Goal: Task Accomplishment & Management: Complete application form

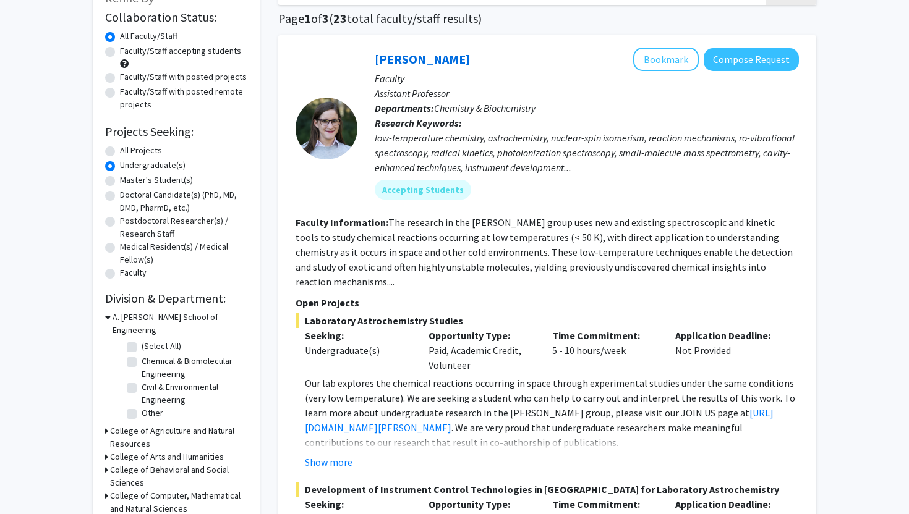
scroll to position [166, 0]
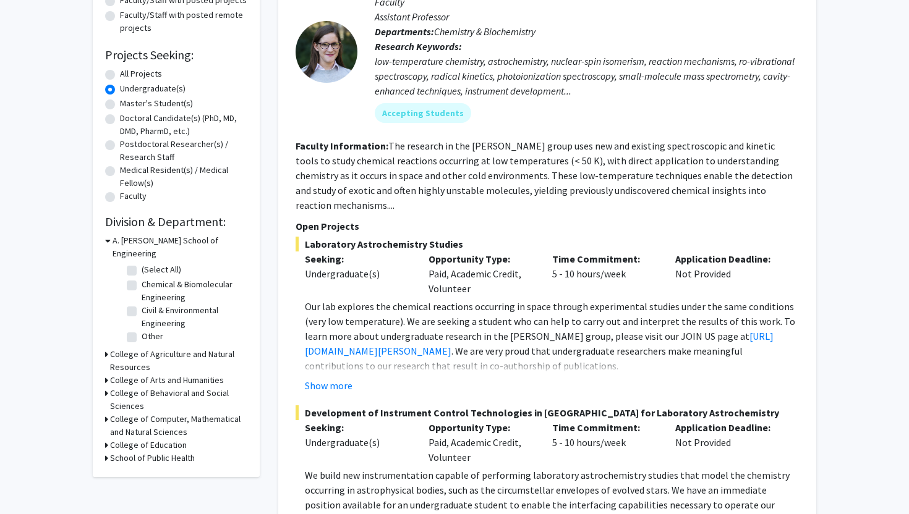
click at [106, 413] on icon at bounding box center [106, 419] width 3 height 13
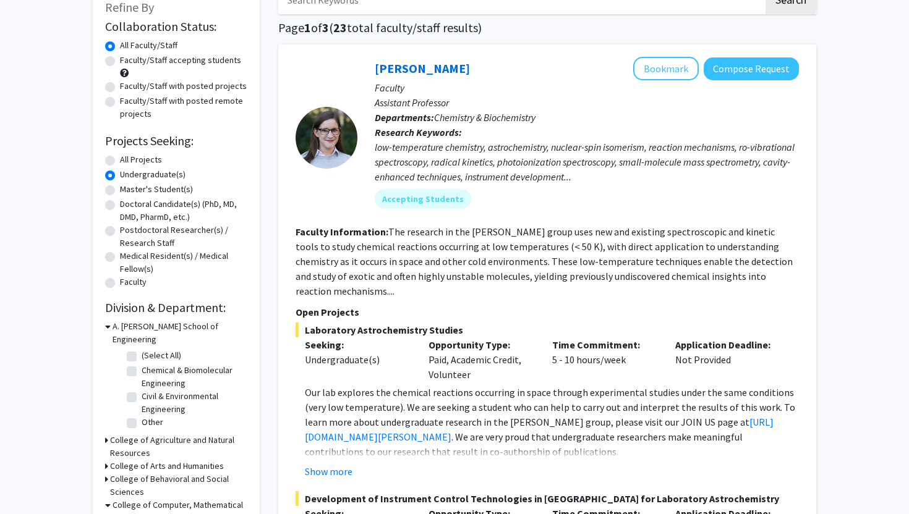
scroll to position [0, 0]
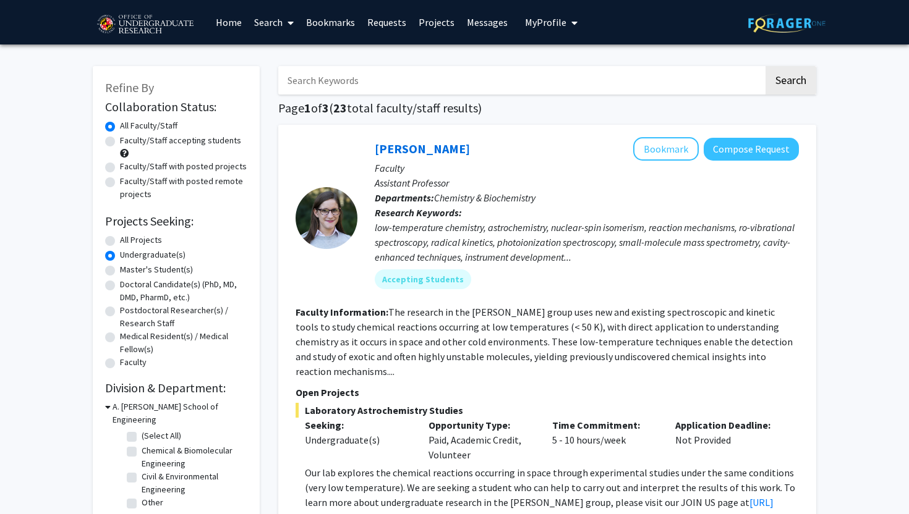
click at [237, 18] on link "Home" at bounding box center [229, 22] width 38 height 43
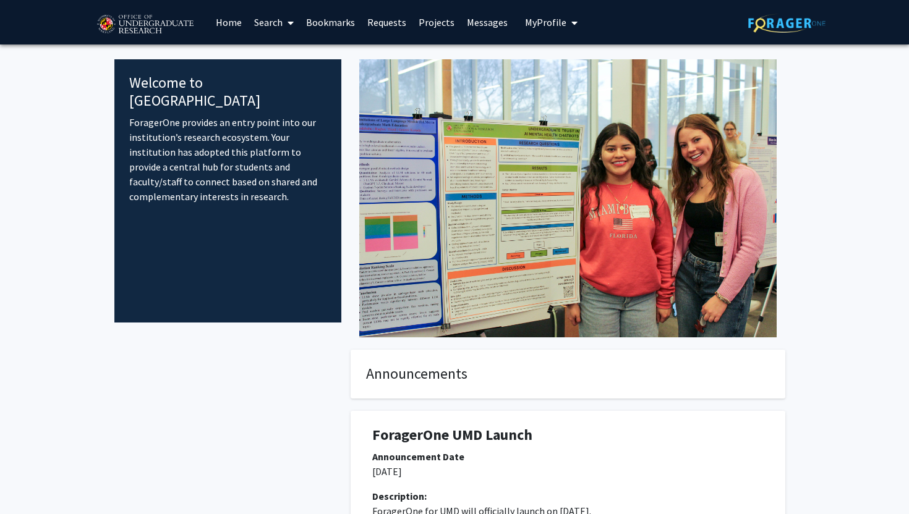
click at [430, 25] on link "Projects" at bounding box center [436, 22] width 48 height 43
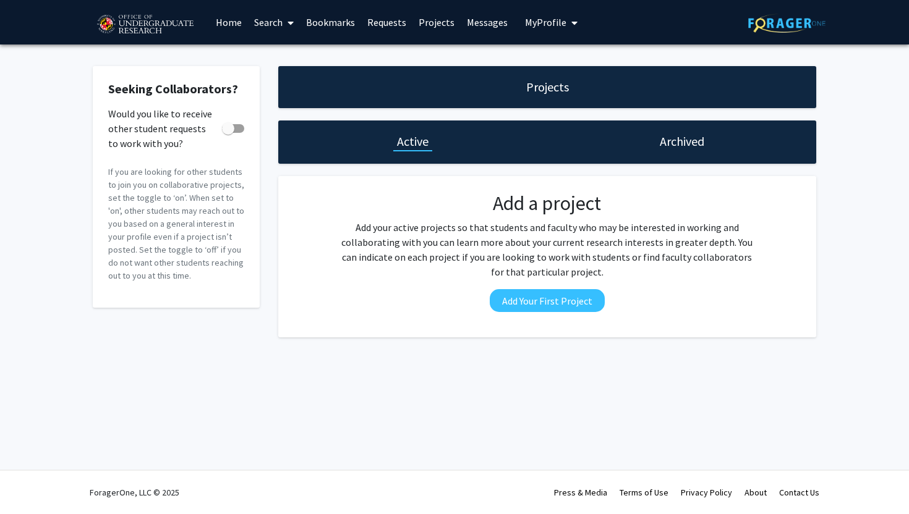
click at [542, 23] on span "My Profile" at bounding box center [545, 22] width 41 height 12
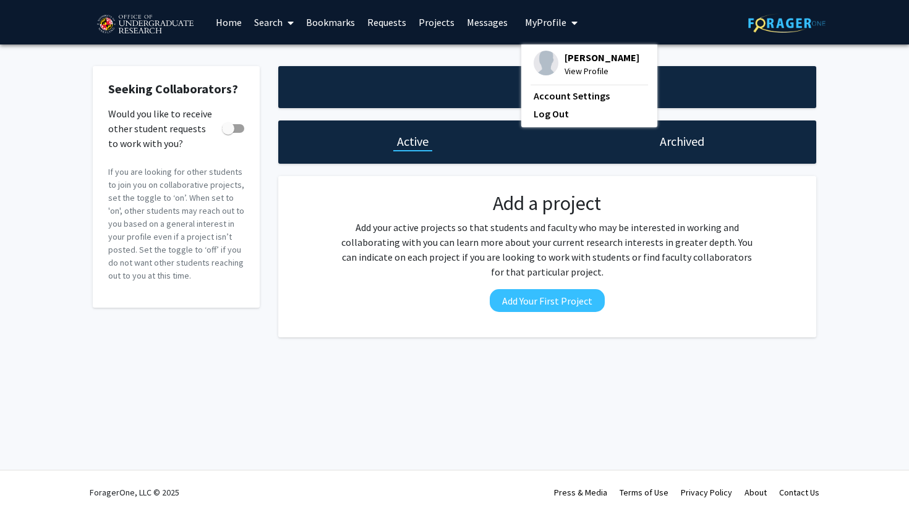
click at [568, 72] on span "View Profile" at bounding box center [601, 71] width 75 height 14
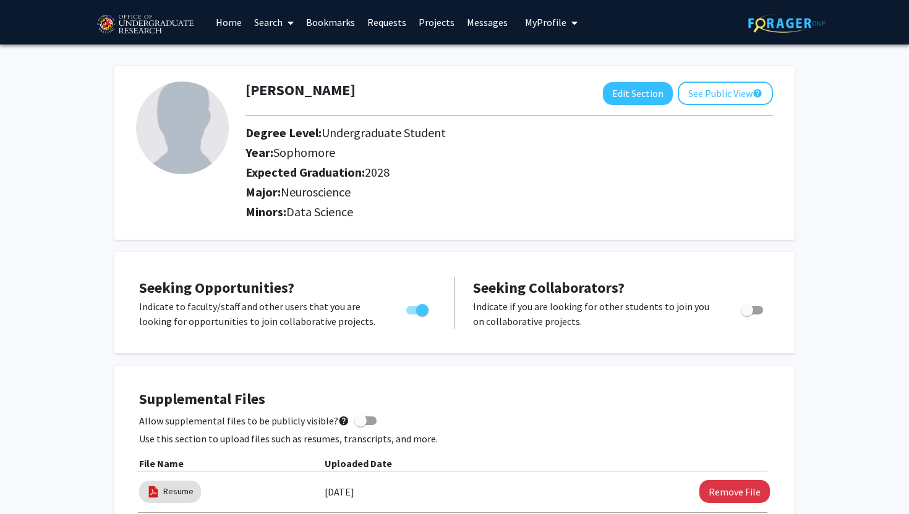
click at [385, 26] on link "Requests" at bounding box center [386, 22] width 51 height 43
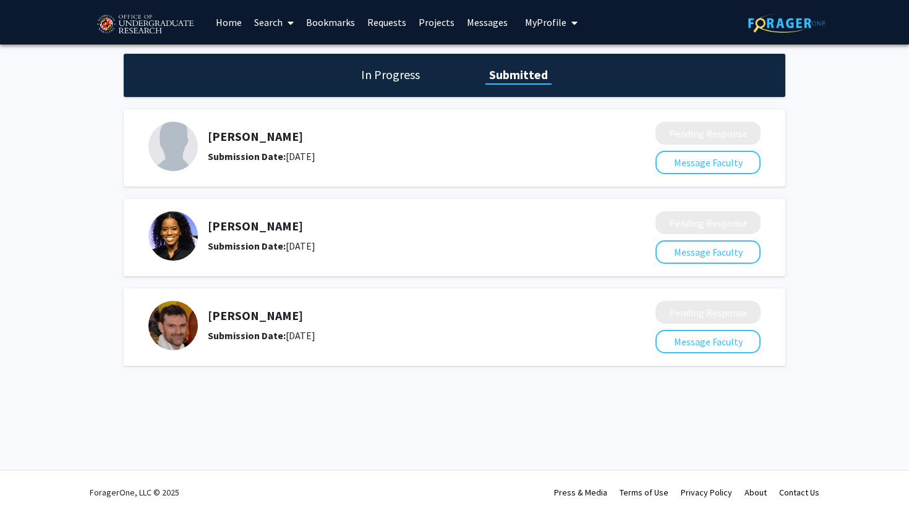
click at [339, 20] on link "Bookmarks" at bounding box center [330, 22] width 61 height 43
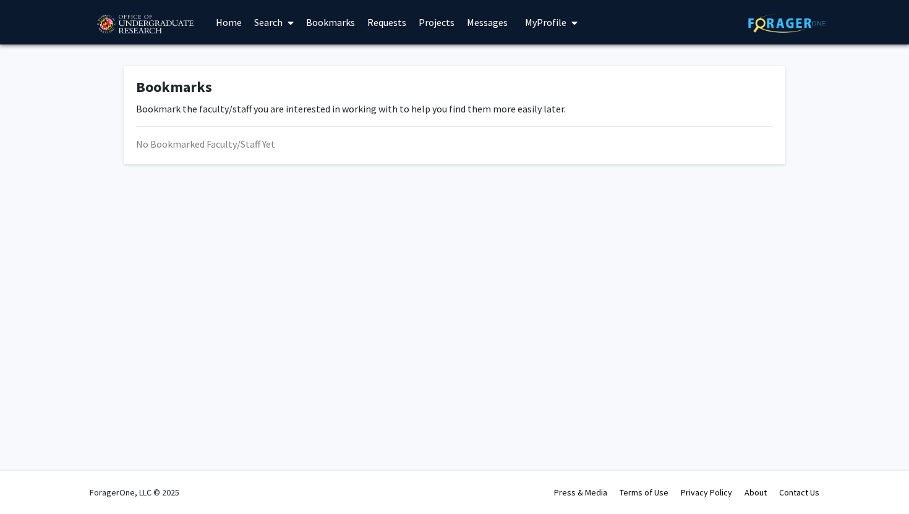
click at [228, 17] on link "Home" at bounding box center [229, 22] width 38 height 43
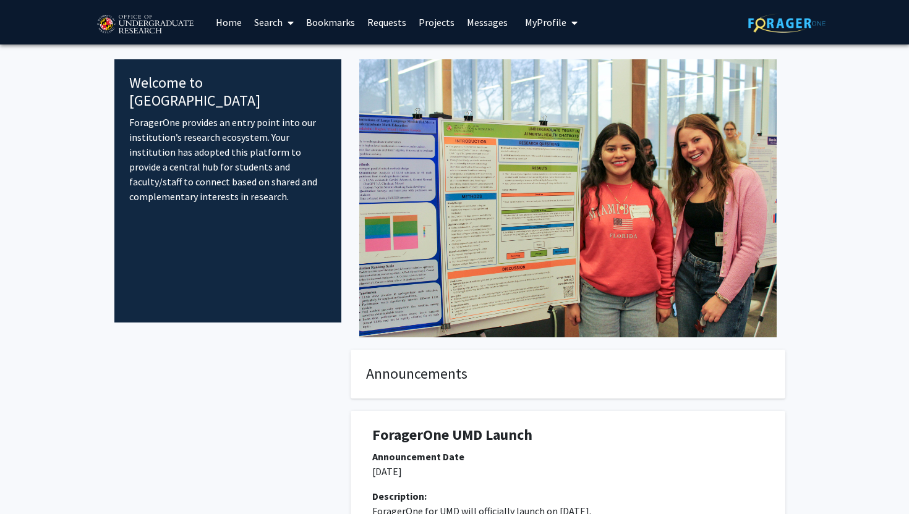
click at [393, 32] on link "Requests" at bounding box center [386, 22] width 51 height 43
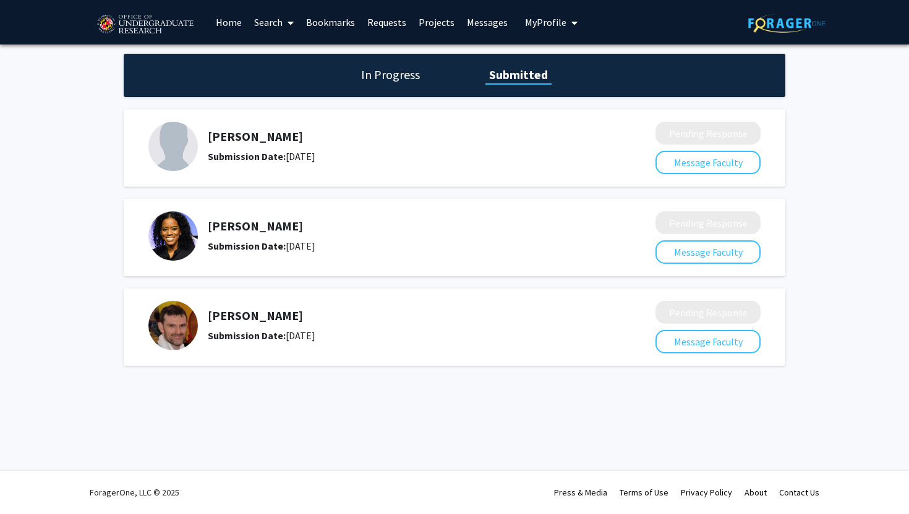
click at [441, 31] on link "Projects" at bounding box center [436, 22] width 48 height 43
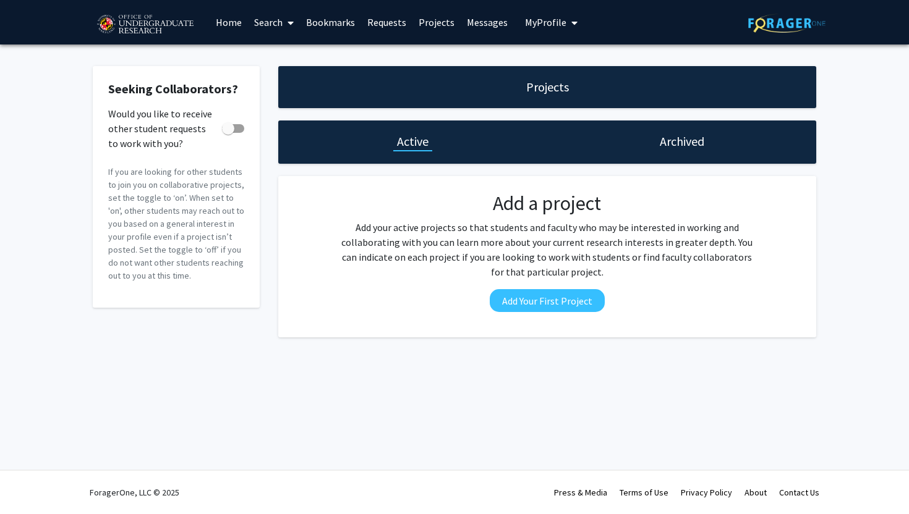
click at [314, 15] on link "Bookmarks" at bounding box center [330, 22] width 61 height 43
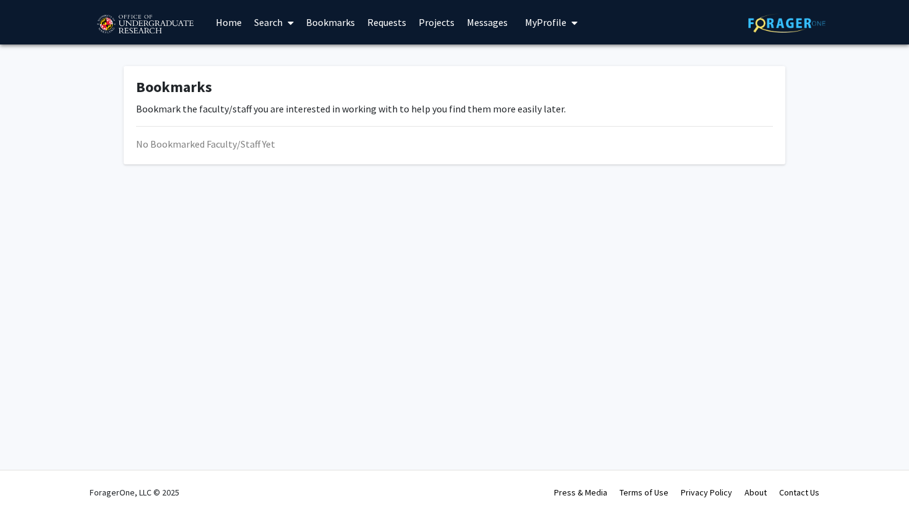
click at [314, 19] on link "Bookmarks" at bounding box center [330, 22] width 61 height 43
click at [383, 28] on link "Requests" at bounding box center [386, 22] width 51 height 43
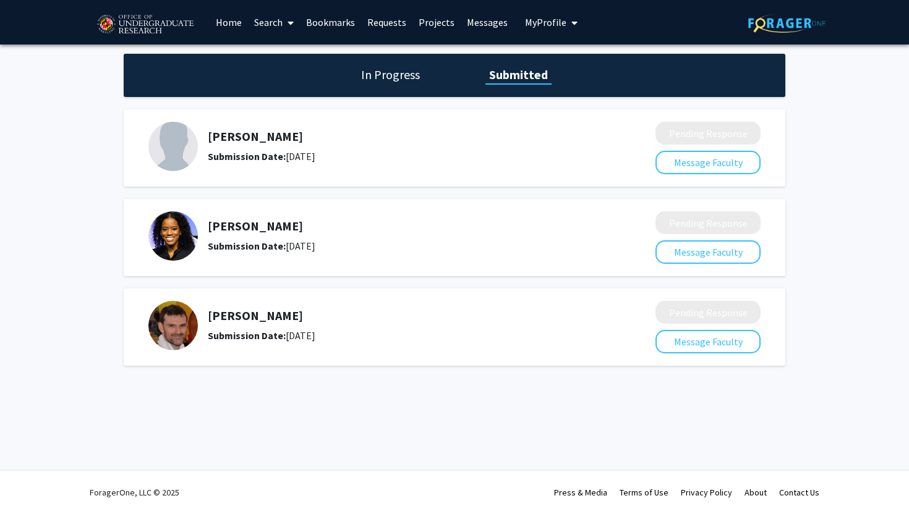
click at [275, 24] on link "Search" at bounding box center [274, 22] width 52 height 43
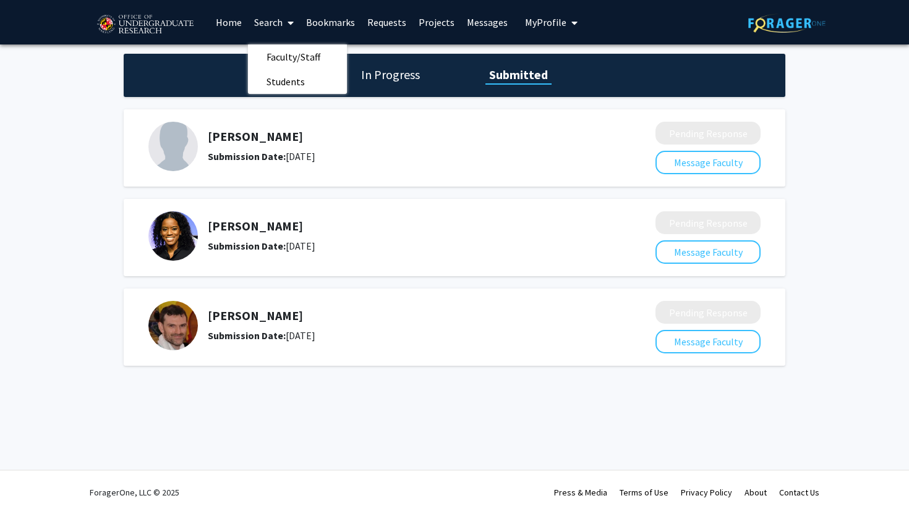
click at [234, 25] on link "Home" at bounding box center [229, 22] width 38 height 43
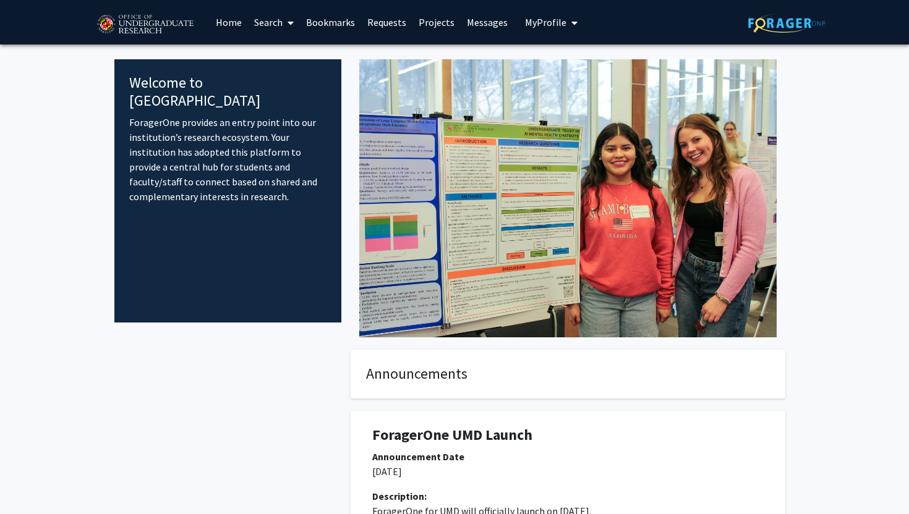
click at [327, 7] on link "Bookmarks" at bounding box center [330, 22] width 61 height 43
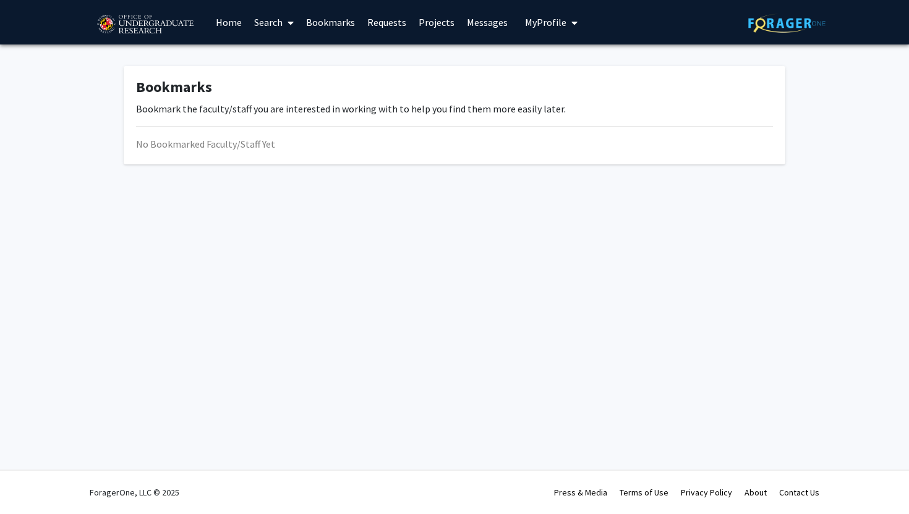
click at [377, 24] on link "Requests" at bounding box center [386, 22] width 51 height 43
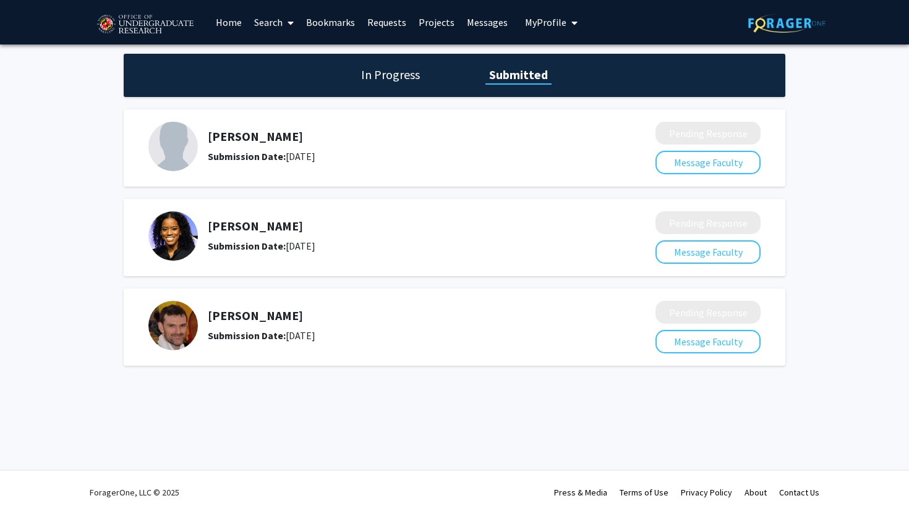
click at [445, 23] on link "Projects" at bounding box center [436, 22] width 48 height 43
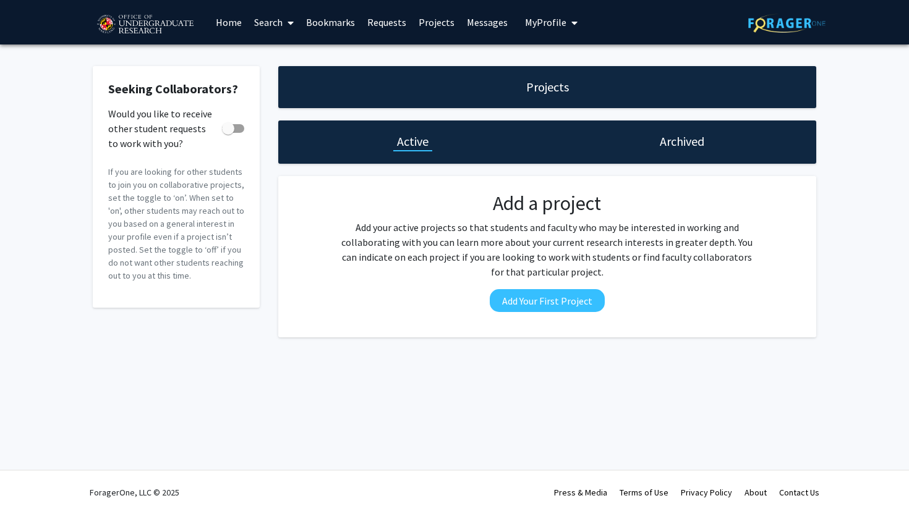
click at [482, 23] on link "Messages" at bounding box center [487, 22] width 53 height 43
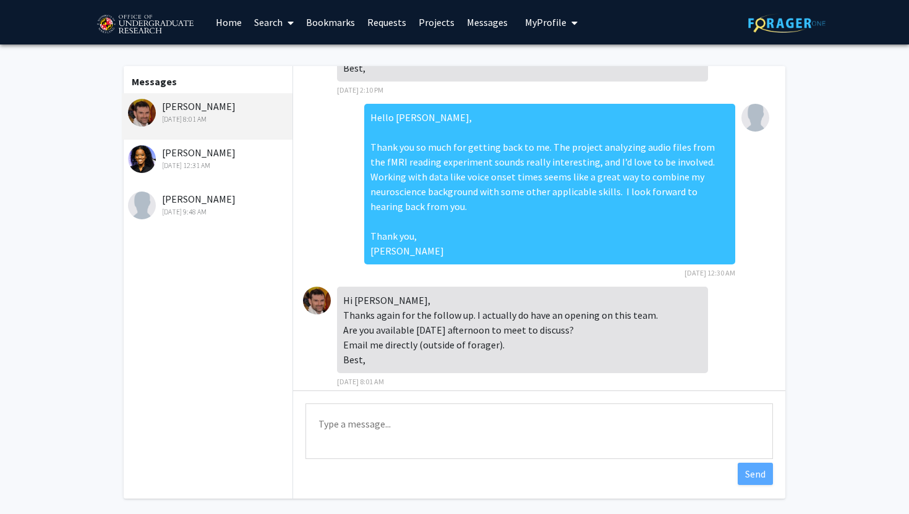
scroll to position [64, 0]
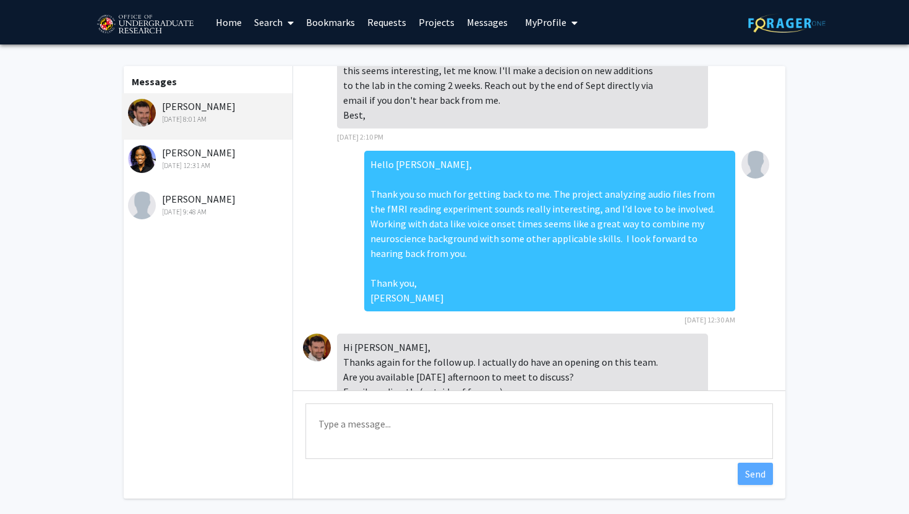
click at [225, 20] on link "Home" at bounding box center [229, 22] width 38 height 43
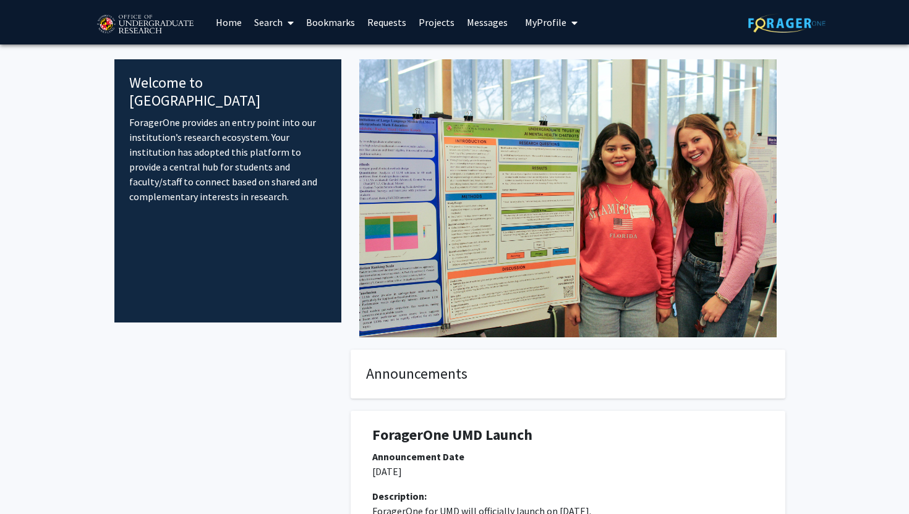
click at [281, 18] on link "Search" at bounding box center [274, 22] width 52 height 43
click at [293, 51] on span "Faculty/Staff" at bounding box center [293, 57] width 91 height 25
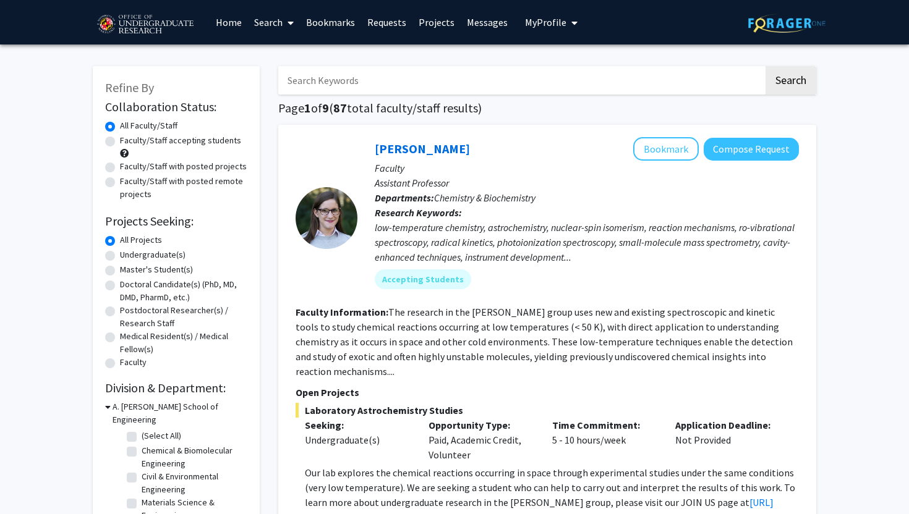
click at [270, 22] on link "Search" at bounding box center [274, 22] width 52 height 43
click at [265, 38] on link "Search" at bounding box center [274, 22] width 52 height 43
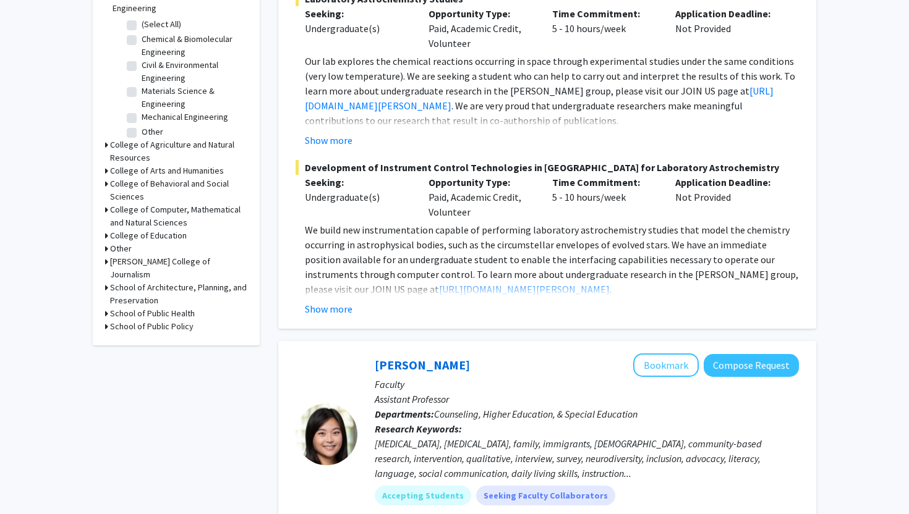
scroll to position [486, 0]
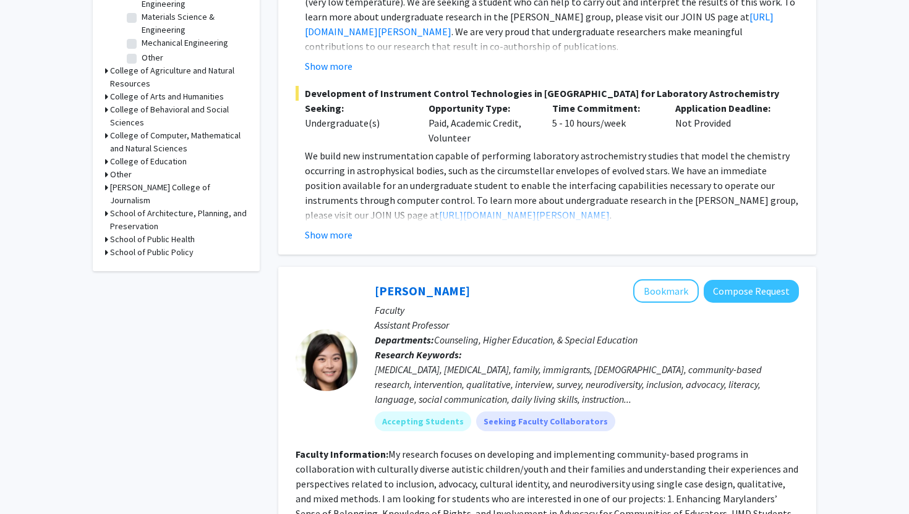
click at [106, 129] on icon at bounding box center [106, 135] width 3 height 13
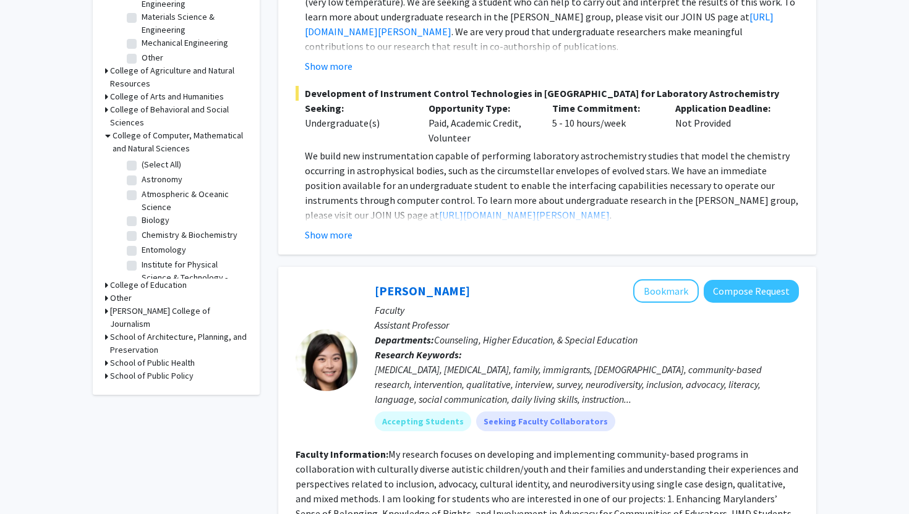
scroll to position [4, 0]
click at [135, 155] on fg-checkbox "(Select All) (Select All)" at bounding box center [185, 161] width 117 height 15
click at [142, 154] on label "(Select All)" at bounding box center [162, 160] width 40 height 13
click at [142, 154] on input "(Select All)" at bounding box center [146, 158] width 8 height 8
checkbox input "true"
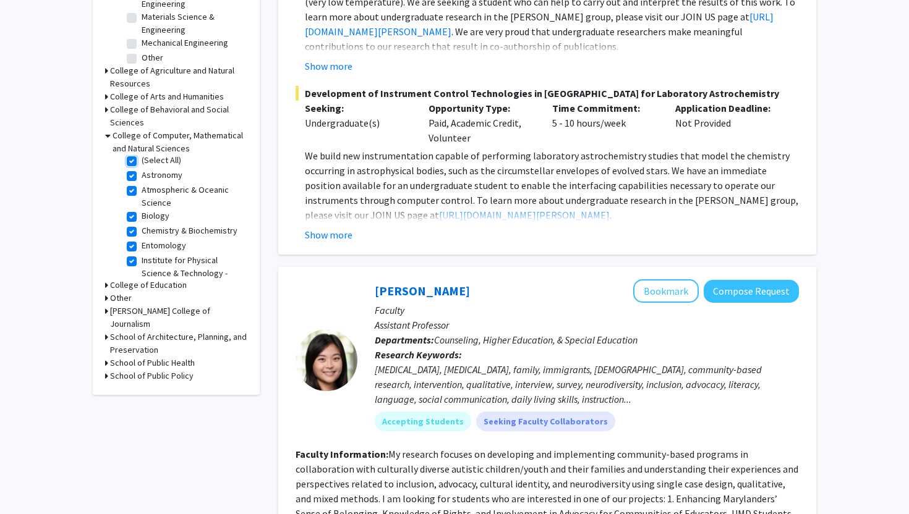
checkbox input "true"
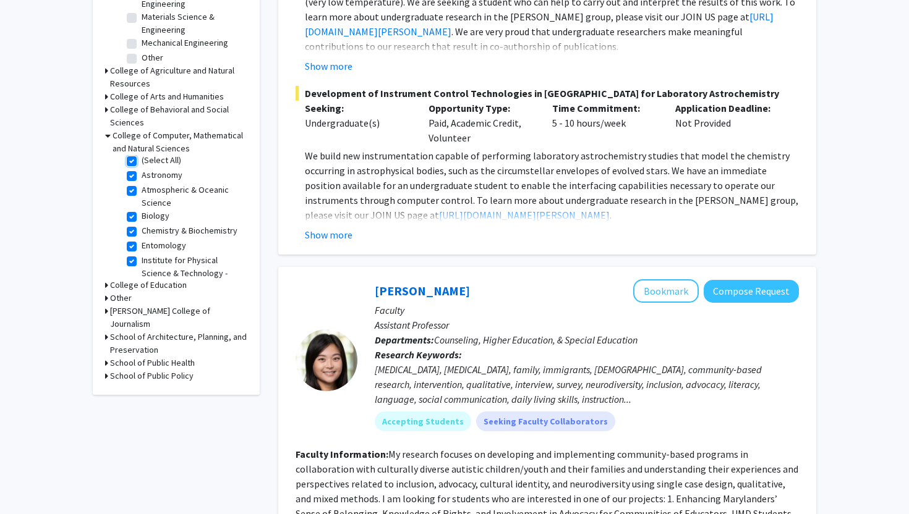
checkbox input "true"
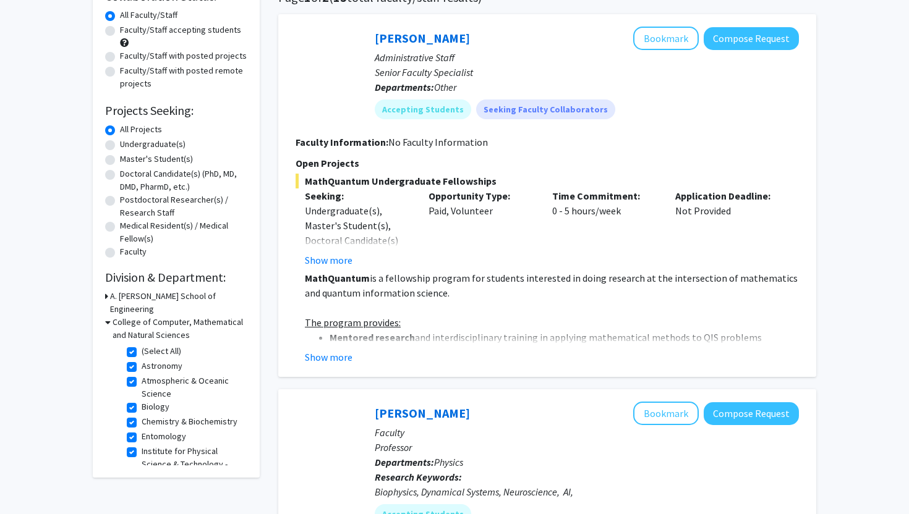
scroll to position [111, 0]
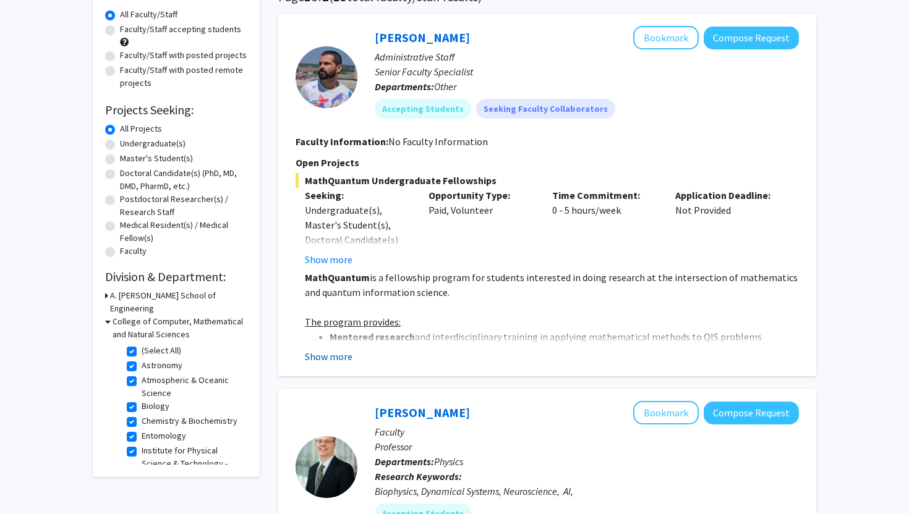
click at [329, 351] on button "Show more" at bounding box center [329, 356] width 48 height 15
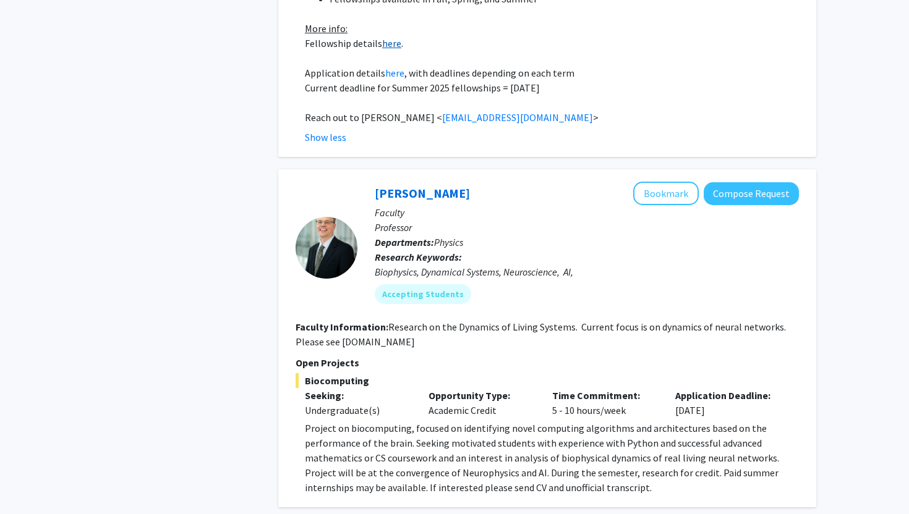
scroll to position [896, 0]
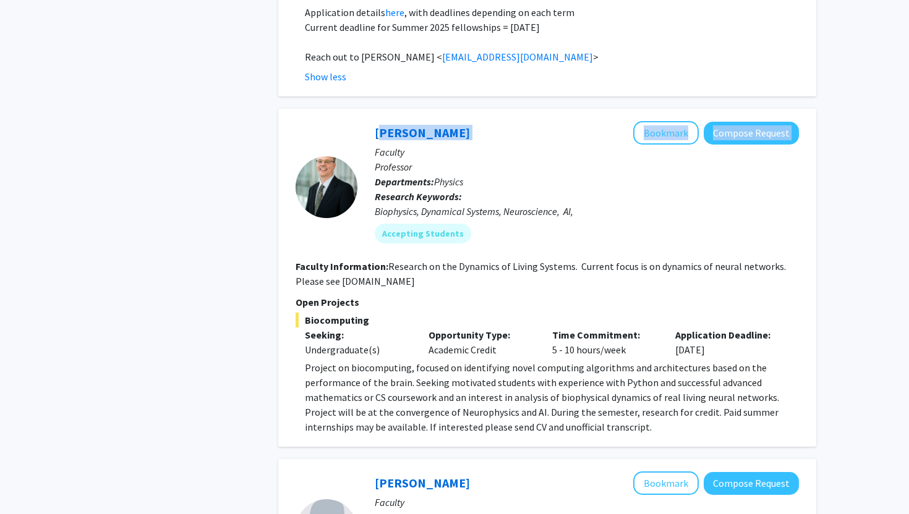
drag, startPoint x: 370, startPoint y: 116, endPoint x: 505, endPoint y: 119, distance: 134.8
click at [506, 121] on div "Wolfgang Losert Bookmark Compose Request Faculty Professor Departments: Physics…" at bounding box center [577, 187] width 441 height 132
click at [470, 121] on div "Wolfgang Losert Bookmark Compose Request" at bounding box center [587, 132] width 424 height 23
drag, startPoint x: 470, startPoint y: 114, endPoint x: 373, endPoint y: 115, distance: 96.5
click at [373, 121] on div "Wolfgang Losert Bookmark Compose Request Faculty Professor Departments: Physics…" at bounding box center [577, 187] width 441 height 132
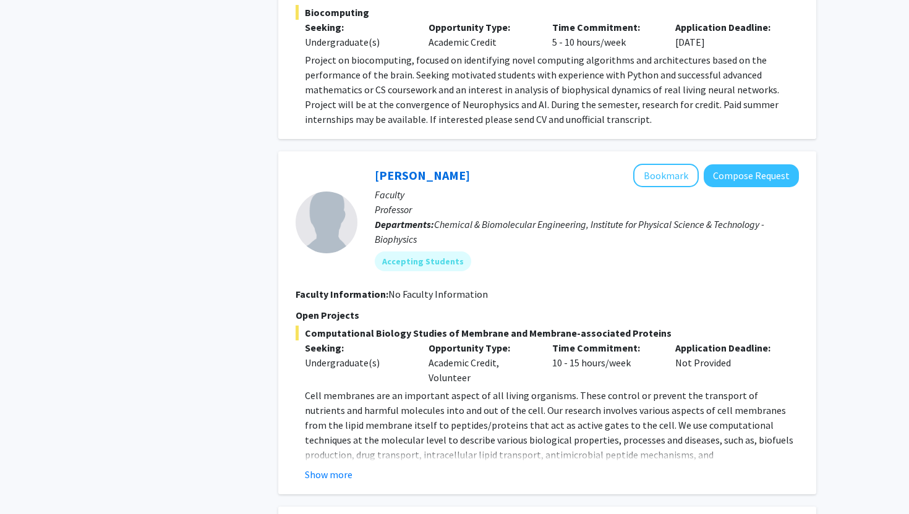
scroll to position [1214, 0]
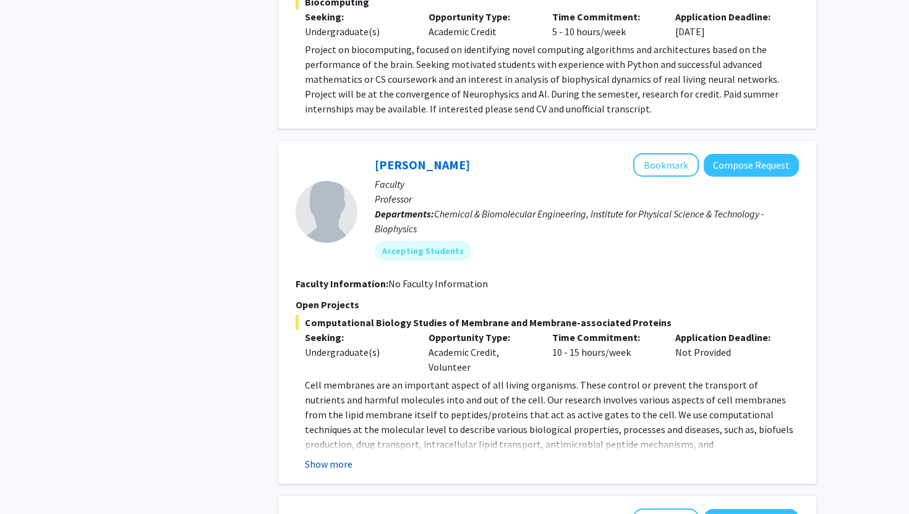
click at [321, 457] on button "Show more" at bounding box center [329, 464] width 48 height 15
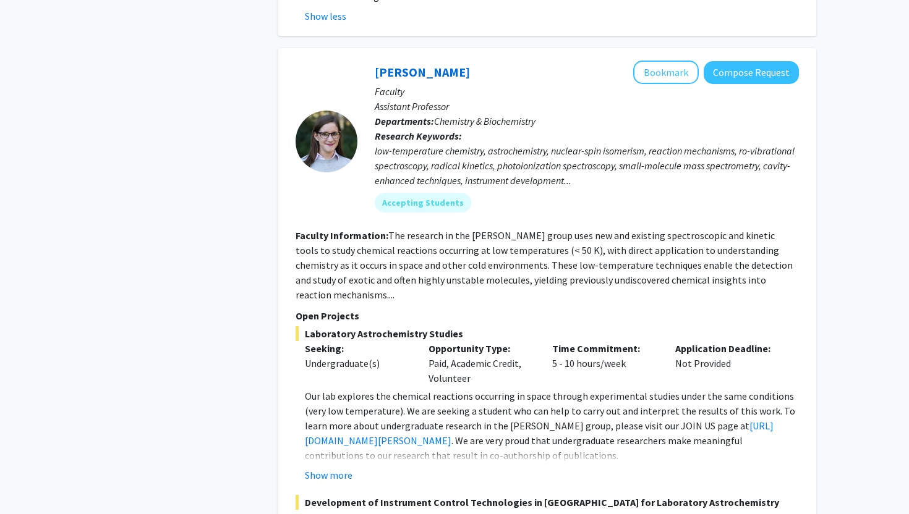
scroll to position [1763, 0]
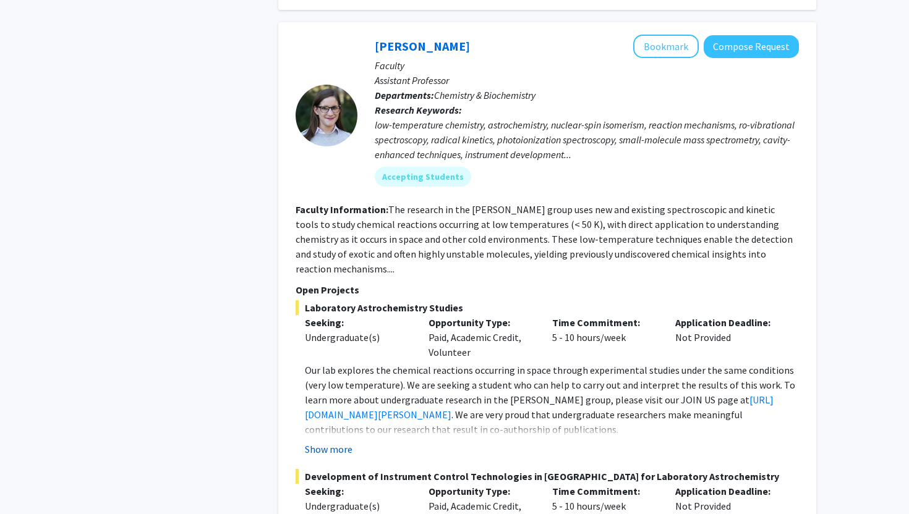
click at [331, 442] on button "Show more" at bounding box center [329, 449] width 48 height 15
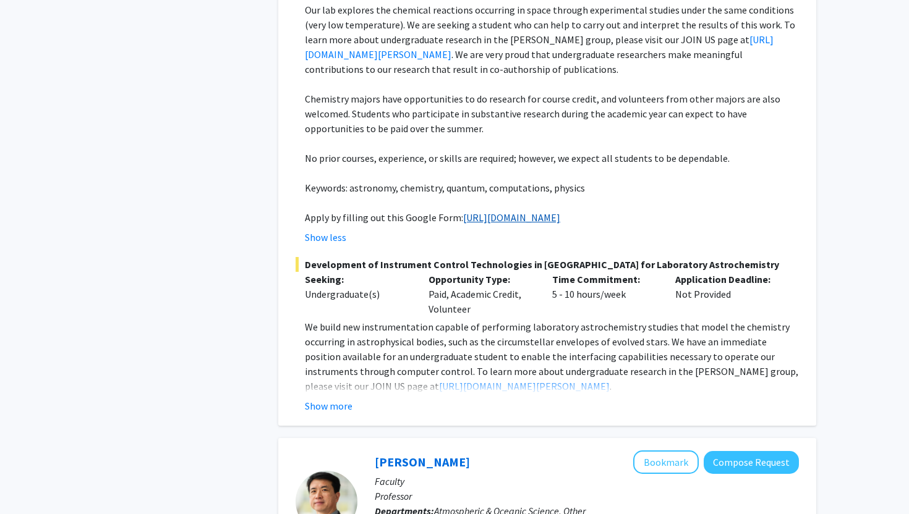
scroll to position [2145, 0]
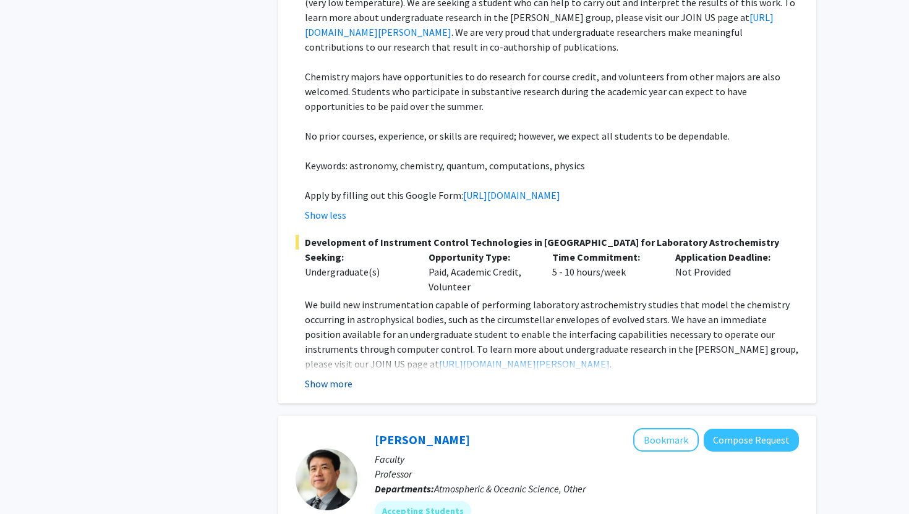
click at [339, 377] on button "Show more" at bounding box center [329, 384] width 48 height 15
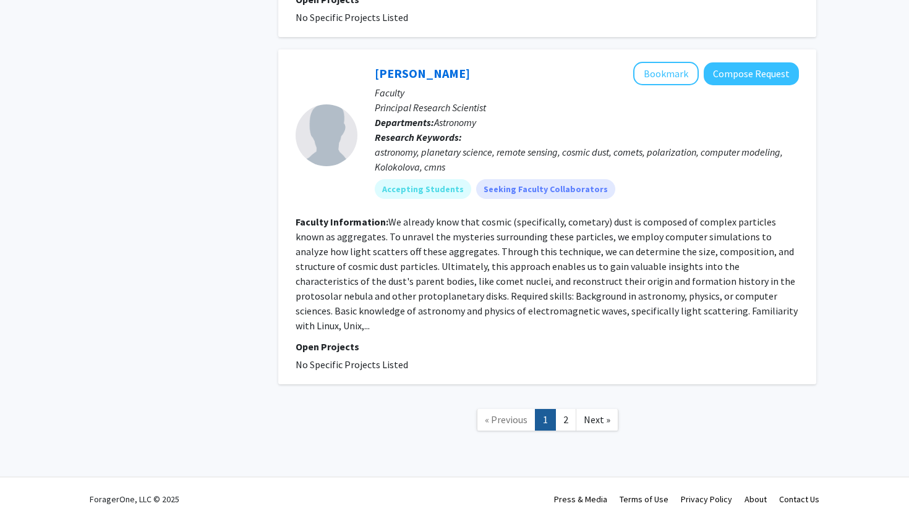
scroll to position [4106, 0]
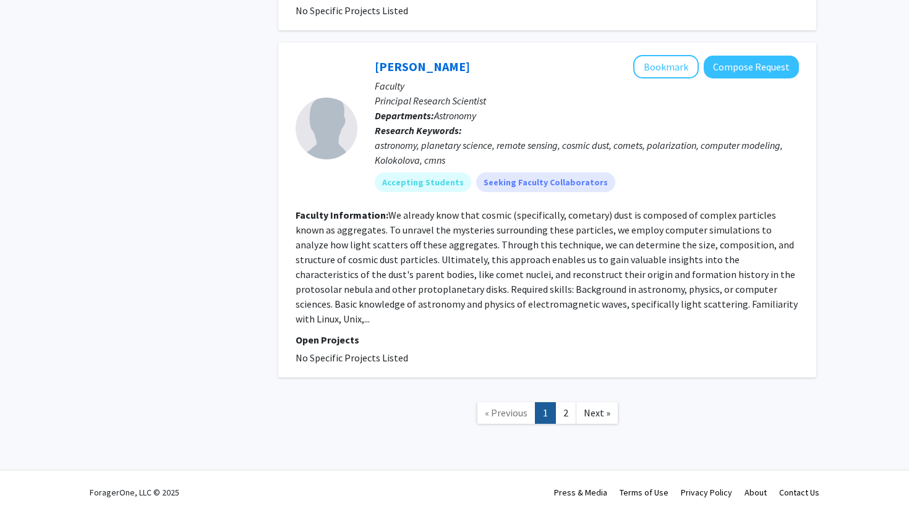
click at [562, 421] on link "2" at bounding box center [565, 413] width 21 height 22
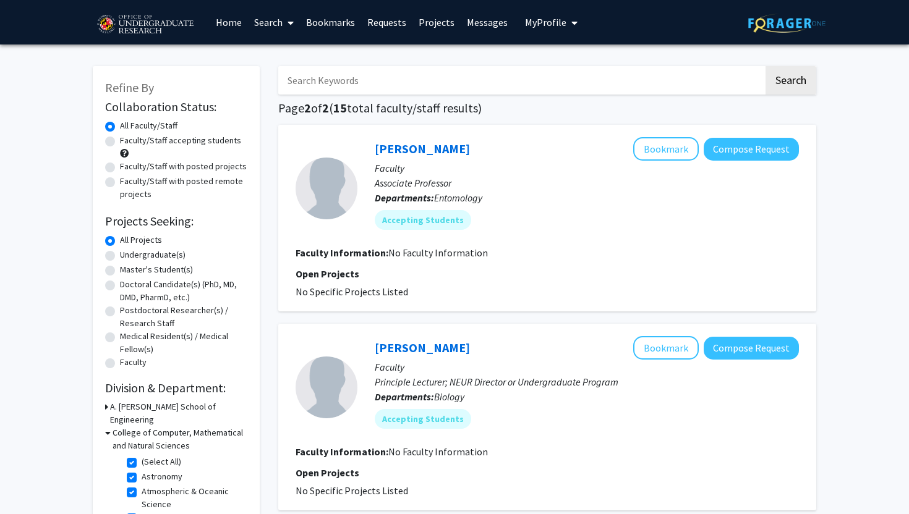
click at [287, 15] on span at bounding box center [288, 22] width 11 height 43
click at [286, 57] on span "Faculty/Staff" at bounding box center [293, 57] width 91 height 25
checkbox input "false"
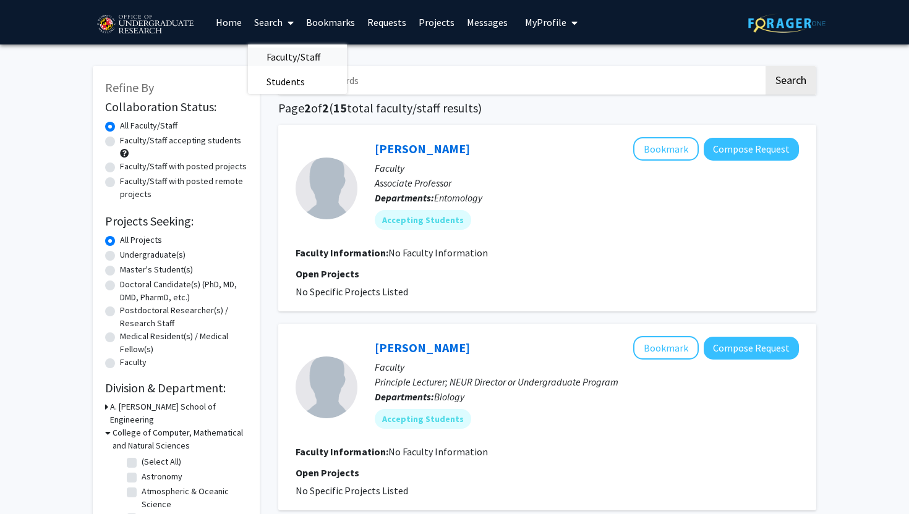
checkbox input "false"
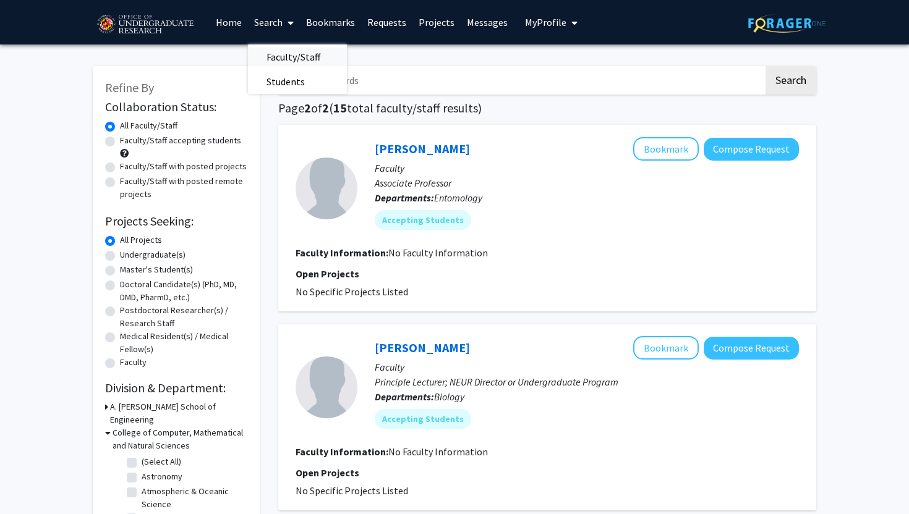
checkbox input "false"
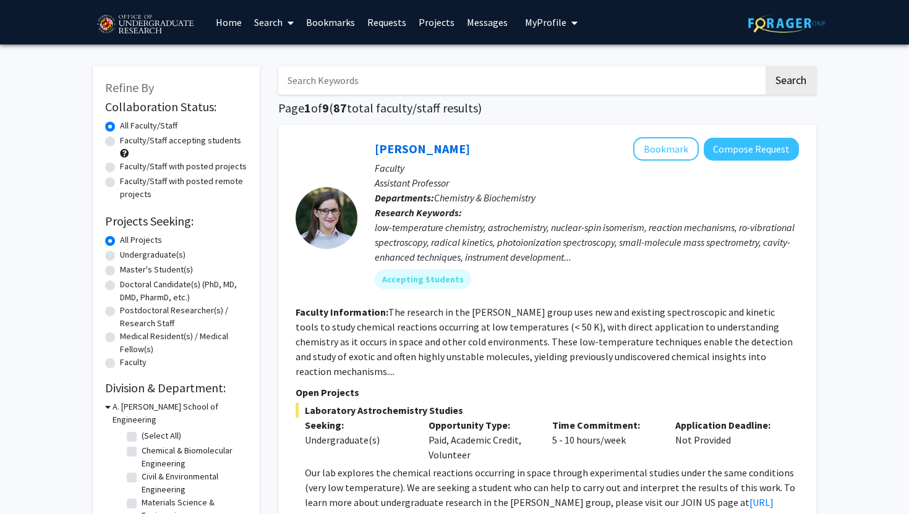
click at [346, 81] on input "Search Keywords" at bounding box center [520, 80] width 485 height 28
type input "[PERSON_NAME]"
click at [765, 66] on button "Search" at bounding box center [790, 80] width 51 height 28
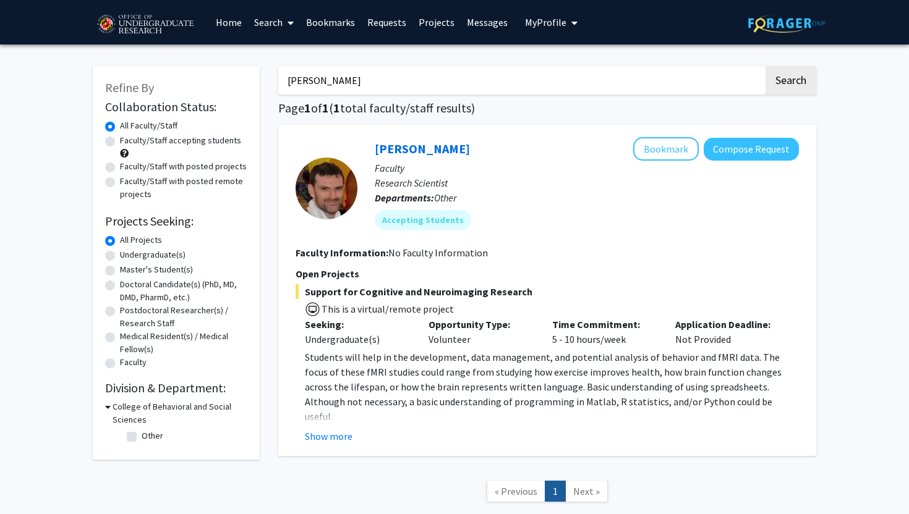
click at [567, 192] on p "Departments: Other" at bounding box center [587, 197] width 424 height 15
click at [321, 436] on button "Show more" at bounding box center [329, 436] width 48 height 15
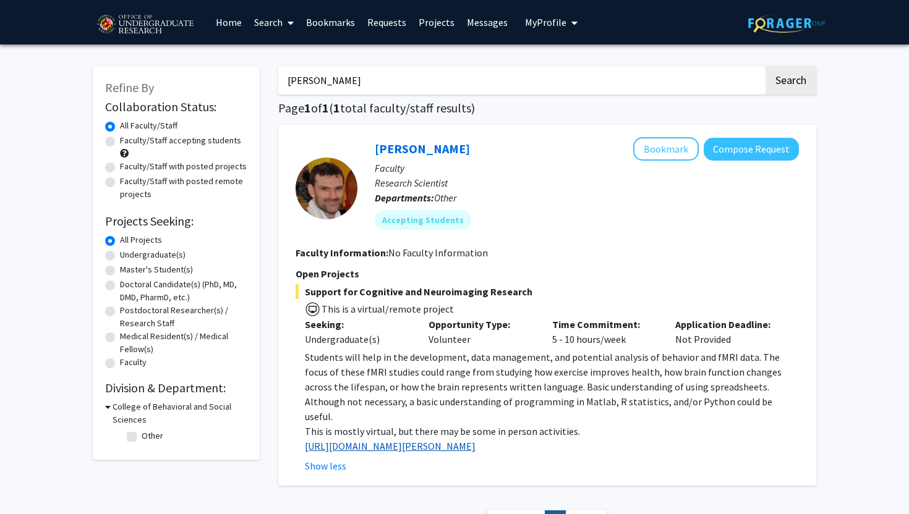
click at [359, 440] on link "[URL][DOMAIN_NAME][PERSON_NAME]" at bounding box center [390, 446] width 171 height 12
click at [321, 79] on input "[PERSON_NAME]" at bounding box center [520, 80] width 485 height 28
click at [61, 231] on div "Refine By Collaboration Status: Collaboration Status All Faculty/Staff Collabor…" at bounding box center [454, 315] width 909 height 540
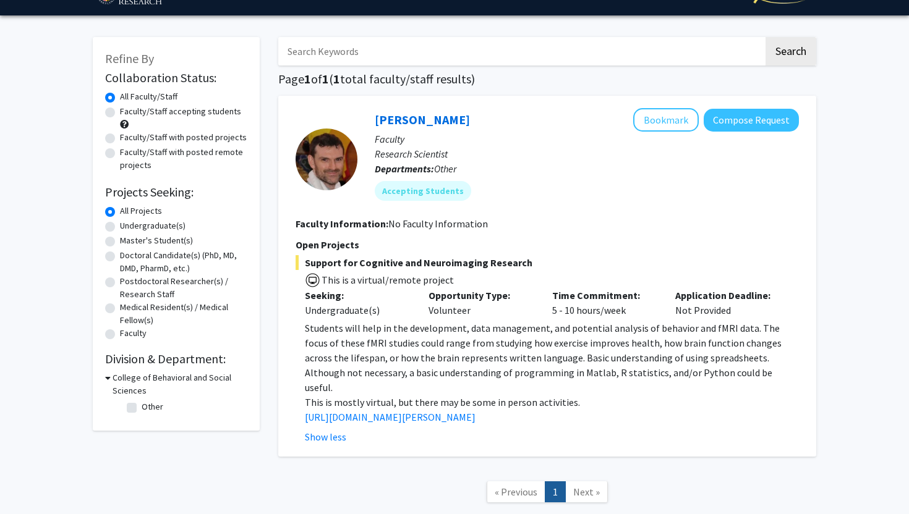
scroll to position [33, 0]
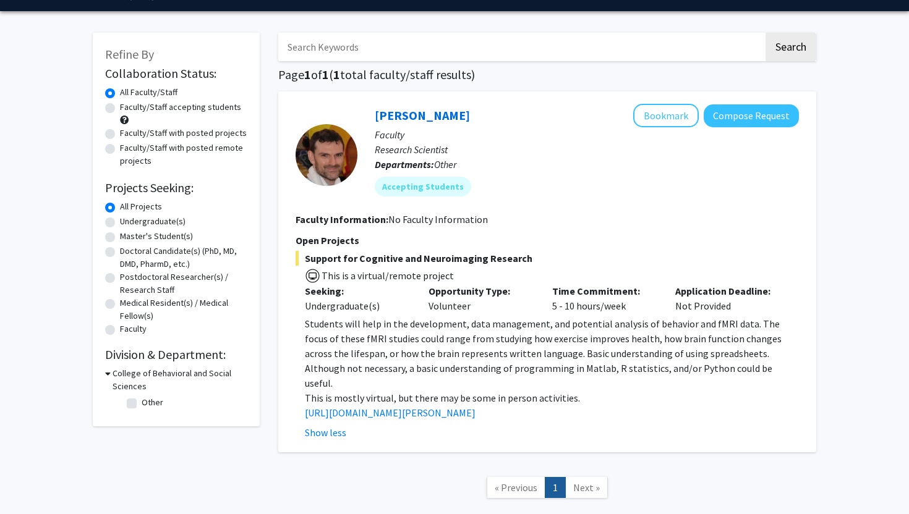
click at [142, 400] on label "Other" at bounding box center [153, 402] width 22 height 13
click at [142, 400] on input "Other" at bounding box center [146, 400] width 8 height 8
checkbox input "true"
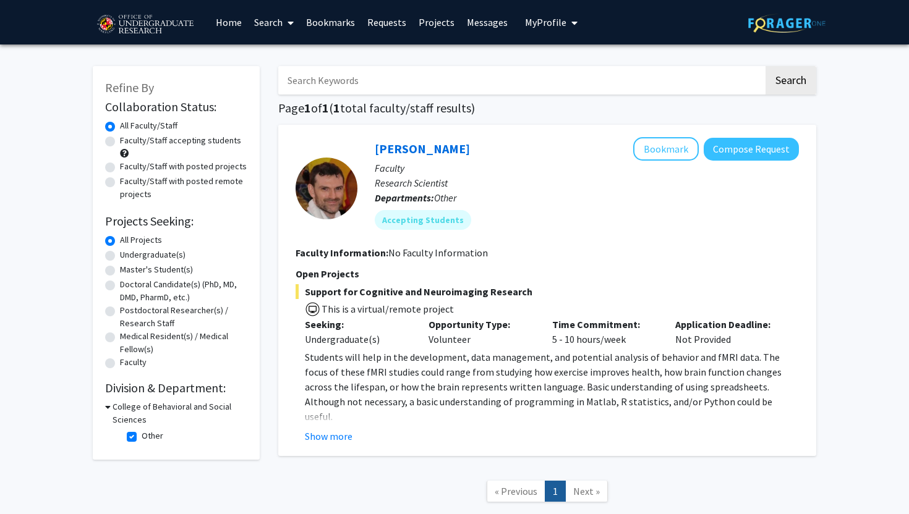
click at [142, 433] on label "Other" at bounding box center [153, 436] width 22 height 13
click at [142, 433] on input "Other" at bounding box center [146, 434] width 8 height 8
checkbox input "false"
click at [106, 404] on icon at bounding box center [108, 407] width 6 height 13
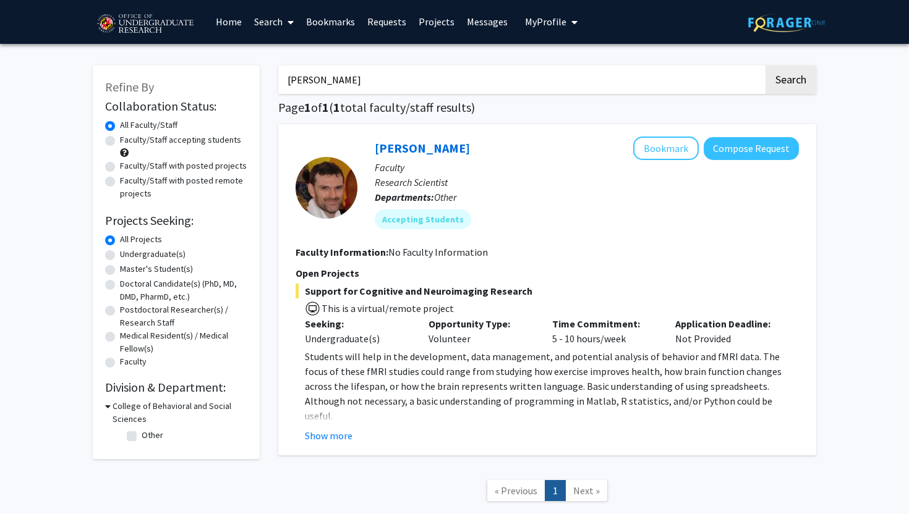
click at [330, 72] on input "[PERSON_NAME]" at bounding box center [520, 80] width 485 height 28
click at [765, 66] on button "Search" at bounding box center [790, 80] width 51 height 28
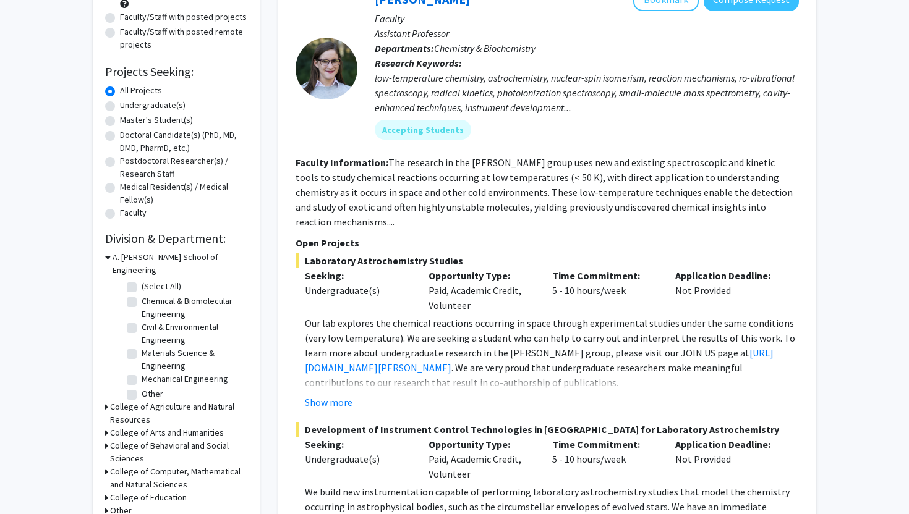
scroll to position [152, 0]
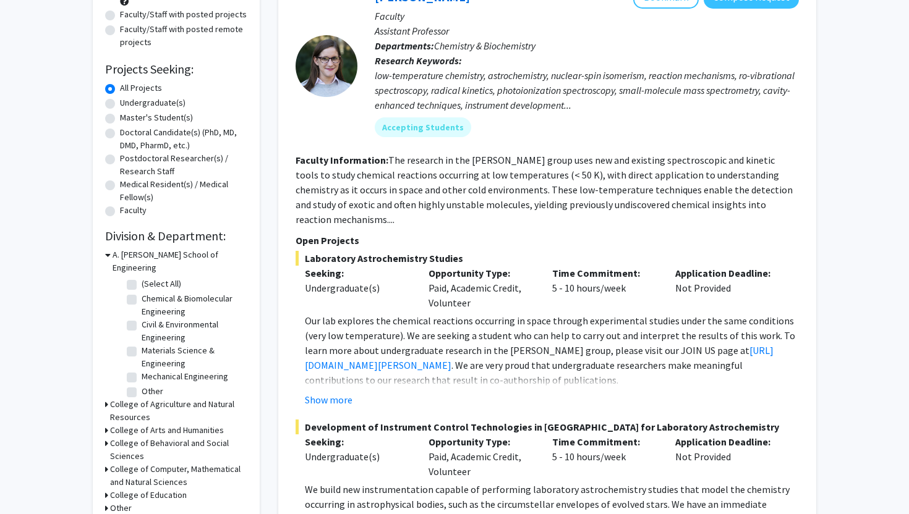
click at [106, 437] on icon at bounding box center [106, 443] width 3 height 13
click at [142, 466] on label "(Select All)" at bounding box center [162, 472] width 40 height 13
click at [142, 466] on input "(Select All)" at bounding box center [146, 470] width 8 height 8
checkbox input "true"
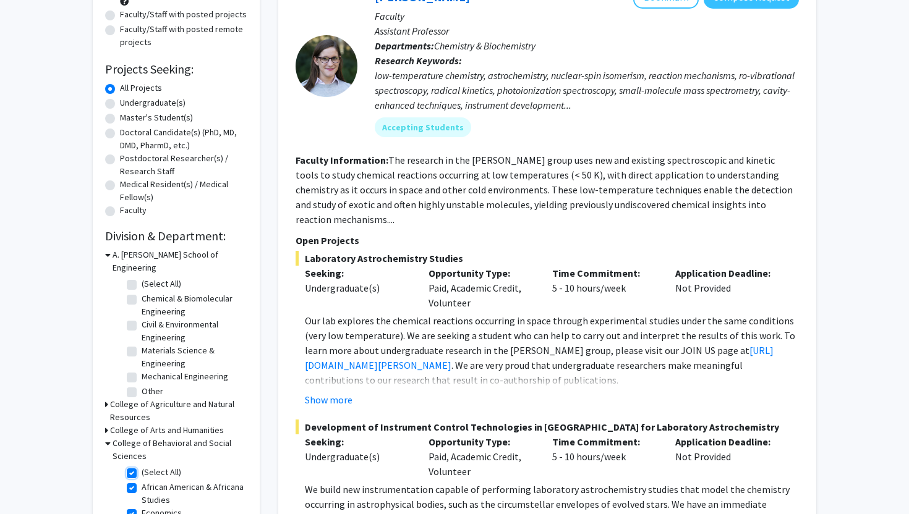
checkbox input "true"
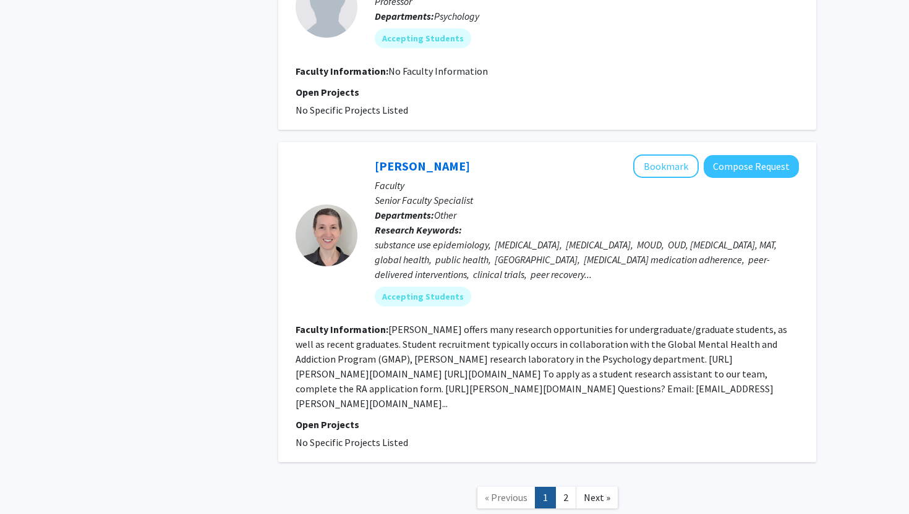
scroll to position [4173, 0]
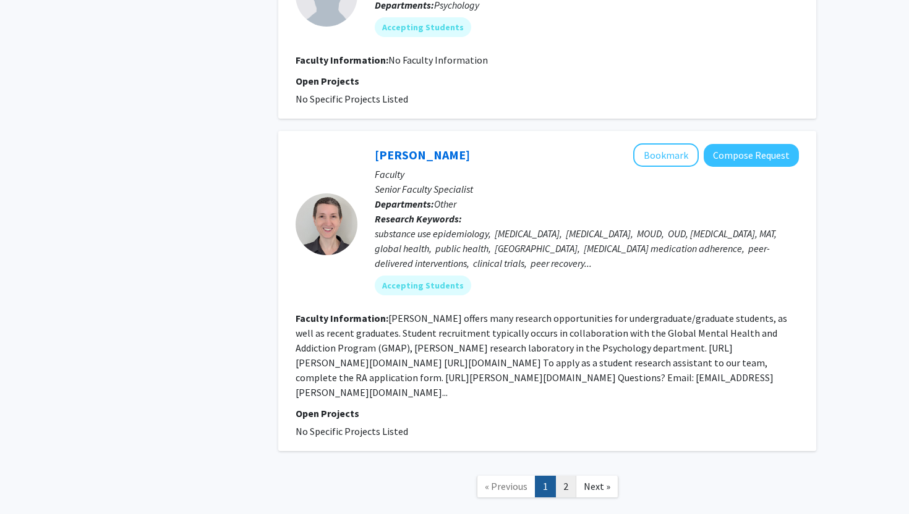
click at [566, 476] on link "2" at bounding box center [565, 487] width 21 height 22
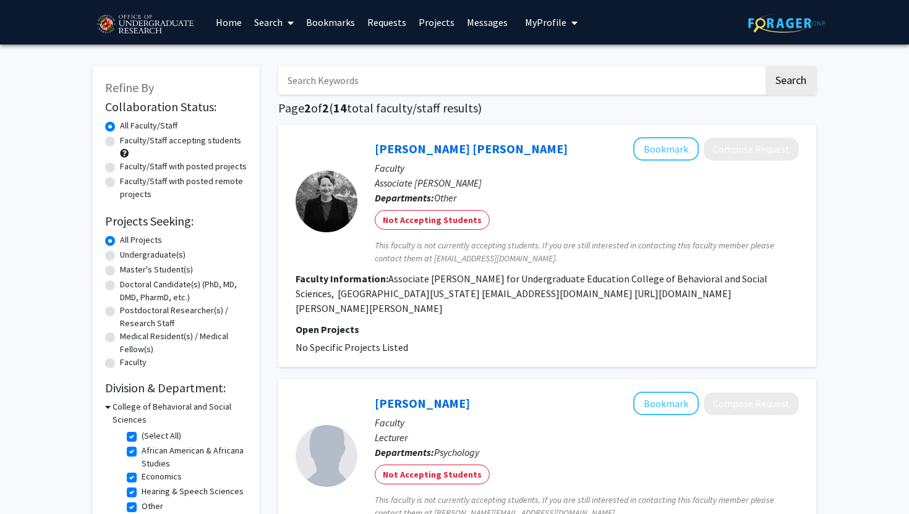
scroll to position [231, 0]
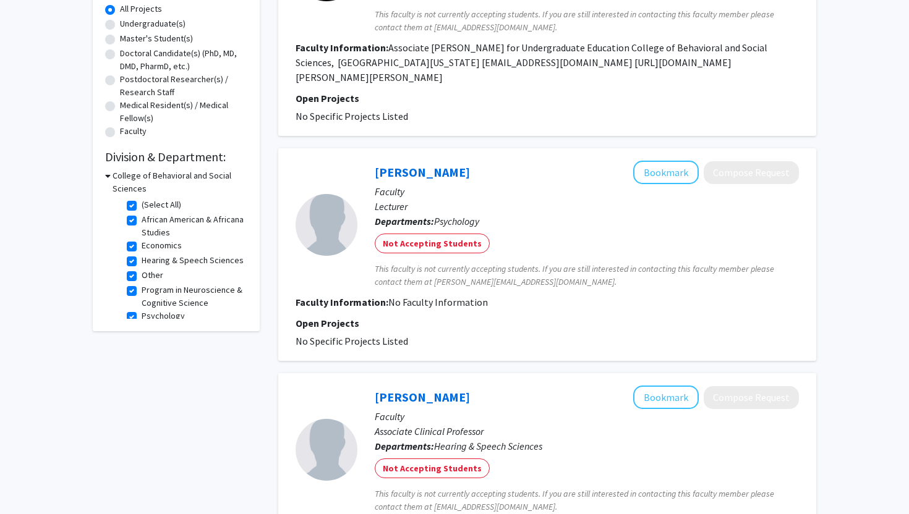
click at [142, 203] on label "(Select All)" at bounding box center [162, 204] width 40 height 13
click at [142, 203] on input "(Select All)" at bounding box center [146, 202] width 8 height 8
checkbox input "false"
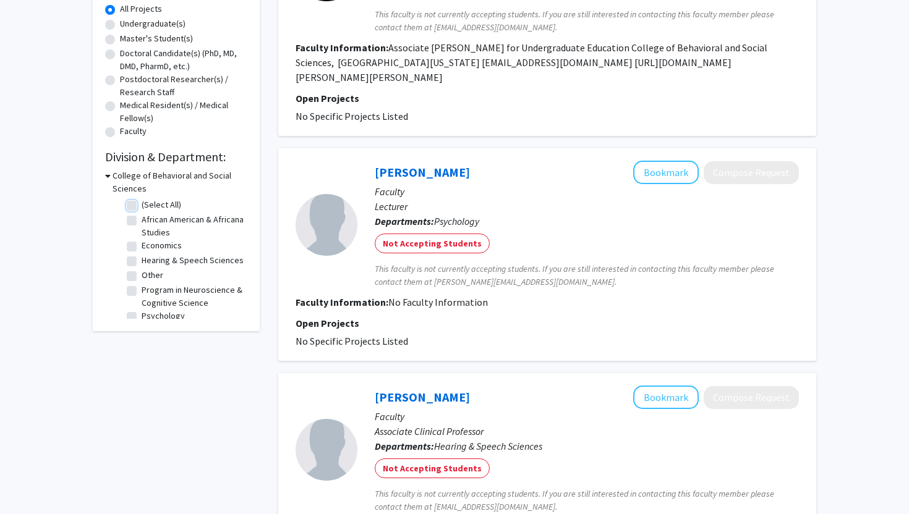
checkbox input "false"
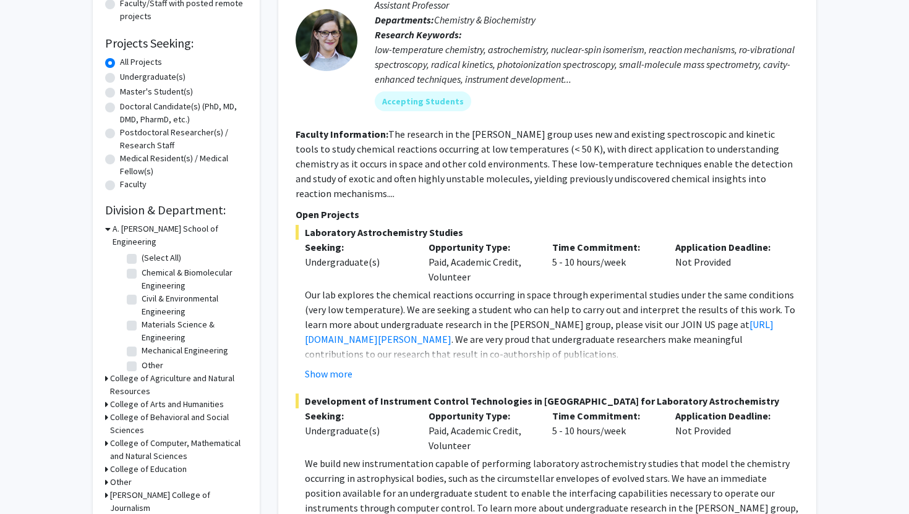
scroll to position [183, 0]
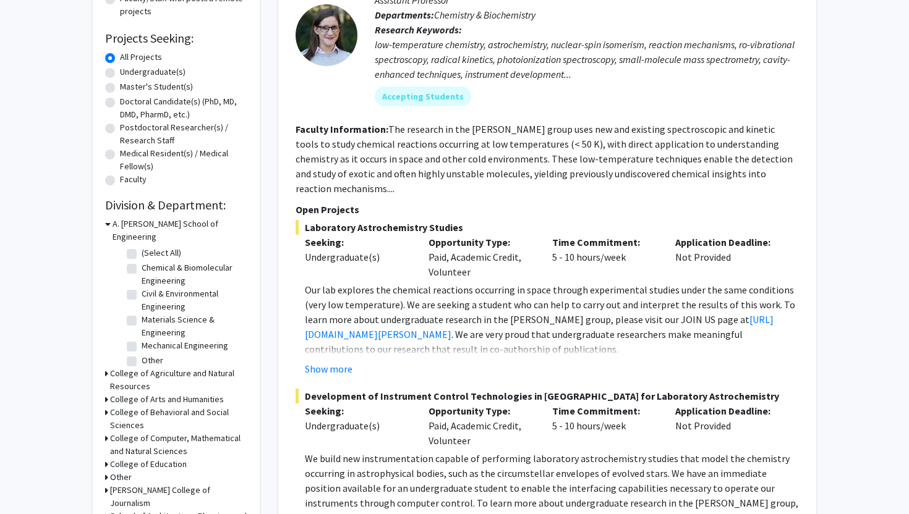
click at [109, 406] on div "College of Behavioral and Social Sciences" at bounding box center [176, 419] width 142 height 26
click at [106, 406] on icon at bounding box center [106, 412] width 3 height 13
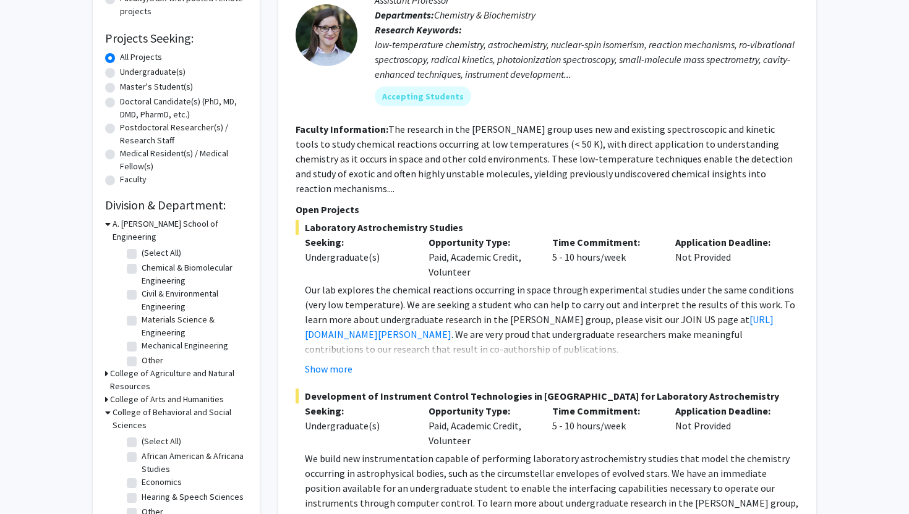
click at [106, 406] on icon at bounding box center [108, 412] width 6 height 13
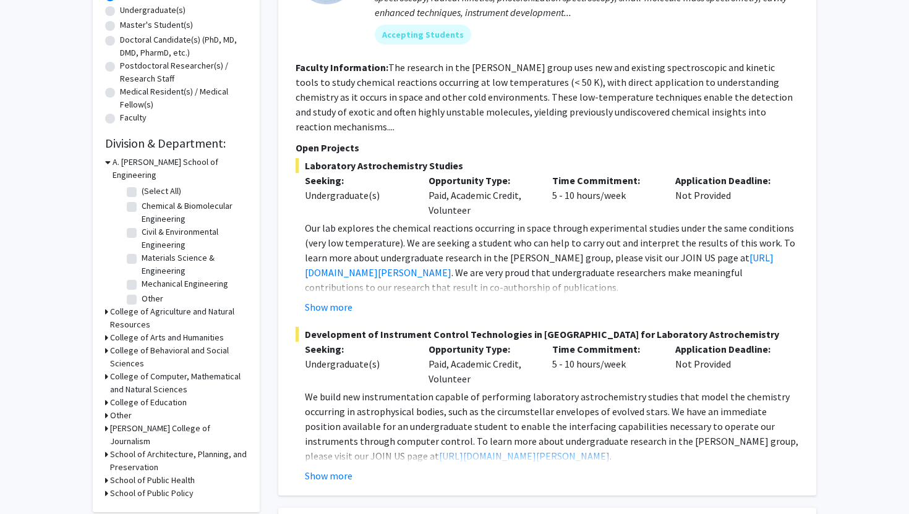
scroll to position [260, 0]
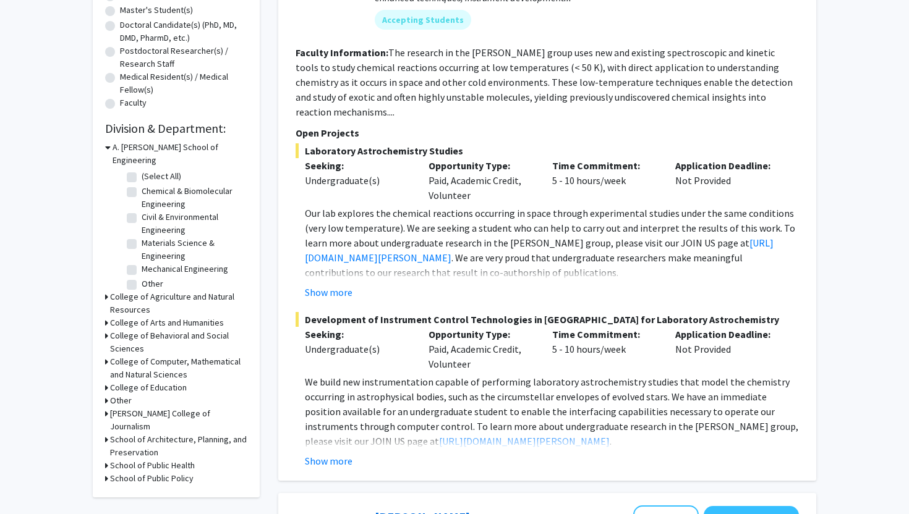
click at [108, 355] on div "College of Computer, Mathematical and Natural Sciences" at bounding box center [176, 368] width 142 height 26
click at [105, 355] on icon at bounding box center [106, 361] width 3 height 13
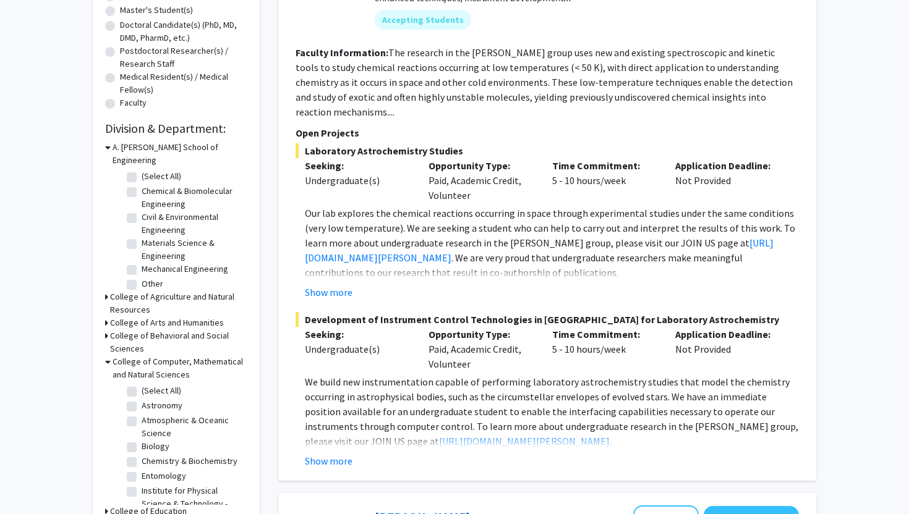
click at [105, 355] on icon at bounding box center [108, 361] width 6 height 13
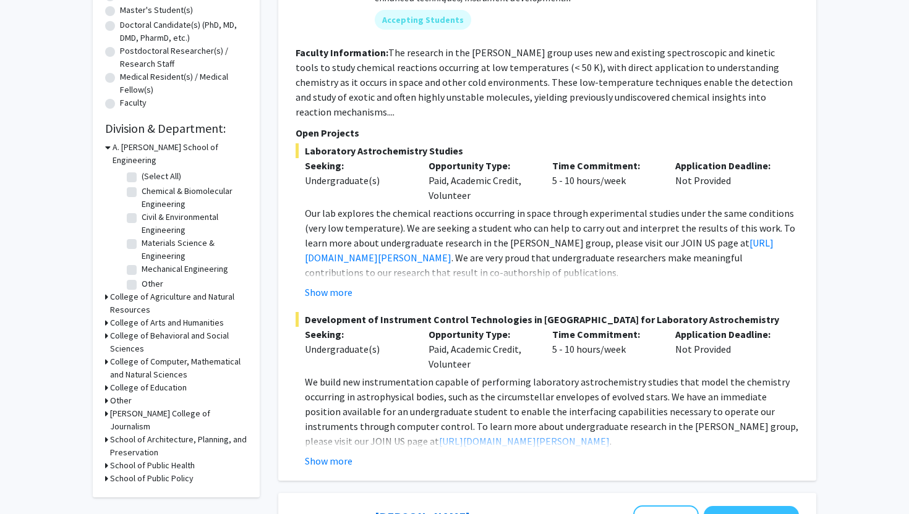
click at [106, 355] on icon at bounding box center [106, 361] width 3 height 13
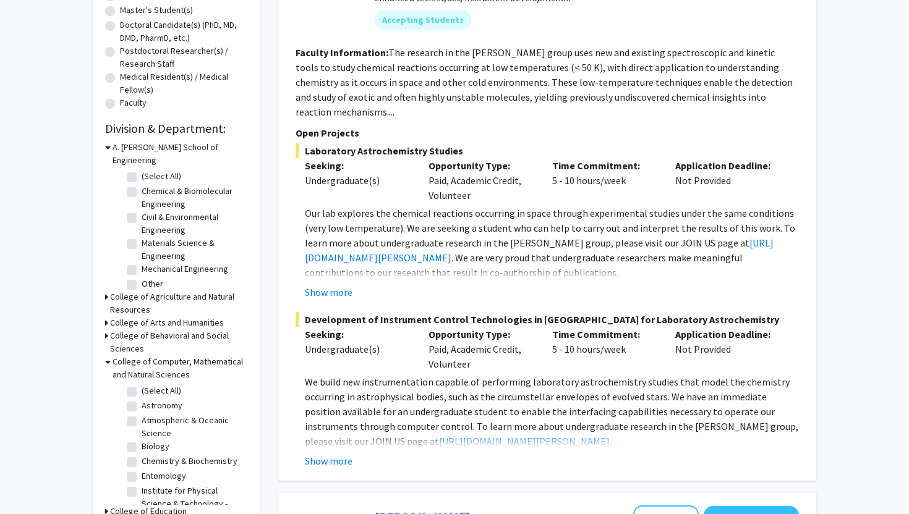
click at [106, 355] on icon at bounding box center [108, 361] width 6 height 13
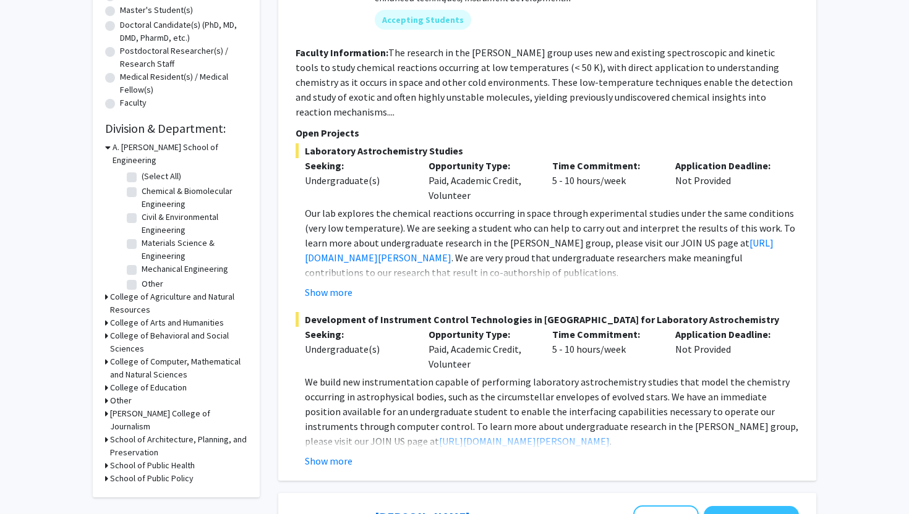
click at [108, 381] on div "College of Education" at bounding box center [176, 387] width 142 height 13
click at [105, 381] on icon at bounding box center [106, 387] width 3 height 13
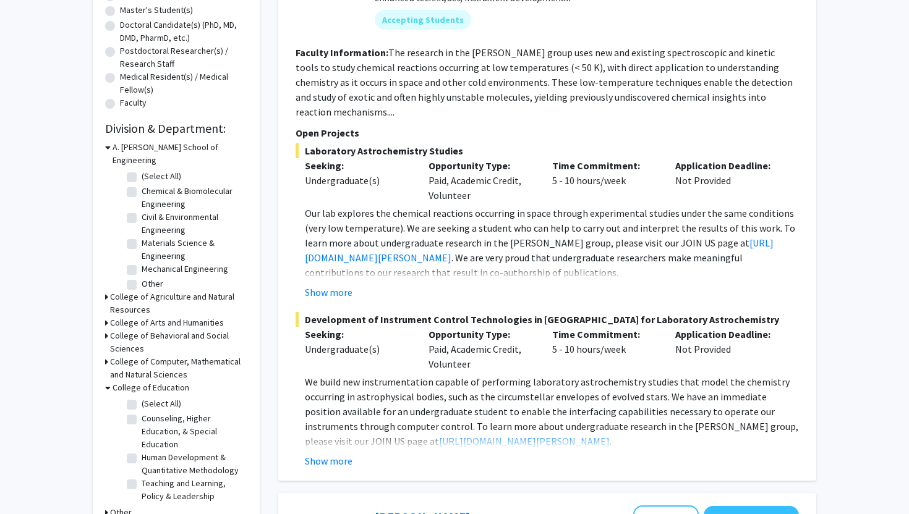
click at [106, 381] on icon at bounding box center [108, 387] width 6 height 13
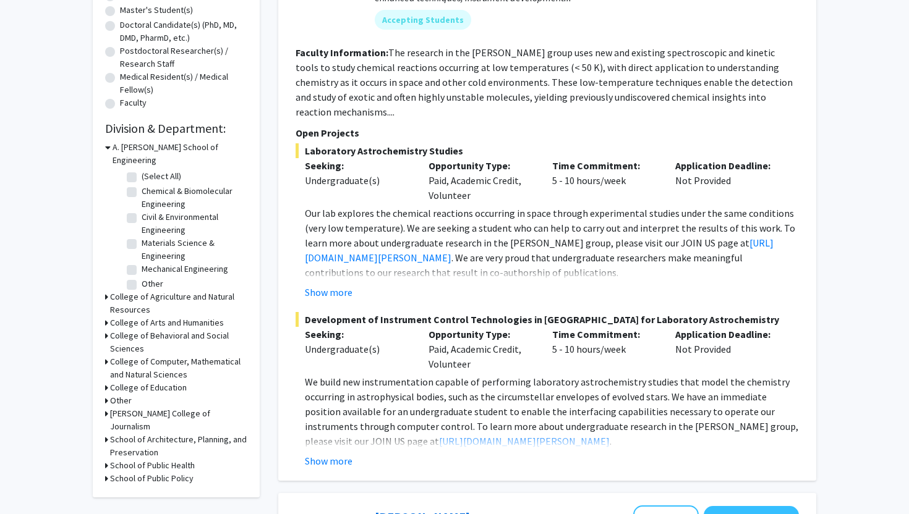
click at [104, 347] on div "Refine By Collaboration Status: Collaboration Status All Faculty/Staff Collabor…" at bounding box center [176, 151] width 167 height 691
click at [106, 355] on icon at bounding box center [106, 361] width 3 height 13
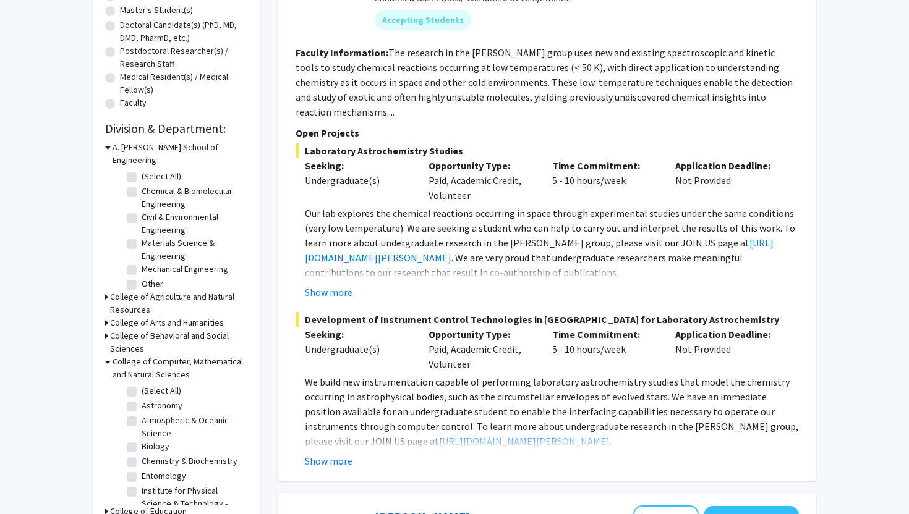
click at [106, 355] on icon at bounding box center [108, 361] width 6 height 13
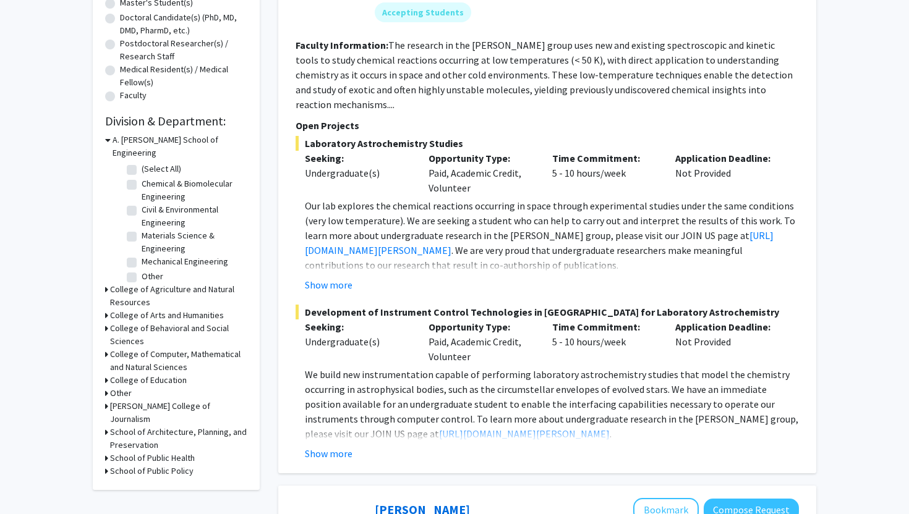
scroll to position [268, 0]
click at [108, 399] on div "[PERSON_NAME] College of Journalism" at bounding box center [176, 412] width 142 height 26
click at [106, 399] on icon at bounding box center [106, 405] width 3 height 13
click at [106, 399] on icon at bounding box center [108, 405] width 6 height 13
click at [106, 425] on icon at bounding box center [106, 431] width 3 height 13
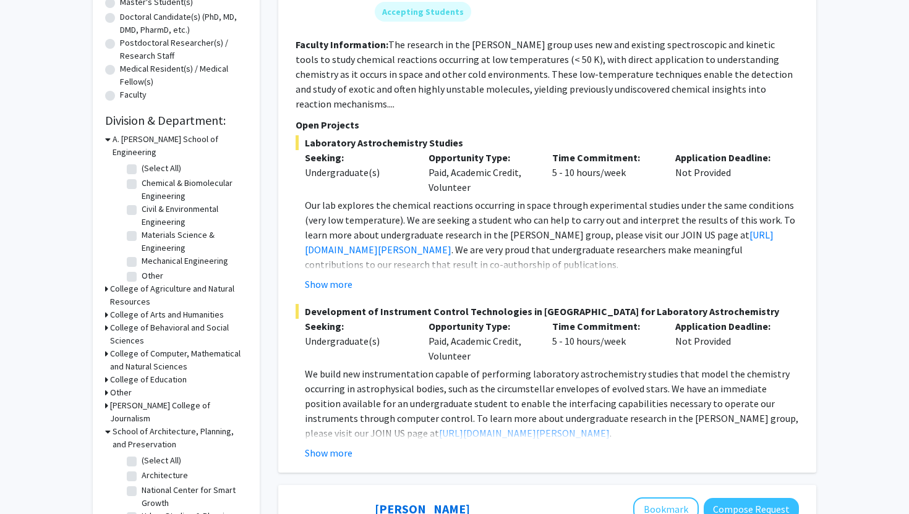
click at [106, 425] on icon at bounding box center [108, 431] width 6 height 13
click at [107, 451] on icon at bounding box center [106, 457] width 3 height 13
click at [107, 451] on icon at bounding box center [108, 457] width 6 height 13
click at [107, 425] on icon at bounding box center [106, 431] width 3 height 13
click at [107, 425] on icon at bounding box center [108, 431] width 6 height 13
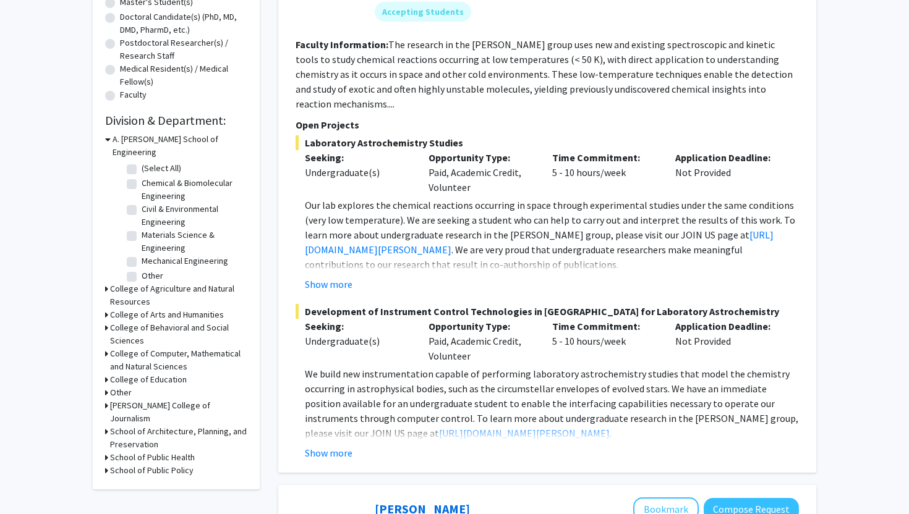
click at [107, 399] on icon at bounding box center [106, 405] width 3 height 13
click at [107, 399] on icon at bounding box center [108, 405] width 6 height 13
click at [107, 386] on icon at bounding box center [106, 392] width 3 height 13
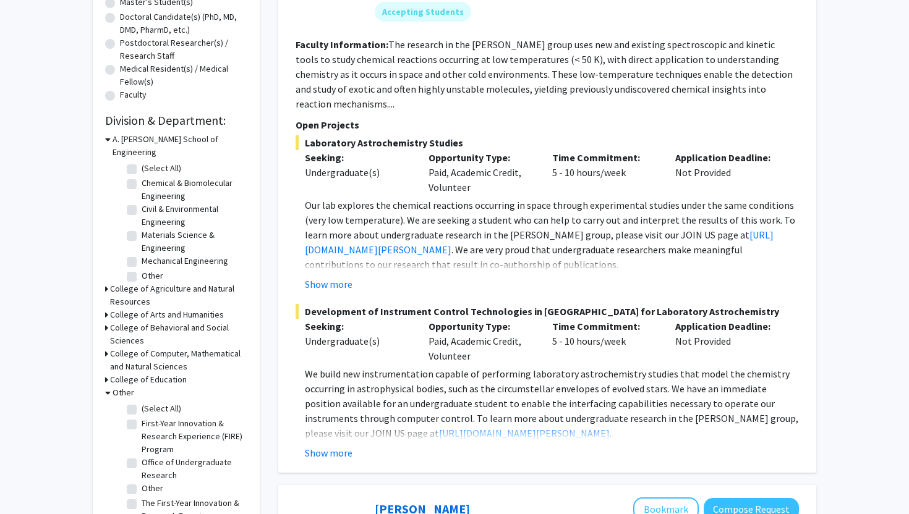
click at [107, 386] on icon at bounding box center [108, 392] width 6 height 13
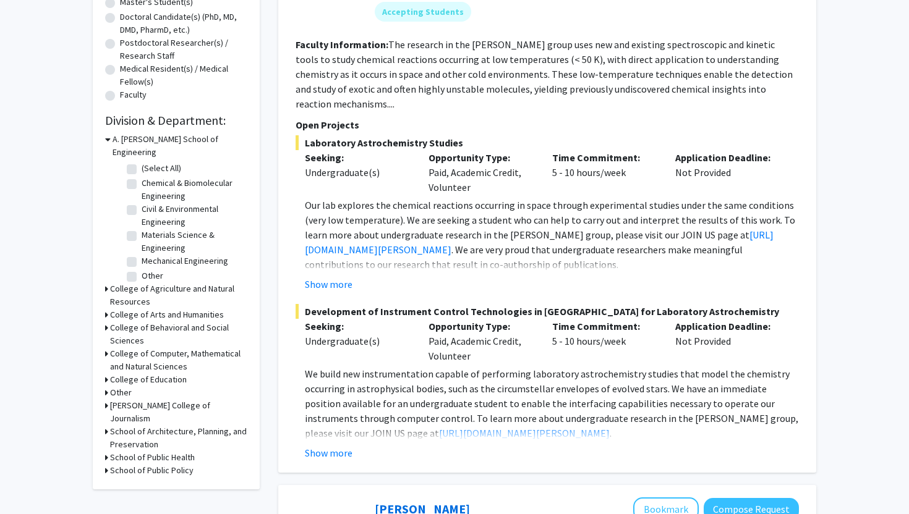
click at [108, 373] on div "College of Education" at bounding box center [176, 379] width 142 height 13
click at [107, 373] on icon at bounding box center [106, 379] width 3 height 13
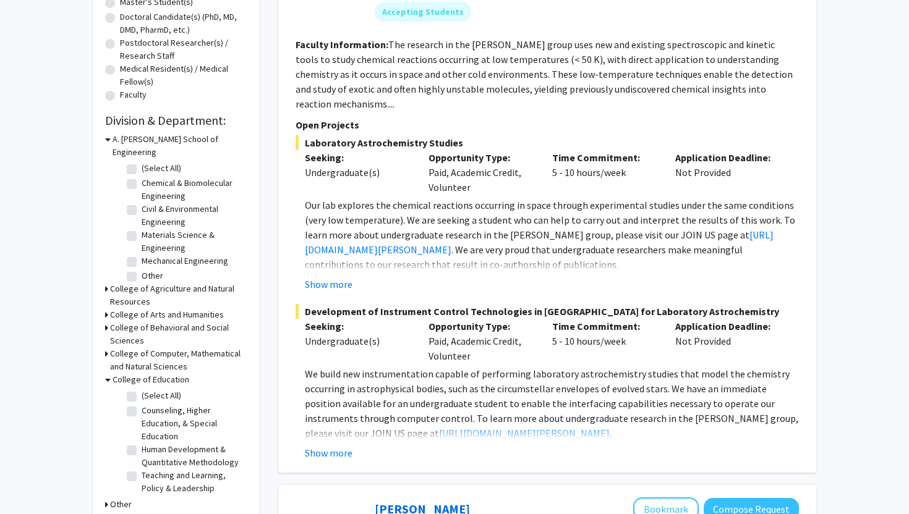
click at [106, 373] on icon at bounding box center [108, 379] width 6 height 13
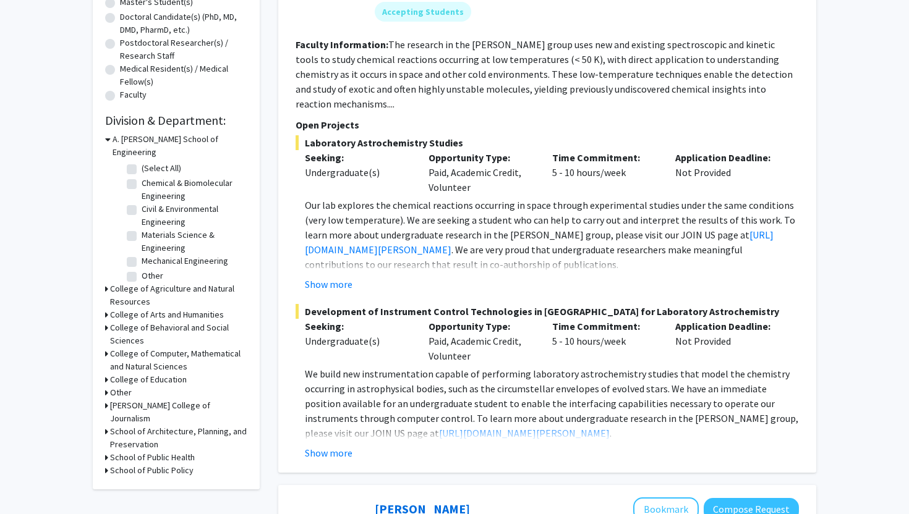
click at [110, 143] on div "A. [PERSON_NAME] School of Engineering" at bounding box center [176, 146] width 142 height 26
click at [109, 142] on icon at bounding box center [108, 139] width 6 height 13
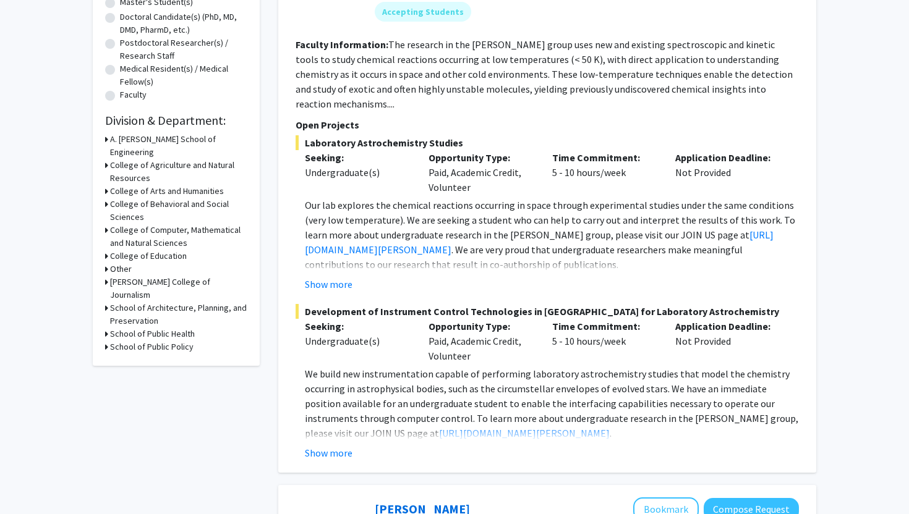
click at [109, 142] on div "A. [PERSON_NAME] School of Engineering" at bounding box center [176, 146] width 142 height 26
click at [105, 140] on icon at bounding box center [106, 139] width 3 height 13
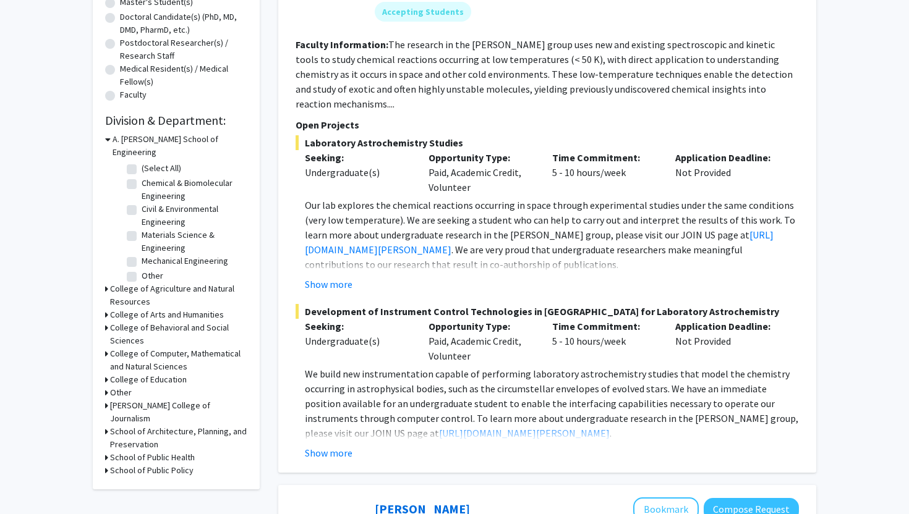
click at [106, 139] on icon at bounding box center [108, 139] width 6 height 13
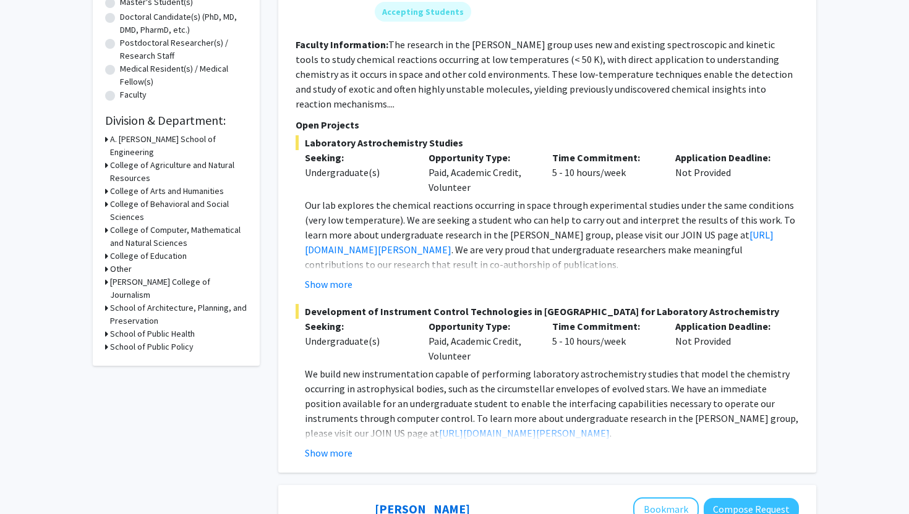
click at [106, 159] on icon at bounding box center [106, 165] width 3 height 13
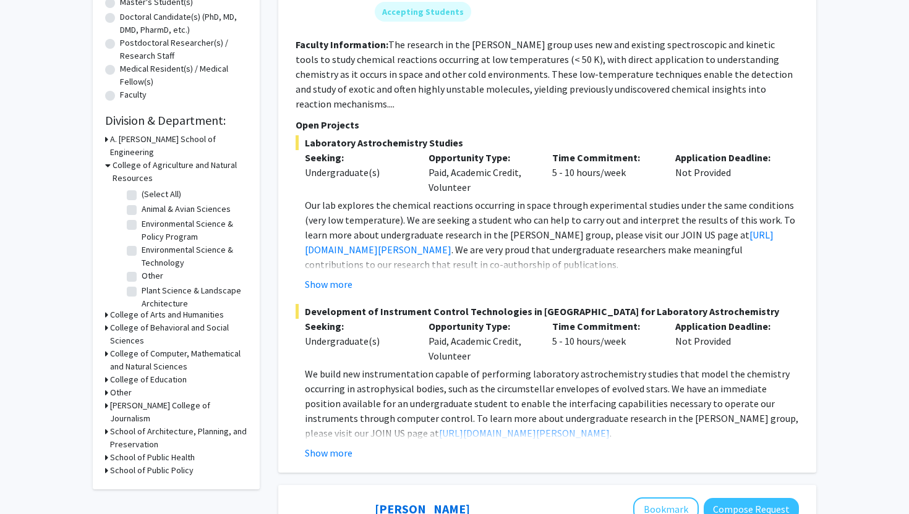
click at [108, 159] on icon at bounding box center [108, 165] width 6 height 13
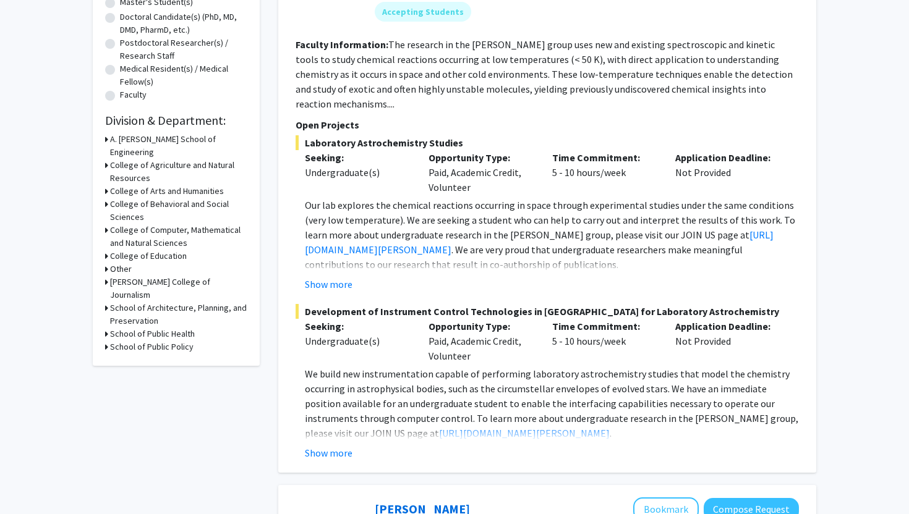
click at [108, 159] on div "College of Agriculture and Natural Resources" at bounding box center [176, 172] width 142 height 26
click at [108, 159] on icon at bounding box center [106, 165] width 3 height 13
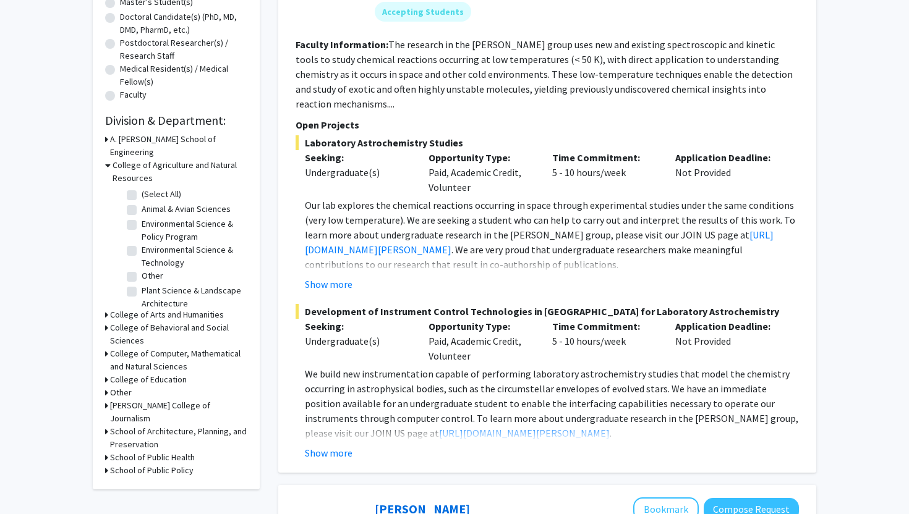
click at [108, 159] on icon at bounding box center [108, 165] width 6 height 13
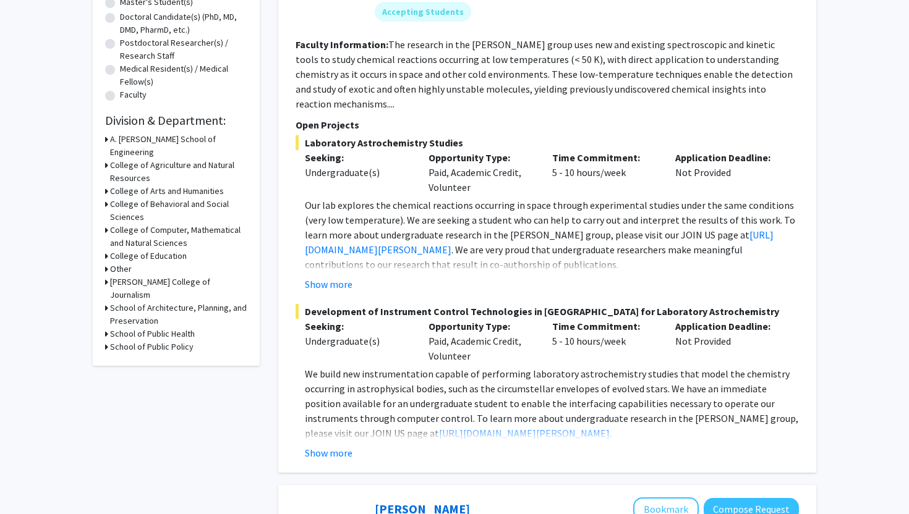
click at [108, 185] on div "College of Arts and Humanities" at bounding box center [176, 191] width 142 height 13
click at [106, 185] on icon at bounding box center [106, 191] width 3 height 13
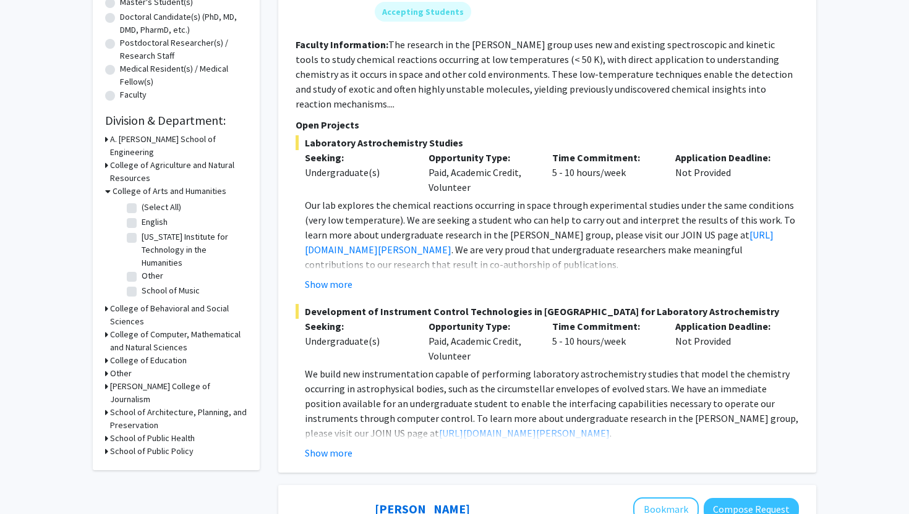
click at [96, 296] on div "Refine By Collaboration Status: Collaboration Status All Faculty/Staff Collabor…" at bounding box center [176, 134] width 167 height 672
click at [101, 296] on div "Refine By Collaboration Status: Collaboration Status All Faculty/Staff Collabor…" at bounding box center [176, 134] width 167 height 672
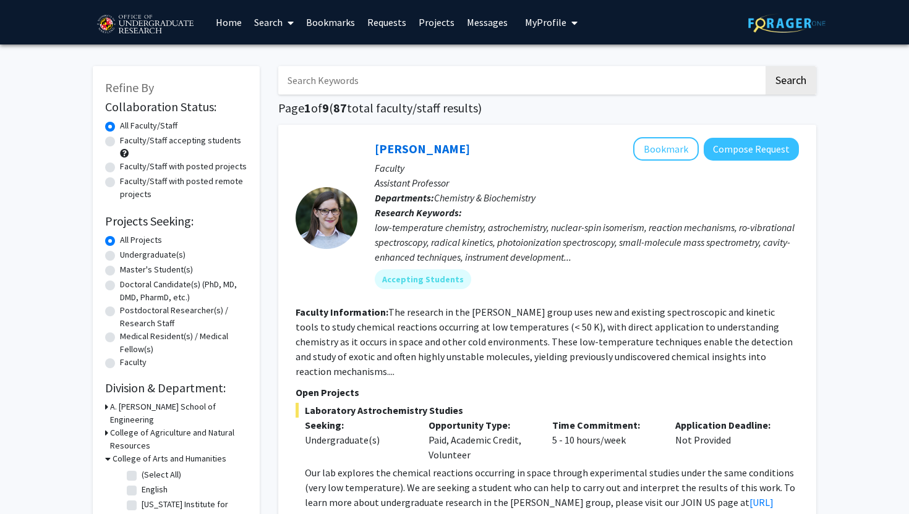
scroll to position [0, 0]
click at [499, 83] on input "Search Keywords" at bounding box center [520, 80] width 485 height 28
click at [765, 66] on button "Search" at bounding box center [790, 80] width 51 height 28
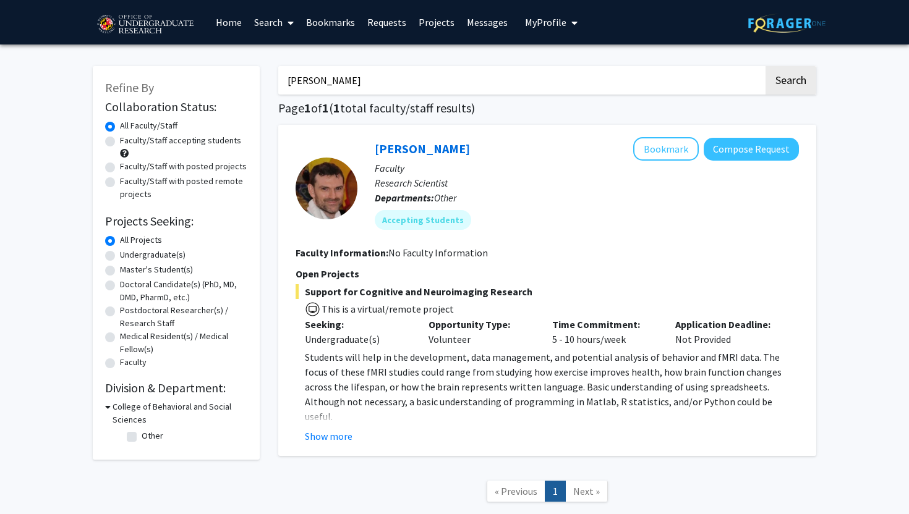
click at [410, 78] on input "[PERSON_NAME]" at bounding box center [520, 80] width 485 height 28
type input "paid"
click at [765, 66] on button "Search" at bounding box center [790, 80] width 51 height 28
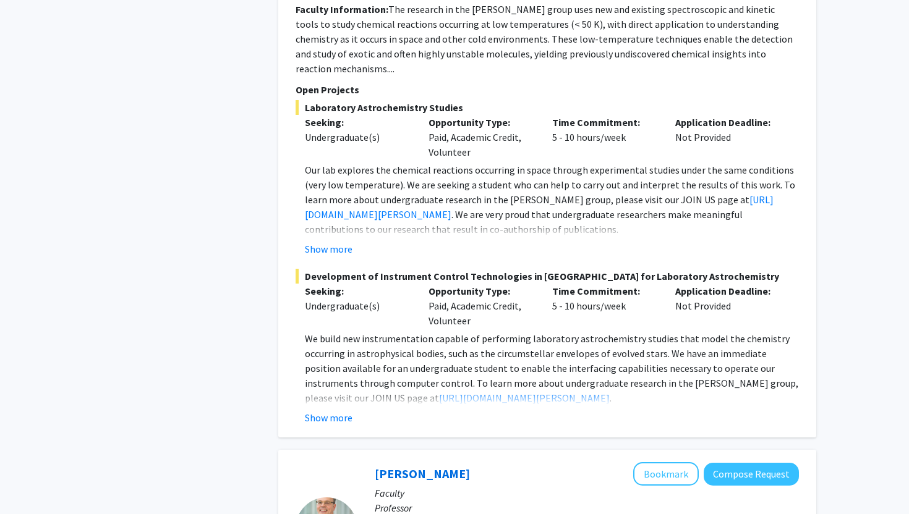
scroll to position [1151, 0]
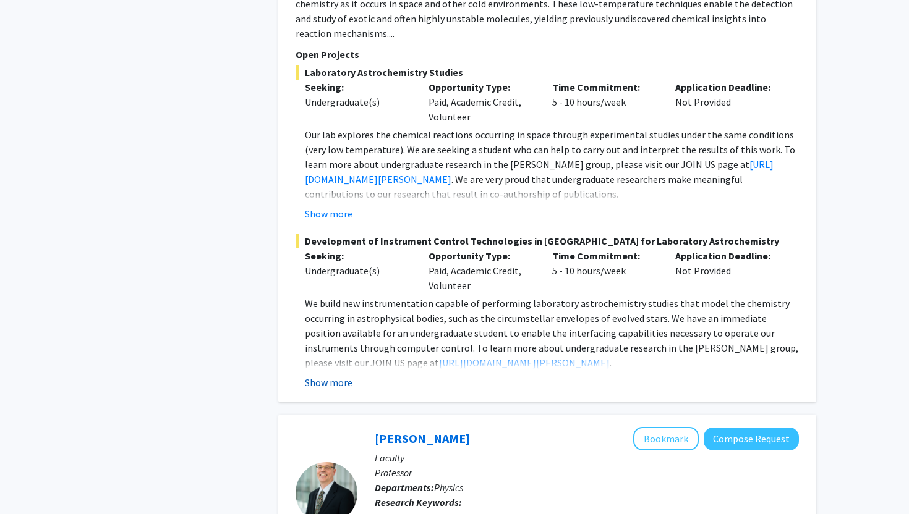
click at [342, 375] on button "Show more" at bounding box center [329, 382] width 48 height 15
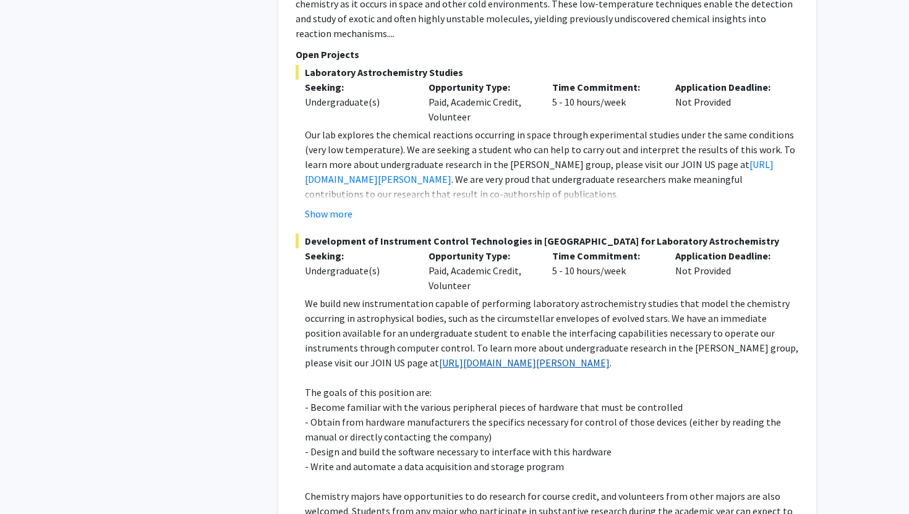
click at [439, 357] on link "[URL][DOMAIN_NAME][PERSON_NAME]" at bounding box center [524, 363] width 171 height 12
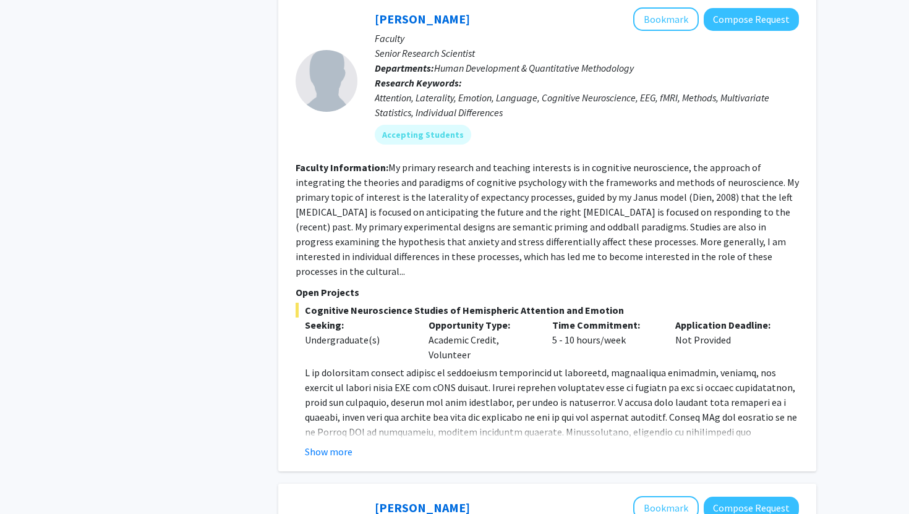
scroll to position [2161, 0]
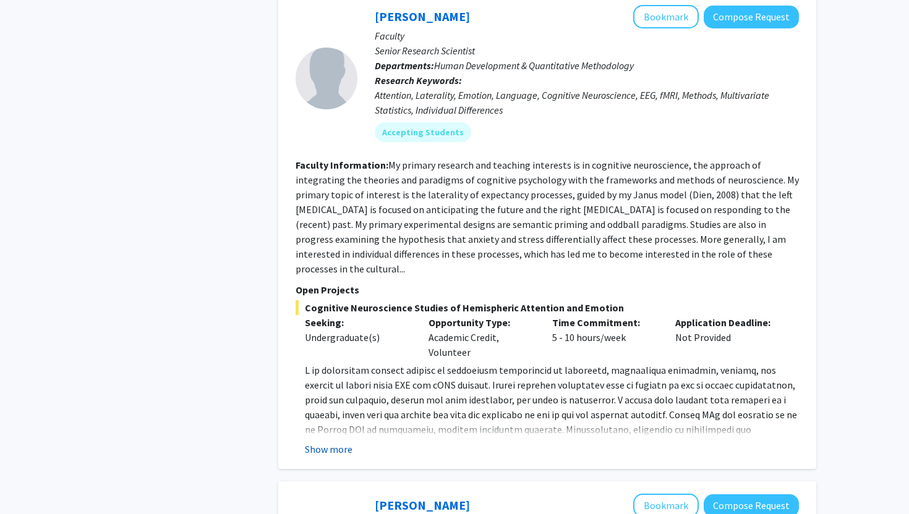
click at [319, 448] on button "Show more" at bounding box center [329, 449] width 48 height 15
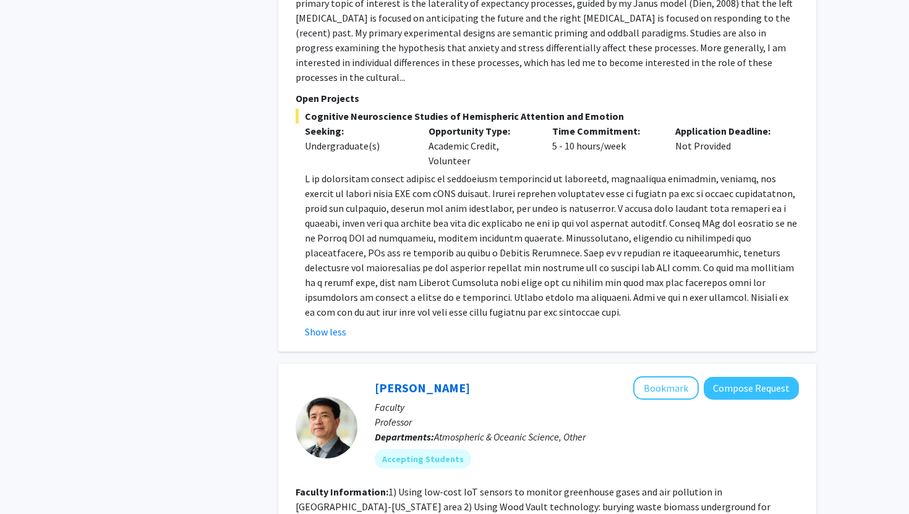
scroll to position [2535, 0]
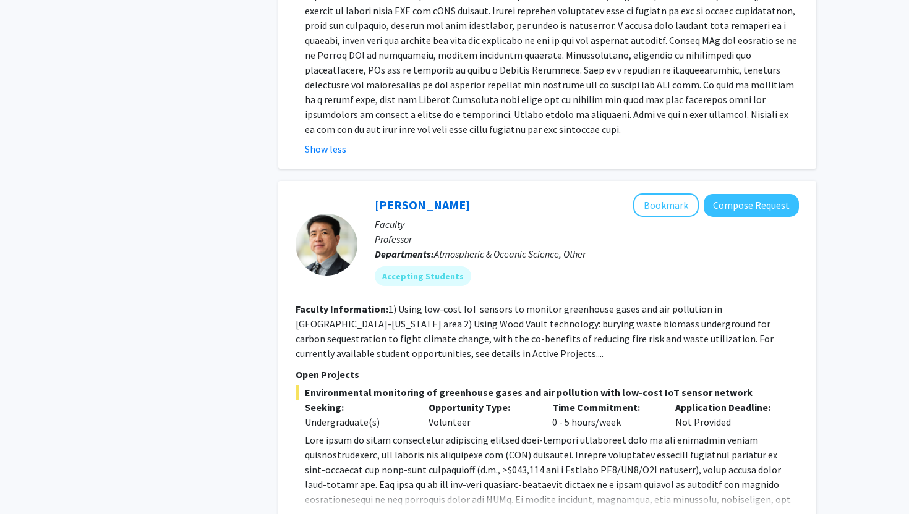
click at [208, 226] on div "Refine By Collaboration Status: Collaboration Status All Faculty/Staff Collabor…" at bounding box center [175, 175] width 185 height 5314
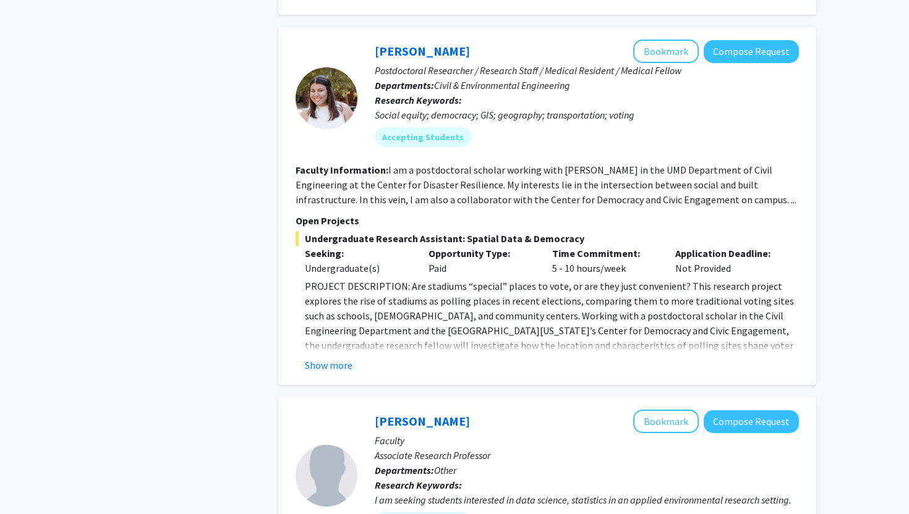
scroll to position [3217, 0]
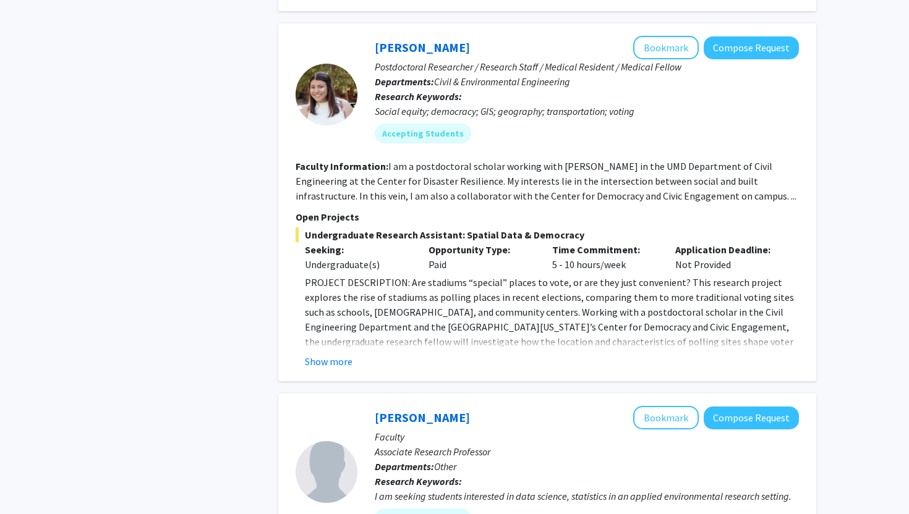
click at [323, 371] on div "[PERSON_NAME] Bookmark Compose Request Postdoctoral Researcher / Research Staff…" at bounding box center [547, 202] width 538 height 358
click at [324, 365] on button "Show more" at bounding box center [329, 361] width 48 height 15
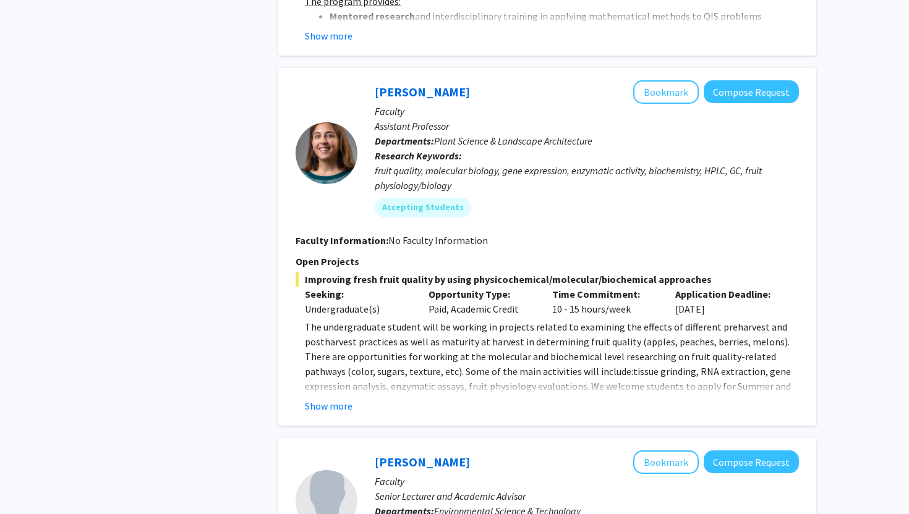
scroll to position [4626, 0]
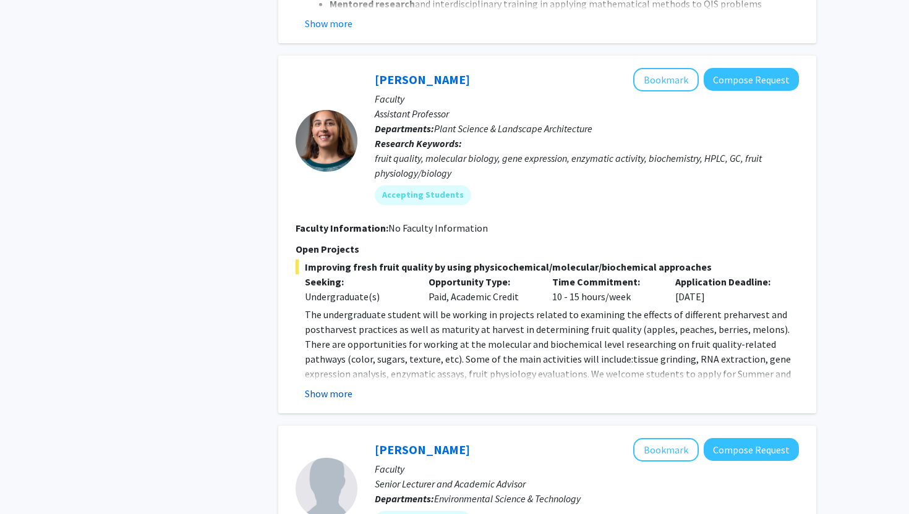
click at [317, 386] on button "Show more" at bounding box center [329, 393] width 48 height 15
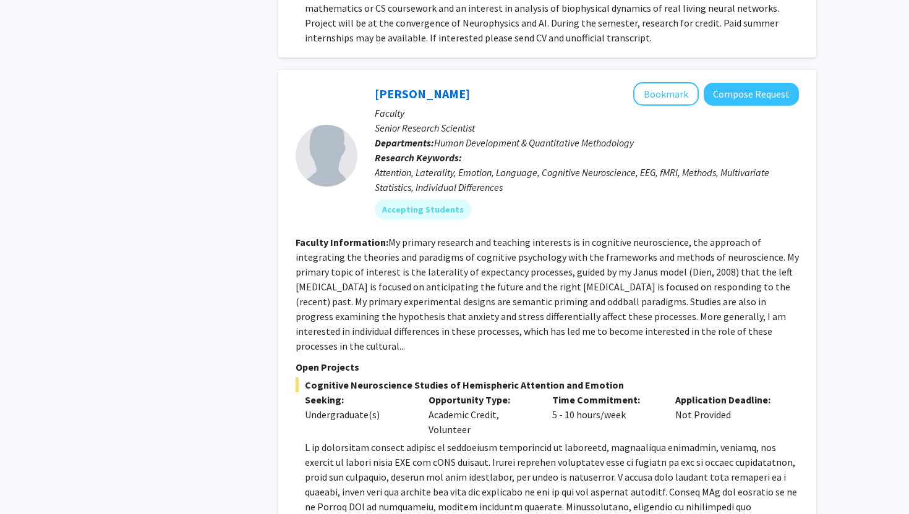
scroll to position [2075, 0]
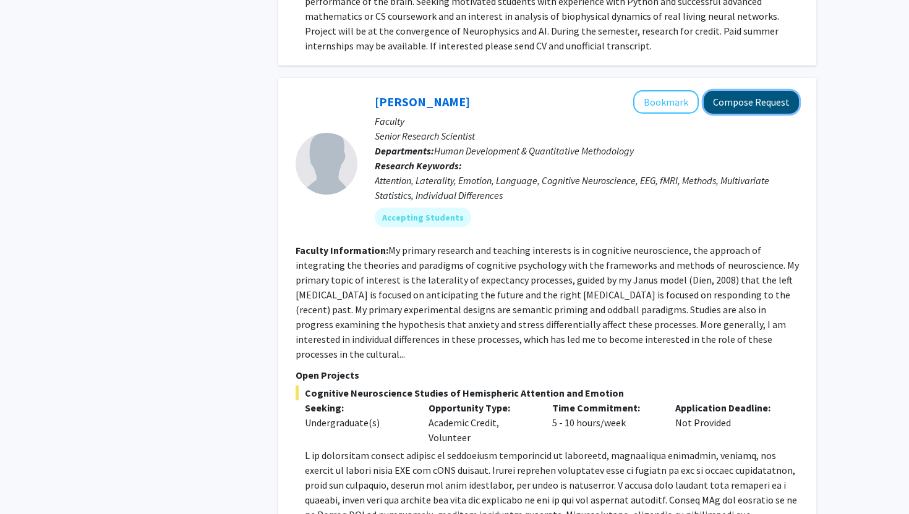
click at [778, 109] on button "Compose Request" at bounding box center [751, 102] width 95 height 23
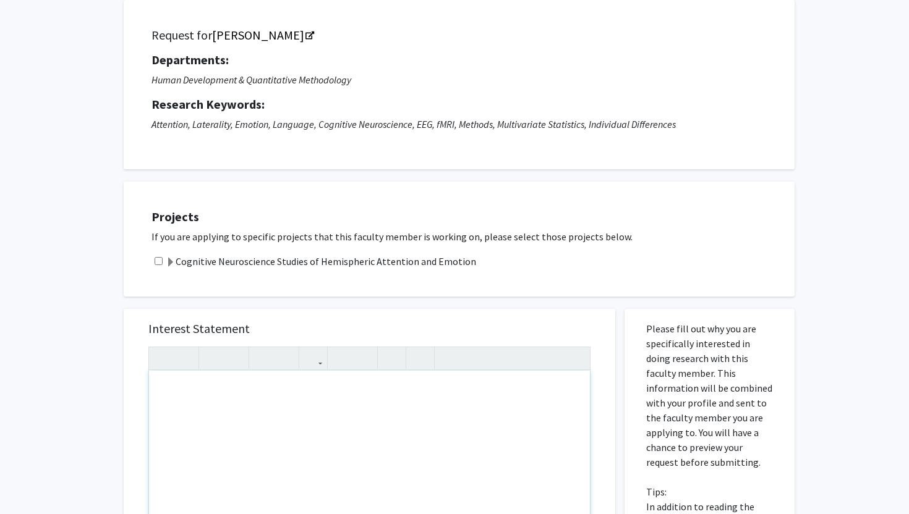
scroll to position [93, 0]
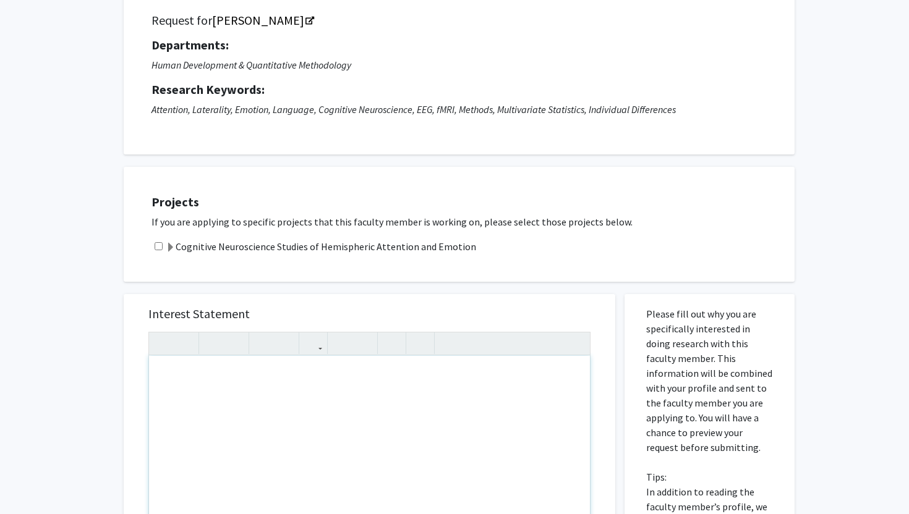
click at [412, 399] on div "Note to users with screen readers: Please press Alt+0 or Option+0 to deactivate…" at bounding box center [369, 497] width 441 height 283
paste div "Note to users with screen readers: Please press Alt+0 or Option+0 to deactivate…"
type textarea "<p>My name is [PERSON_NAME], and I am a sophomore at the [GEOGRAPHIC_DATA][US_S…"
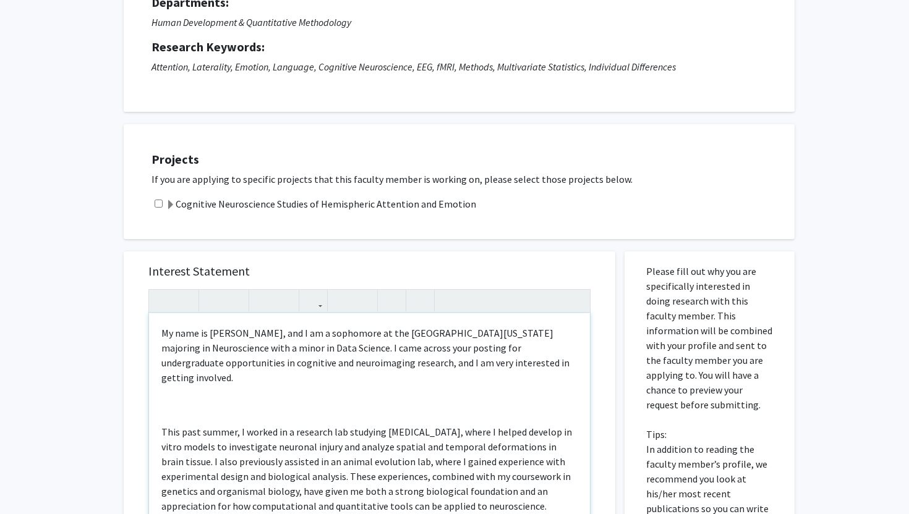
scroll to position [123, 0]
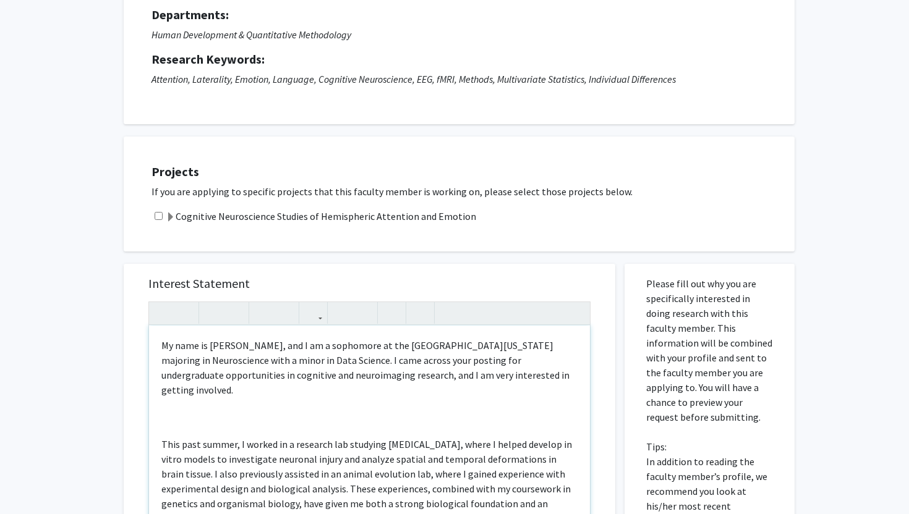
click at [305, 378] on p "My name is [PERSON_NAME], and I am a sophomore at the [GEOGRAPHIC_DATA][US_STAT…" at bounding box center [369, 367] width 416 height 59
click at [353, 412] on div "My name is [PERSON_NAME], and I am a sophomore at the [GEOGRAPHIC_DATA][US_STAT…" at bounding box center [369, 467] width 441 height 283
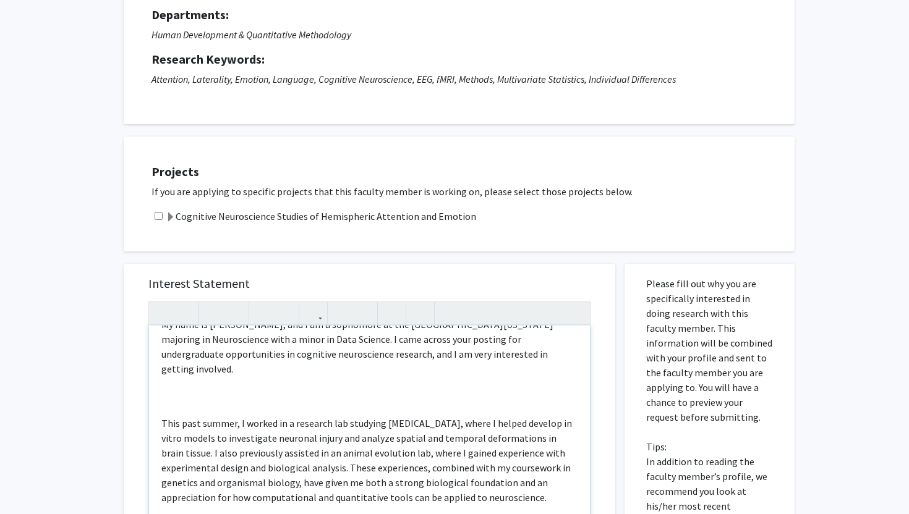
click at [397, 357] on p "My name is [PERSON_NAME], and I am a sophomore at the [GEOGRAPHIC_DATA][US_STAT…" at bounding box center [369, 346] width 416 height 59
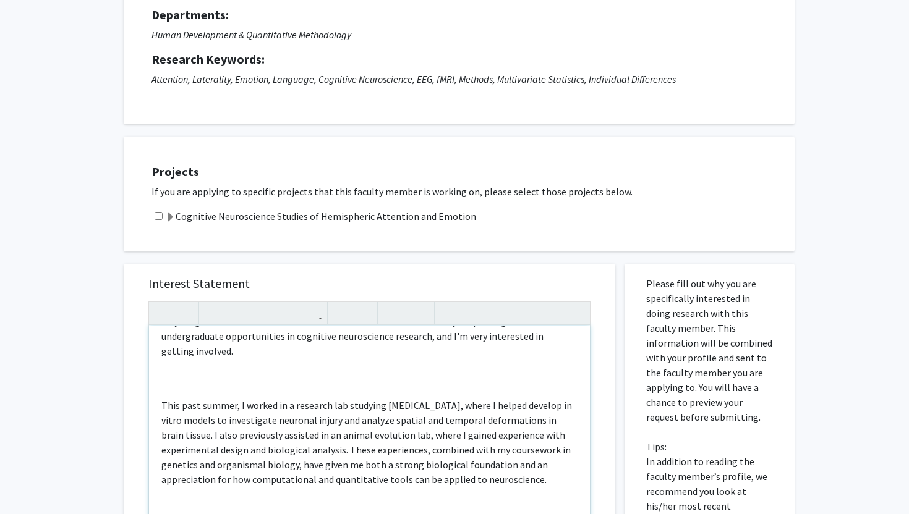
scroll to position [43, 0]
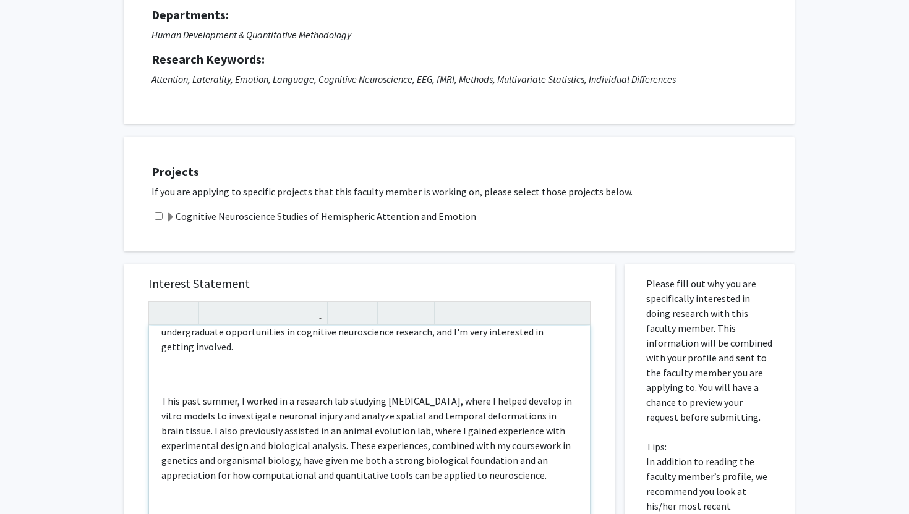
drag, startPoint x: 191, startPoint y: 414, endPoint x: 343, endPoint y: 433, distance: 153.3
click at [343, 433] on p "This past summer, I worked in a research lab studying [MEDICAL_DATA], where I h…" at bounding box center [369, 438] width 416 height 89
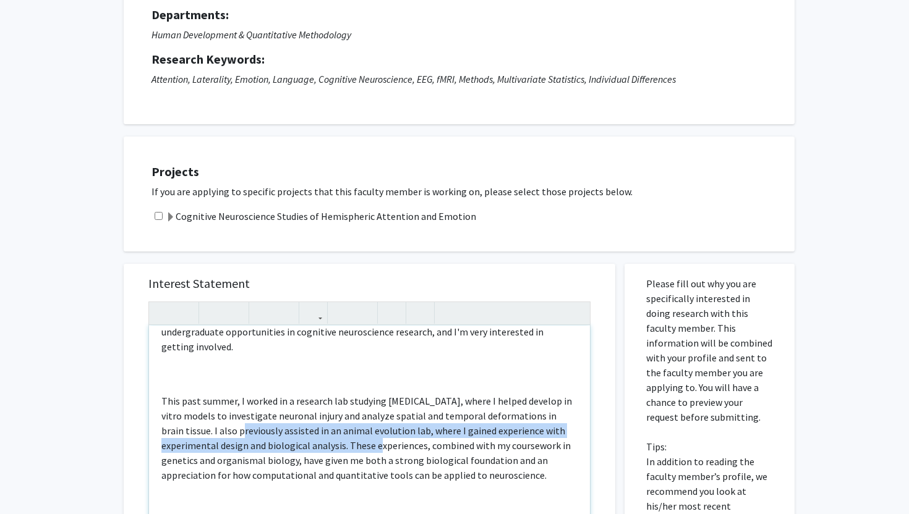
drag, startPoint x: 343, startPoint y: 433, endPoint x: 190, endPoint y: 414, distance: 153.9
click at [190, 414] on p "This past summer, I worked in a research lab studying [MEDICAL_DATA], where I h…" at bounding box center [369, 438] width 416 height 89
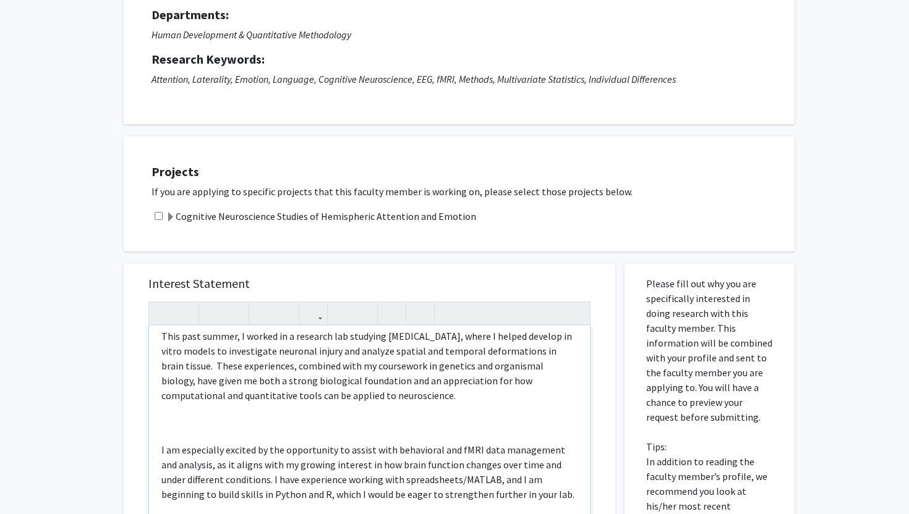
scroll to position [87, 0]
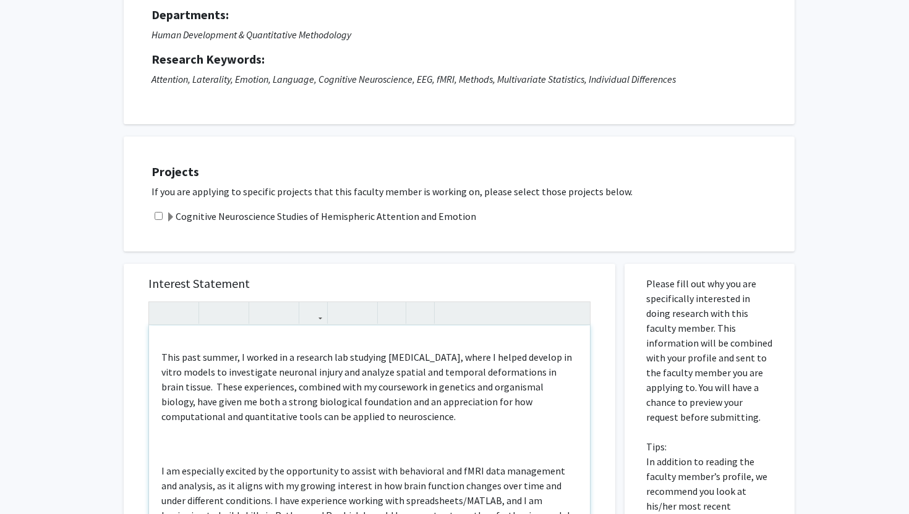
drag, startPoint x: 375, startPoint y: 401, endPoint x: 194, endPoint y: 372, distance: 183.5
click at [194, 372] on p "This past summer, I worked in a research lab studying [MEDICAL_DATA], where I h…" at bounding box center [369, 387] width 416 height 74
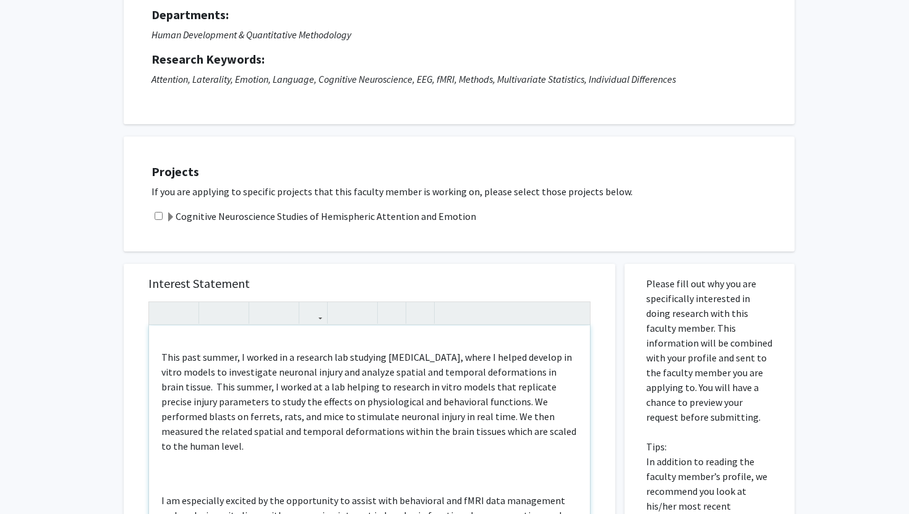
click at [185, 441] on div "My name is [PERSON_NAME], and I am a sophomore at the [GEOGRAPHIC_DATA][US_STAT…" at bounding box center [369, 467] width 441 height 283
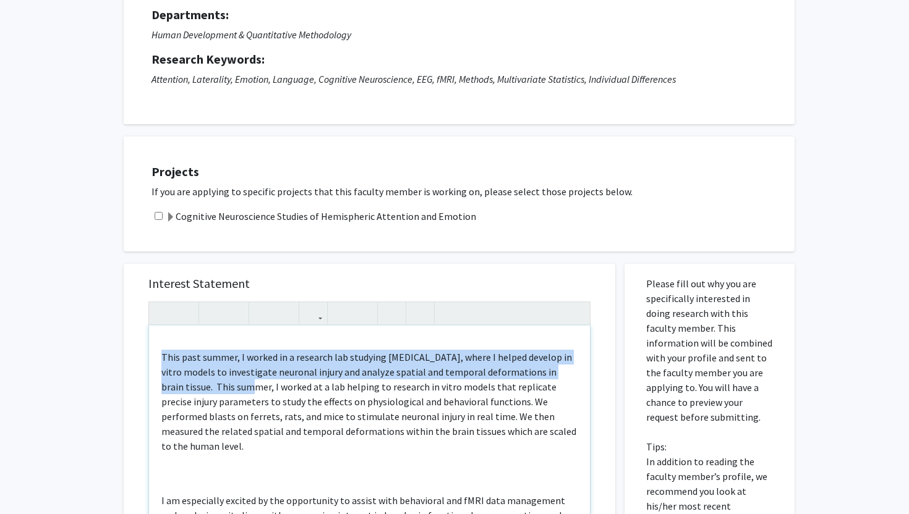
drag, startPoint x: 192, startPoint y: 372, endPoint x: 161, endPoint y: 338, distance: 46.4
click at [161, 350] on p "This past summer, I worked in a research lab studying [MEDICAL_DATA], where I h…" at bounding box center [369, 402] width 416 height 104
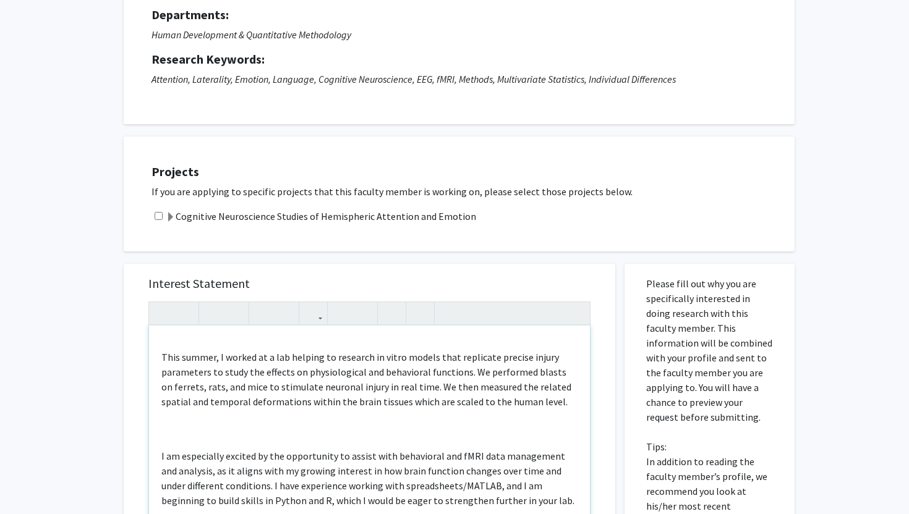
click at [248, 412] on div "My name is [PERSON_NAME], and I am a sophomore at the [GEOGRAPHIC_DATA][US_STAT…" at bounding box center [369, 467] width 441 height 283
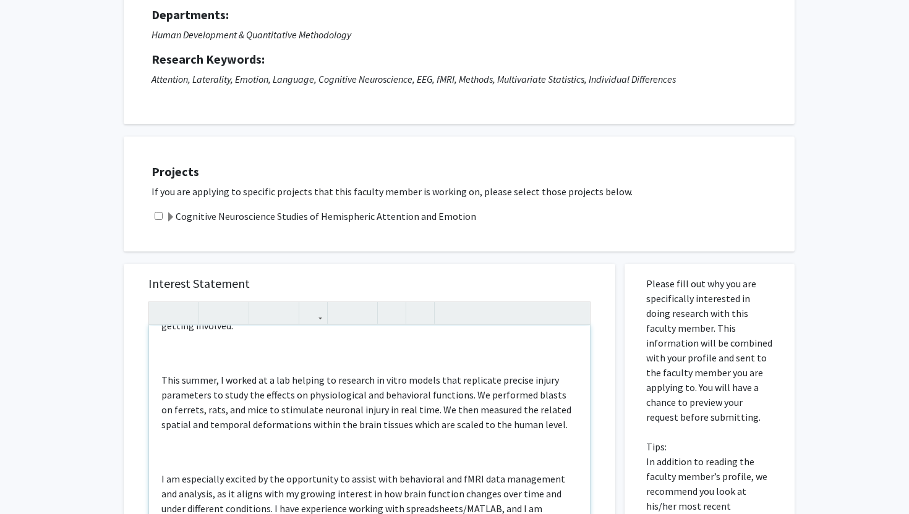
scroll to position [60, 0]
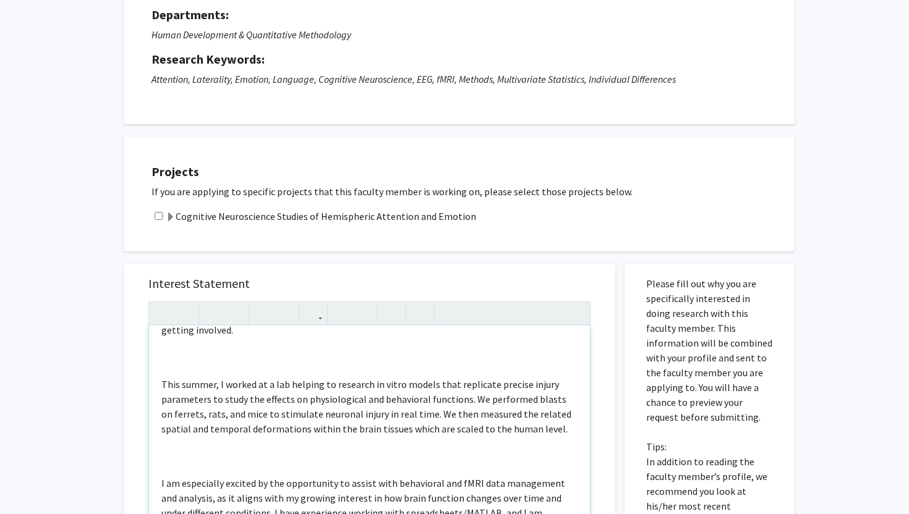
click at [176, 377] on p "This summer, I worked at a lab helping to research in vitro models that replica…" at bounding box center [369, 406] width 416 height 59
click at [182, 377] on p "This summer, I worked at a lab helping to research in vitro models that replica…" at bounding box center [369, 406] width 416 height 59
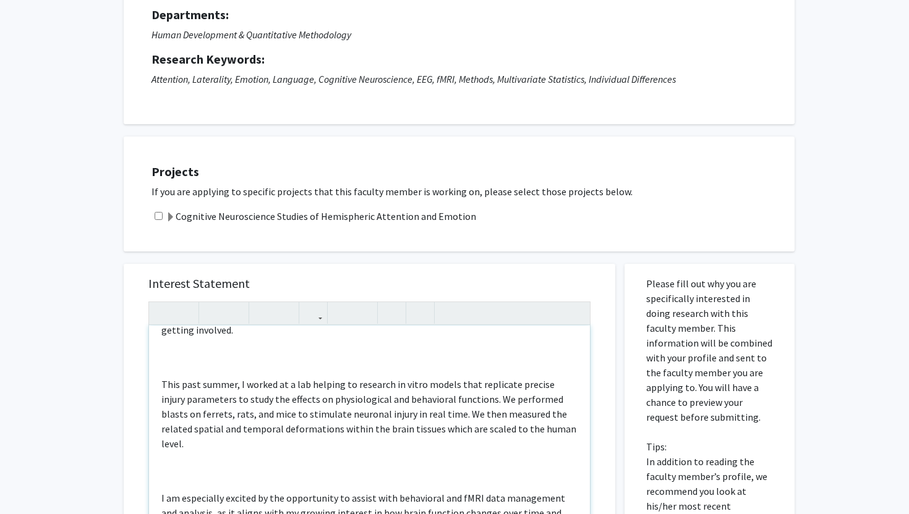
click at [178, 449] on div "My name is [PERSON_NAME], and I am a sophomore at the [GEOGRAPHIC_DATA][US_STAT…" at bounding box center [369, 467] width 441 height 283
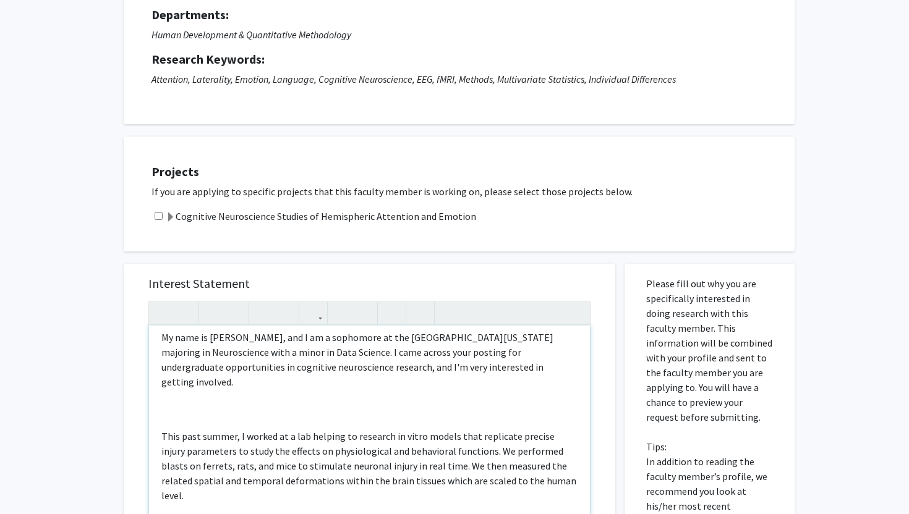
scroll to position [7, 0]
click at [184, 404] on div "My name is [PERSON_NAME], and I am a sophomore at the [GEOGRAPHIC_DATA][US_STAT…" at bounding box center [369, 467] width 441 height 283
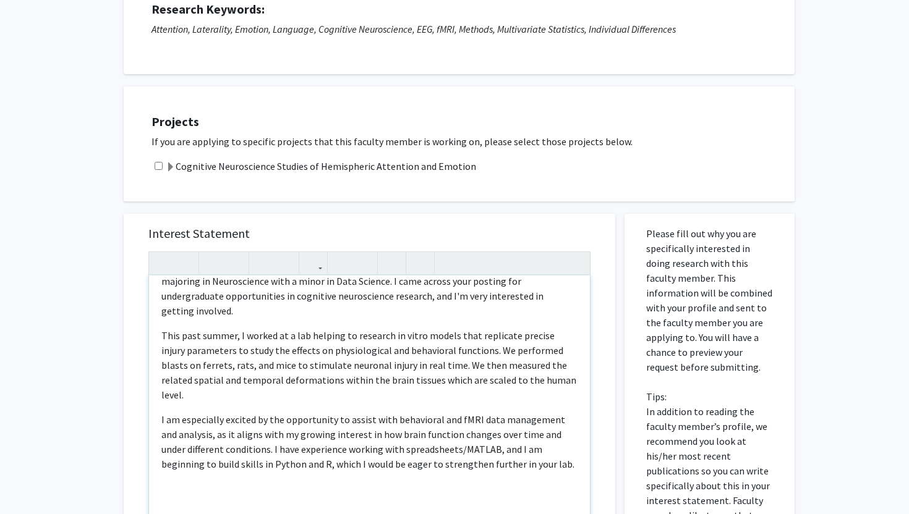
scroll to position [0, 0]
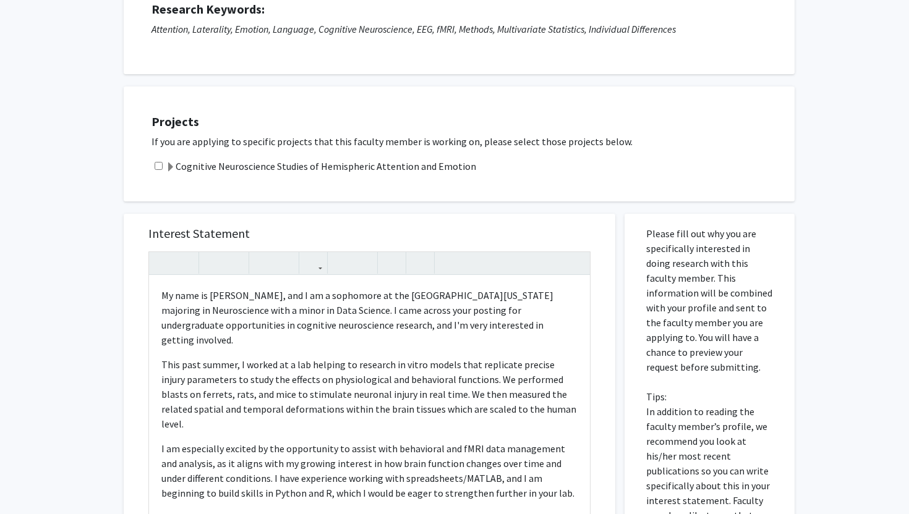
click at [540, 229] on h5 "Interest Statement" at bounding box center [369, 233] width 442 height 15
click at [546, 324] on p "My name is [PERSON_NAME], and I am a sophomore at the [GEOGRAPHIC_DATA][US_STAT…" at bounding box center [369, 317] width 416 height 59
click at [516, 208] on div "Interest Statement My name is [PERSON_NAME], and I am a sophomore at the [GEOGR…" at bounding box center [369, 491] width 510 height 579
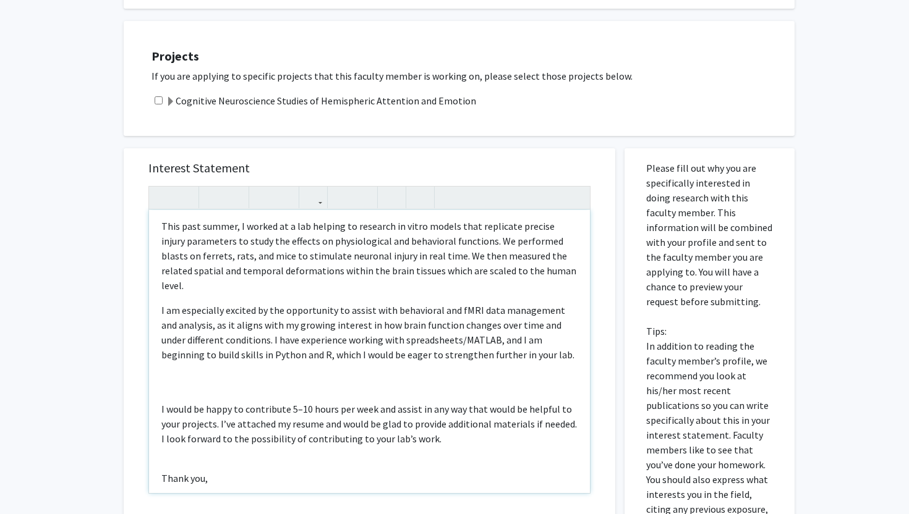
scroll to position [74, 0]
click at [515, 329] on p "I am especially excited by the opportunity to assist with behavioral and fMRI d…" at bounding box center [369, 331] width 416 height 59
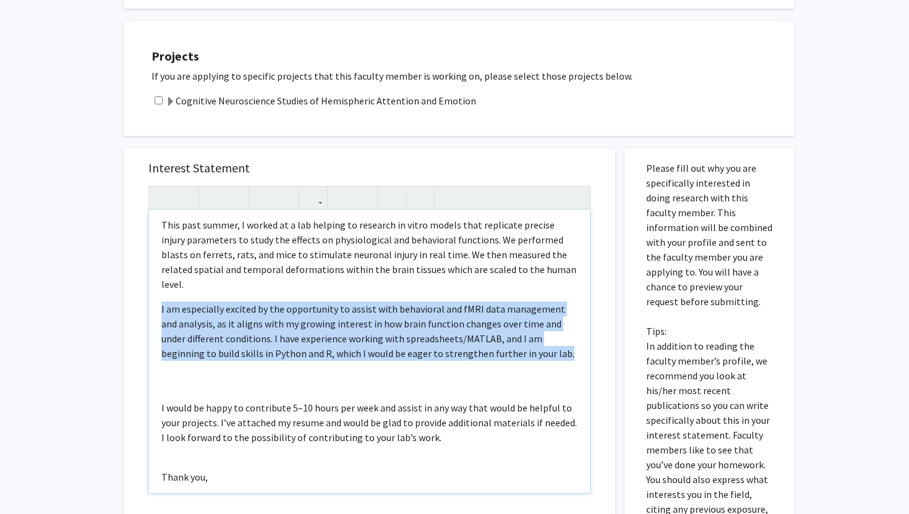
drag, startPoint x: 523, startPoint y: 329, endPoint x: 367, endPoint y: 331, distance: 156.4
click at [367, 331] on p "I am especially excited by the opportunity to assist with behavioral and fMRI d…" at bounding box center [369, 331] width 416 height 59
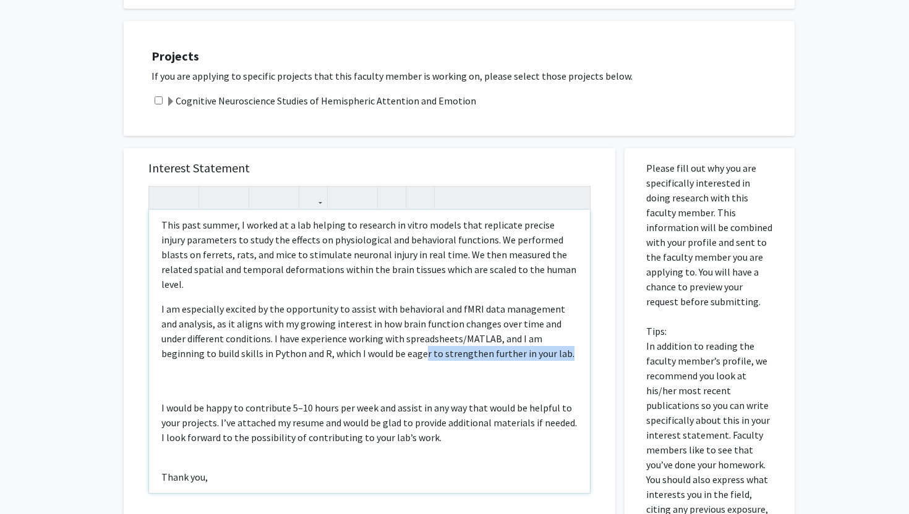
click at [367, 331] on p "I am especially excited by the opportunity to assist with behavioral and fMRI d…" at bounding box center [369, 331] width 416 height 59
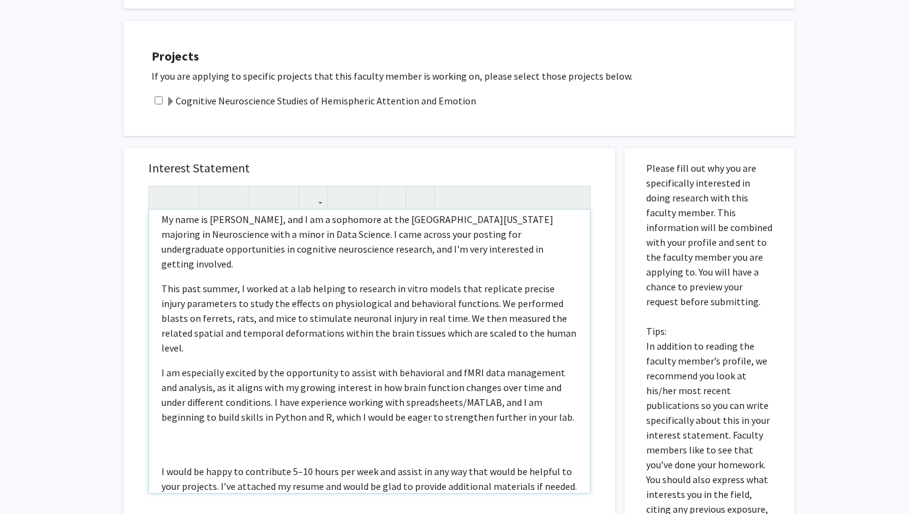
scroll to position [11, 0]
click at [380, 400] on div "My name is [PERSON_NAME], and I am a sophomore at the [GEOGRAPHIC_DATA][US_STAT…" at bounding box center [369, 351] width 441 height 283
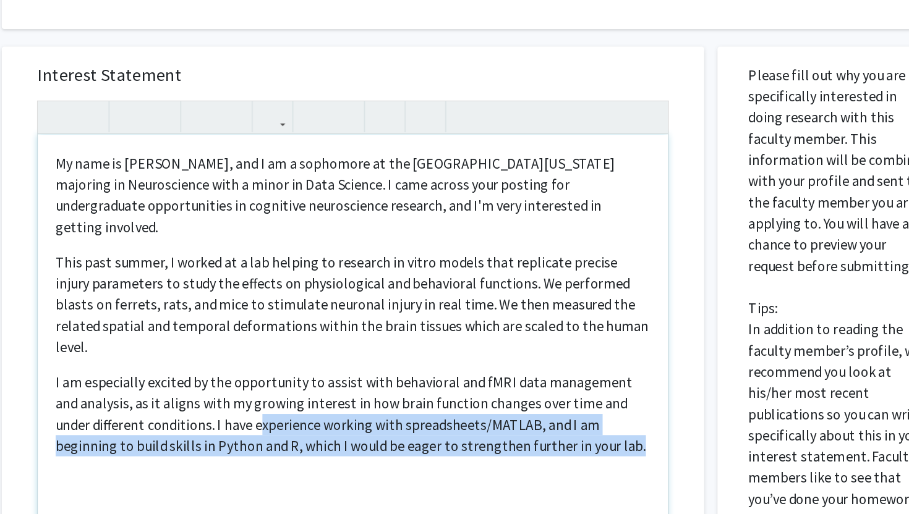
drag, startPoint x: 516, startPoint y: 393, endPoint x: 278, endPoint y: 383, distance: 238.3
click at [278, 383] on p "I am especially excited by the opportunity to assist with behavioral and fMRI d…" at bounding box center [369, 405] width 416 height 59
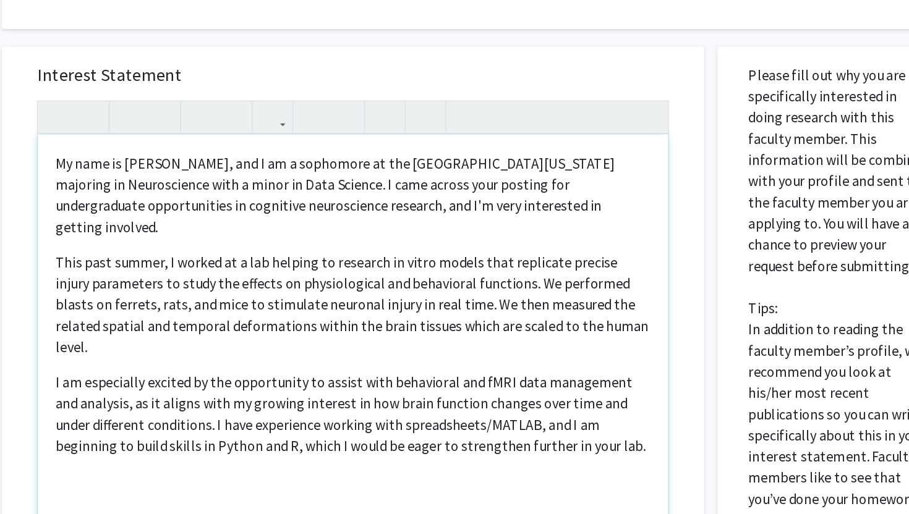
click at [250, 385] on p "I am especially excited by the opportunity to assist with behavioral and fMRI d…" at bounding box center [369, 405] width 416 height 59
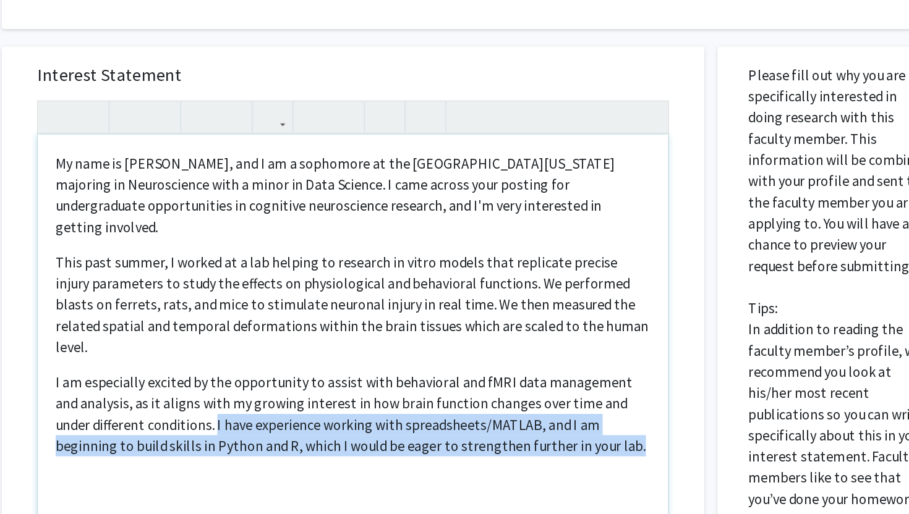
drag, startPoint x: 247, startPoint y: 383, endPoint x: 517, endPoint y: 394, distance: 271.0
click at [517, 394] on p "I am especially excited by the opportunity to assist with behavioral and fMRI d…" at bounding box center [369, 405] width 416 height 59
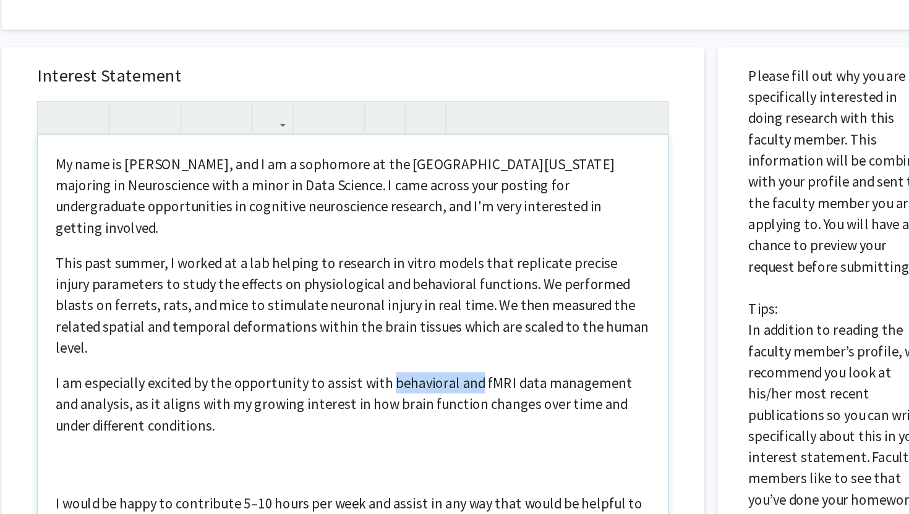
drag, startPoint x: 391, startPoint y: 354, endPoint x: 451, endPoint y: 355, distance: 60.6
click at [451, 376] on p "I am especially excited by the opportunity to assist with behavioral and fMRI d…" at bounding box center [369, 398] width 416 height 45
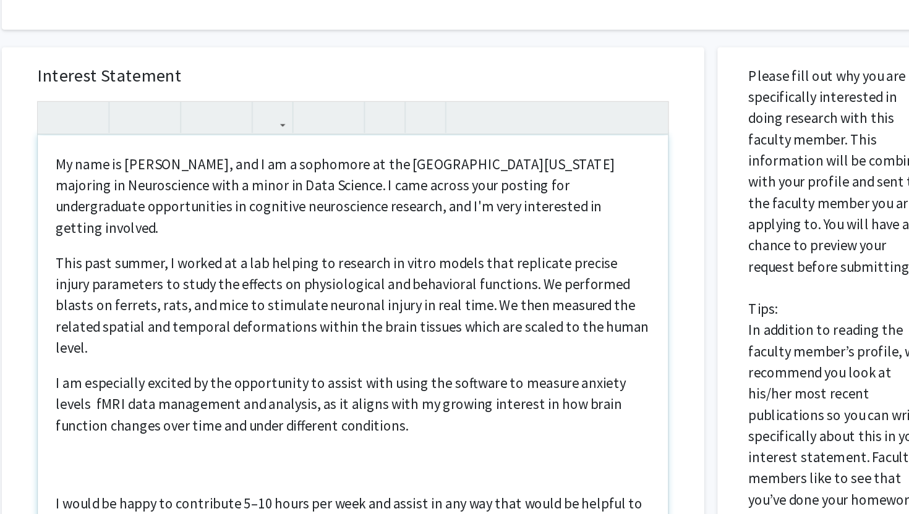
click at [439, 379] on p "I am especially excited by the opportunity to assist with using the software to…" at bounding box center [369, 398] width 416 height 45
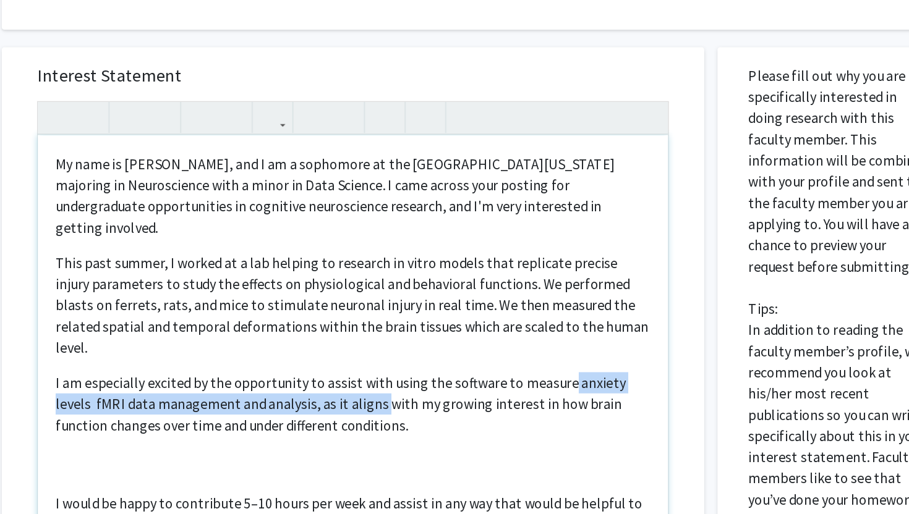
drag, startPoint x: 360, startPoint y: 367, endPoint x: 511, endPoint y: 355, distance: 151.4
click at [513, 376] on p "I am especially excited by the opportunity to assist with using the software to…" at bounding box center [369, 398] width 416 height 45
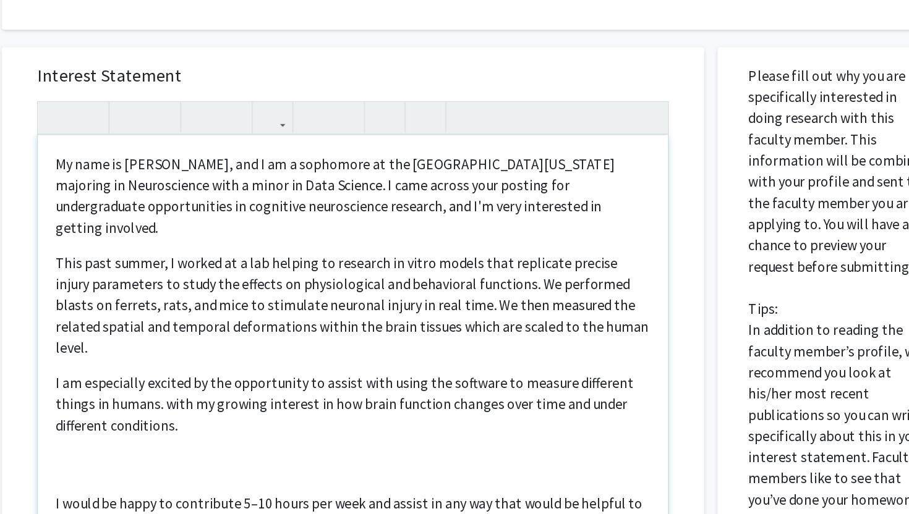
click at [464, 376] on p "I am especially excited by the opportunity to assist with using the software to…" at bounding box center [369, 398] width 416 height 45
click at [430, 376] on p "I am especially excited by the opportunity to assist with using the software to…" at bounding box center [369, 398] width 416 height 45
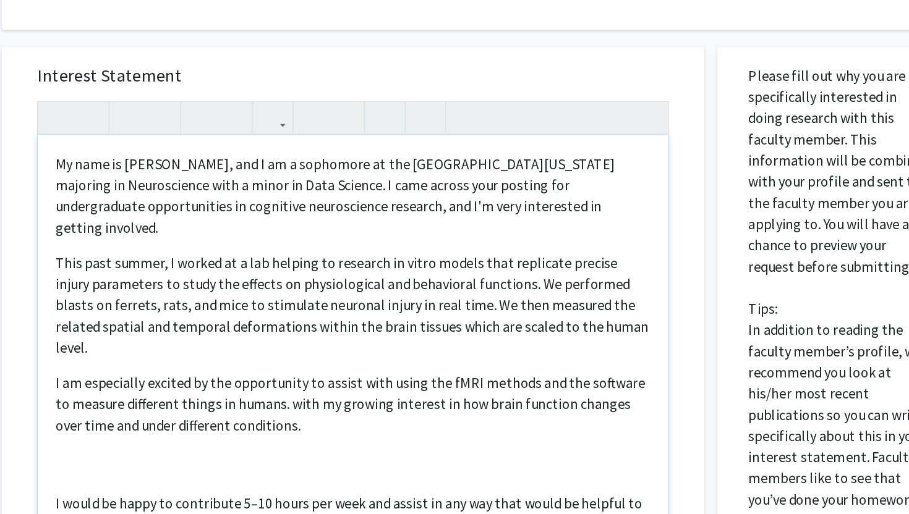
click at [415, 408] on div "My name is [PERSON_NAME], and I am a sophomore at the [GEOGRAPHIC_DATA][US_STAT…" at bounding box center [369, 351] width 441 height 283
click at [411, 394] on div "My name is [PERSON_NAME], and I am a sophomore at the [GEOGRAPHIC_DATA][US_STAT…" at bounding box center [369, 351] width 441 height 283
click at [386, 394] on div "My name is [PERSON_NAME], and I am a sophomore at the [GEOGRAPHIC_DATA][US_STAT…" at bounding box center [369, 351] width 441 height 283
drag, startPoint x: 334, startPoint y: 384, endPoint x: 314, endPoint y: 367, distance: 26.4
click at [314, 376] on p "I am especially excited by the opportunity to assist with using the fMRI method…" at bounding box center [369, 398] width 416 height 45
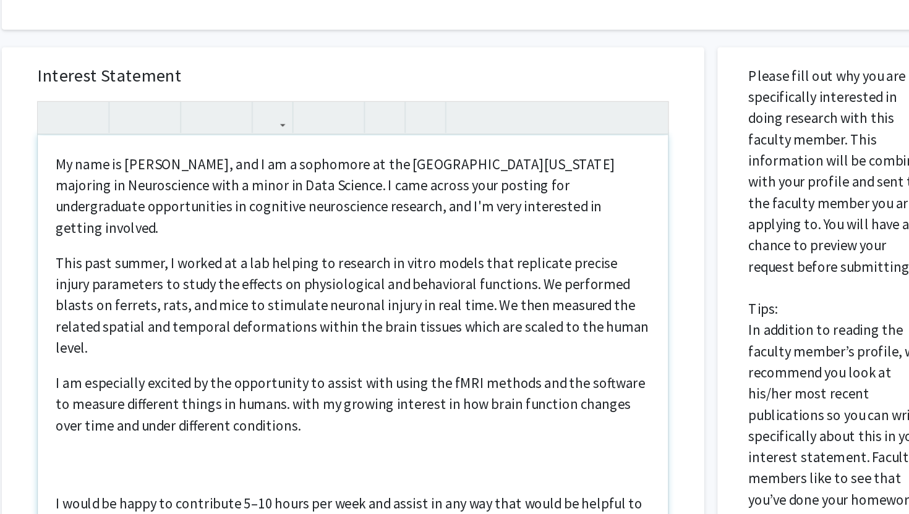
click at [314, 376] on p "I am especially excited by the opportunity to assist with using the fMRI method…" at bounding box center [369, 398] width 416 height 45
click at [213, 376] on p "I am especially excited by the opportunity to assist with using the fMRI method…" at bounding box center [369, 398] width 416 height 45
click at [209, 376] on p "I am especially excited by the opportunity to assist with using the fMRI method…" at bounding box center [369, 398] width 416 height 45
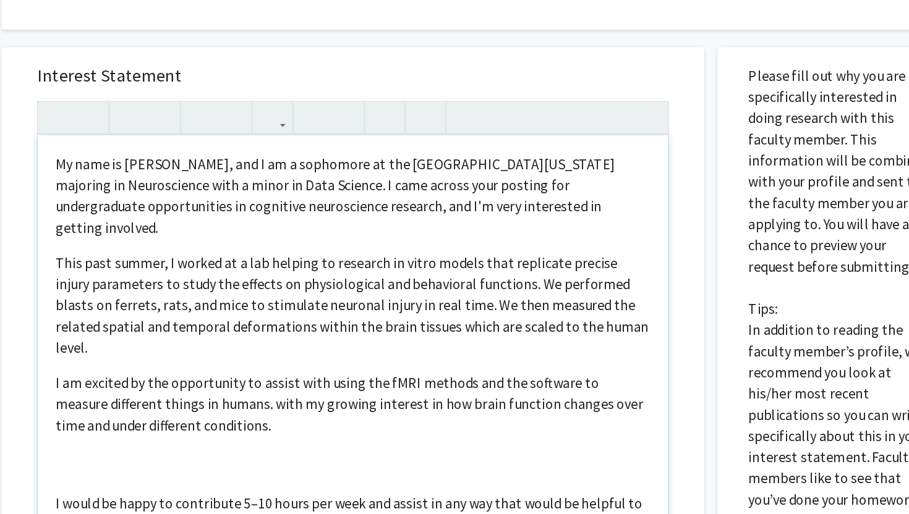
click at [219, 376] on p "I am excited by the opportunity to assist with using the fMRI methods and the s…" at bounding box center [369, 398] width 416 height 45
click at [192, 376] on p "I am excited by the opportunity to assist with using the fMRI methods and the s…" at bounding box center [369, 398] width 416 height 45
click at [218, 376] on p "I am eager by the opportunity to assist with using the fMRI methods and the sof…" at bounding box center [369, 398] width 416 height 45
click at [210, 376] on p "I am eager by the opportunity to assist with using the fMRI methods and the sof…" at bounding box center [369, 398] width 416 height 45
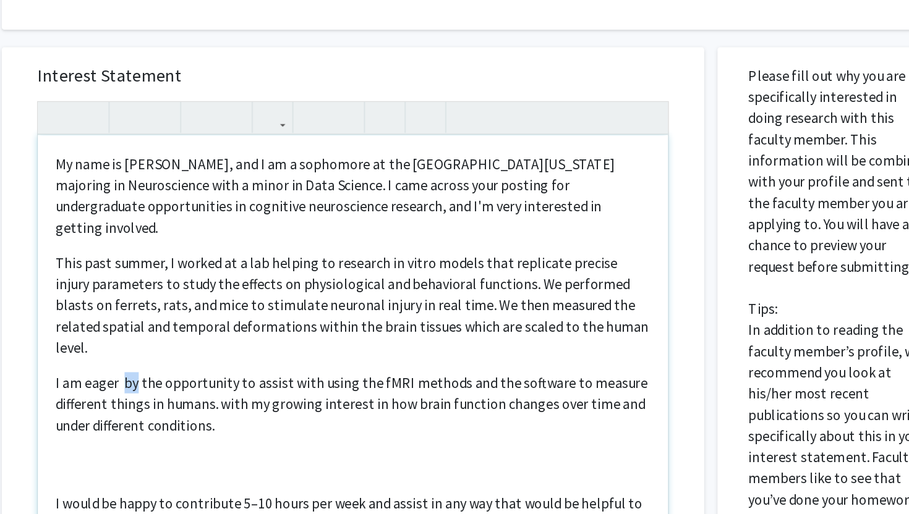
click at [210, 376] on p "I am eager by the opportunity to assist with using the fMRI methods and the sof…" at bounding box center [369, 398] width 416 height 45
click at [224, 376] on p "I am eager for the opportunity to assist with using the fMRI methods and the so…" at bounding box center [369, 398] width 416 height 45
click at [326, 380] on p "I am eager for a opportunity to assist with using the fMRI methods and the soft…" at bounding box center [369, 398] width 416 height 45
click at [271, 376] on p "I am eager for a opportunity to assist with using the fMRI methods and the soft…" at bounding box center [369, 398] width 416 height 45
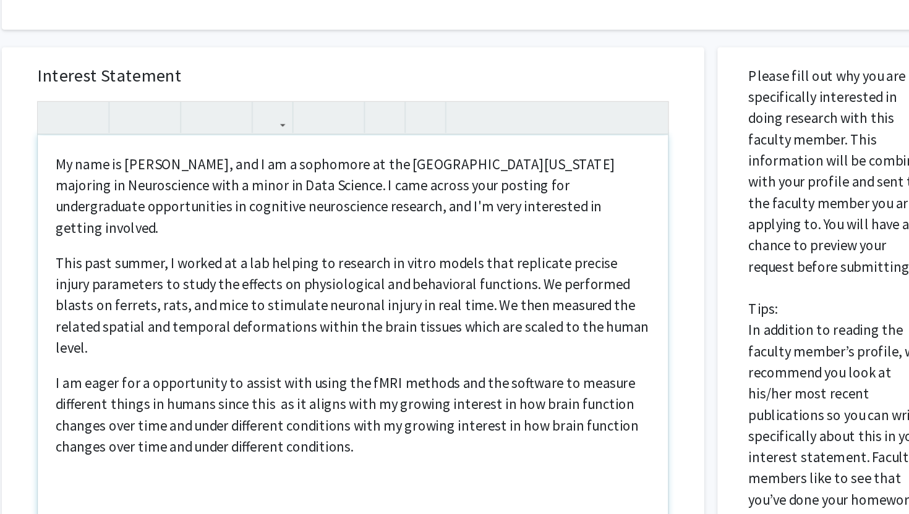
drag, startPoint x: 378, startPoint y: 403, endPoint x: 362, endPoint y: 383, distance: 26.4
click at [362, 383] on p "I am eager for a opportunity to assist with using the fMRI methods and the soft…" at bounding box center [369, 405] width 416 height 59
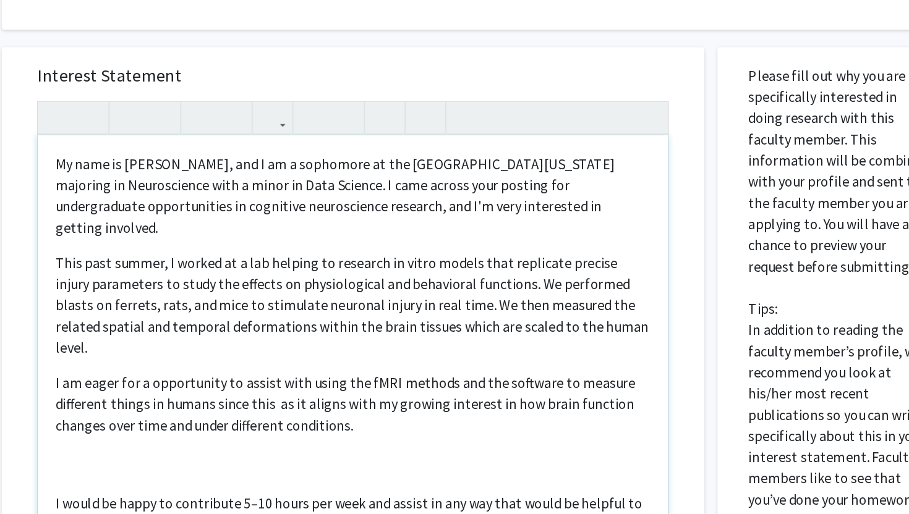
click at [378, 398] on div "My name is [PERSON_NAME], and I am a sophomore at the [GEOGRAPHIC_DATA][US_STAT…" at bounding box center [369, 351] width 441 height 283
click at [381, 388] on p "I am eager for a opportunity to assist with using the fMRI methods and the soft…" at bounding box center [369, 398] width 416 height 45
click at [306, 407] on div "My name is [PERSON_NAME], and I am a sophomore at the [GEOGRAPHIC_DATA][US_STAT…" at bounding box center [369, 351] width 441 height 283
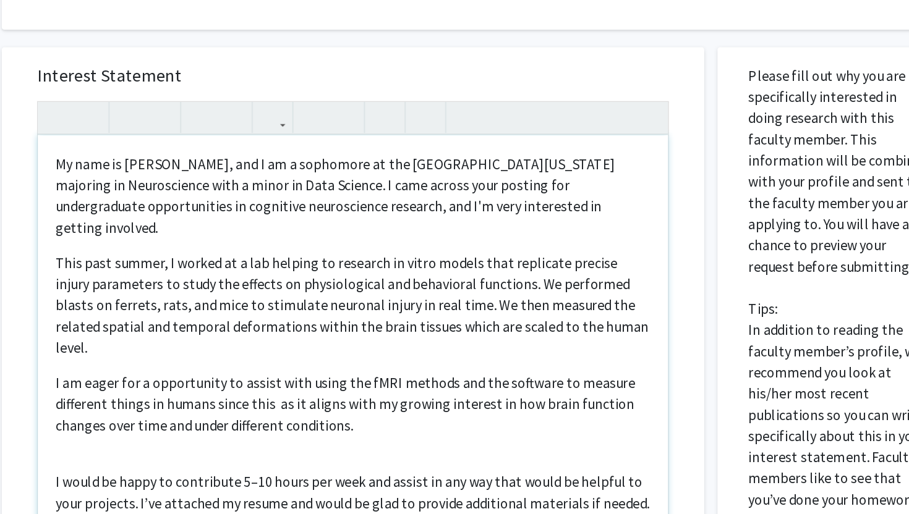
click at [289, 401] on div "My name is [PERSON_NAME], and I am a sophomore at the [GEOGRAPHIC_DATA][US_STAT…" at bounding box center [369, 351] width 441 height 283
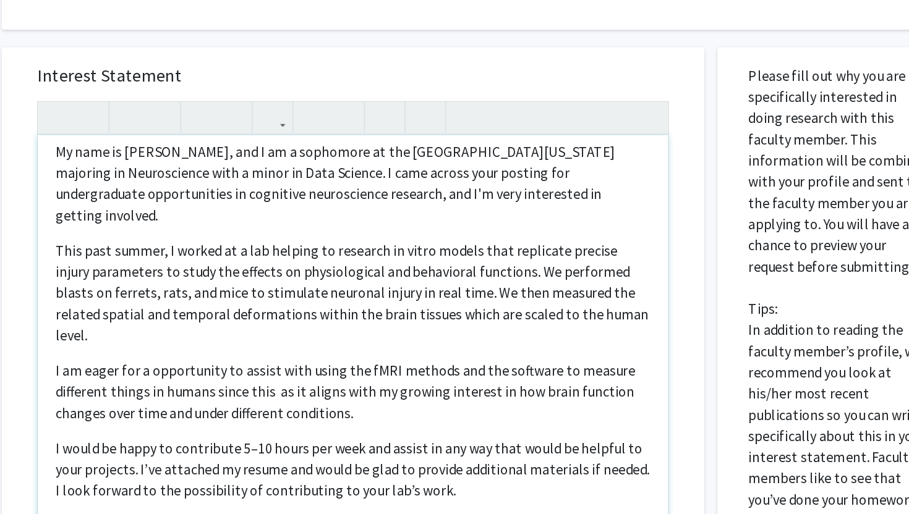
scroll to position [13, 0]
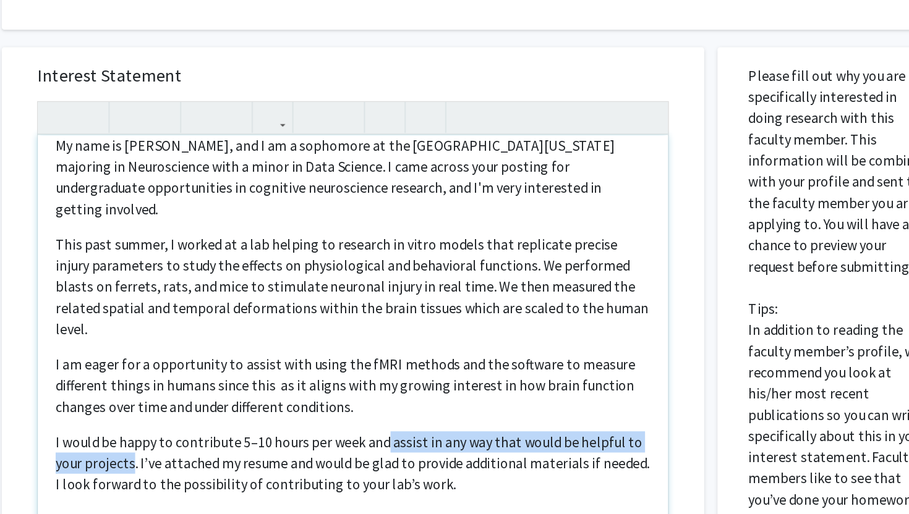
drag, startPoint x: 393, startPoint y: 396, endPoint x: 216, endPoint y: 410, distance: 177.3
click at [216, 417] on p "I would be happy to contribute 5–10 hours per week and assist in any way that w…" at bounding box center [369, 439] width 416 height 45
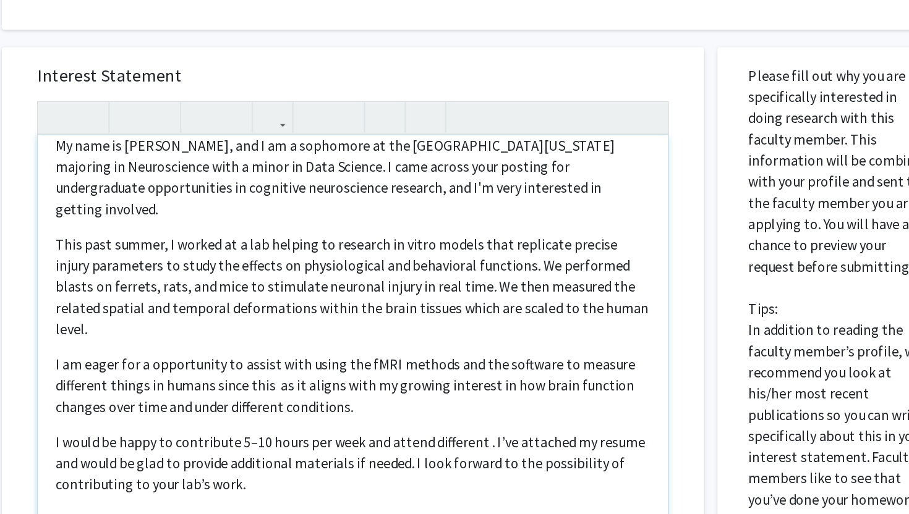
click at [351, 429] on p "I would be happy to contribute 5–10 hours per week and attend different . I’ve …" at bounding box center [369, 439] width 416 height 45
click at [456, 417] on p "I would be happy to contribute 5–10 hours per week and attend different . I’ve …" at bounding box center [369, 439] width 416 height 45
click at [426, 417] on p "I would be happy to contribute 5–10 hours per week and attend different . I’ve …" at bounding box center [369, 439] width 416 height 45
click at [428, 417] on p "I would be happy to contribute 5–10 hours per week and attend different . I’ve …" at bounding box center [369, 439] width 416 height 45
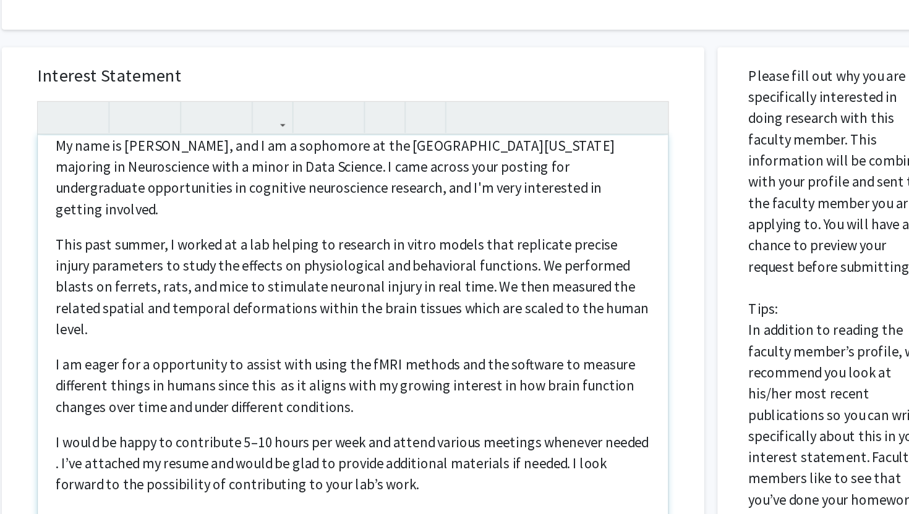
click at [407, 431] on p "I would be happy to contribute 5–10 hours per week and attend various meetings …" at bounding box center [369, 439] width 416 height 45
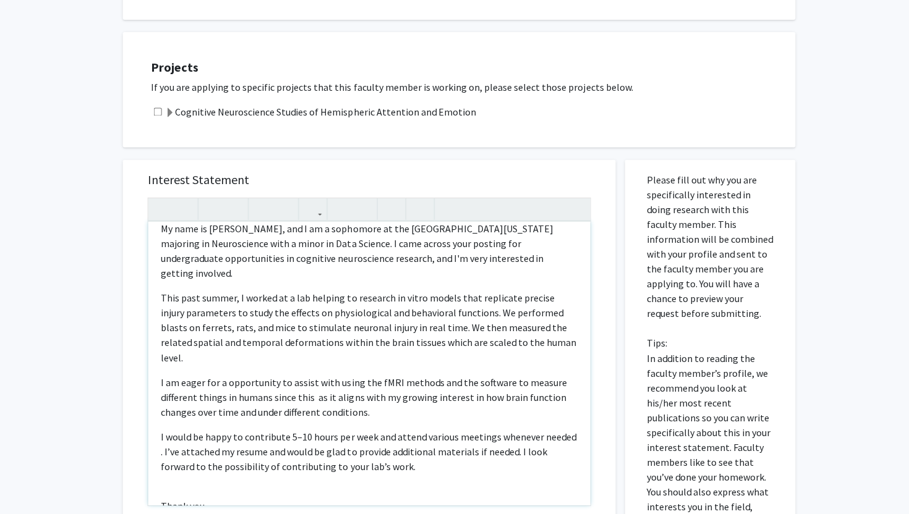
scroll to position [227, 0]
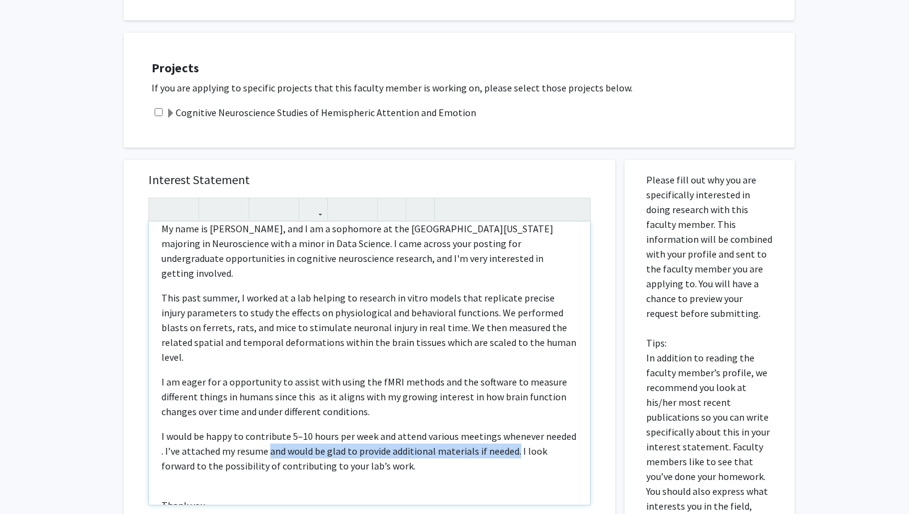
drag, startPoint x: 265, startPoint y: 420, endPoint x: 512, endPoint y: 423, distance: 247.3
click at [512, 429] on p "I would be happy to contribute 5–10 hours per week and attend various meetings …" at bounding box center [369, 451] width 416 height 45
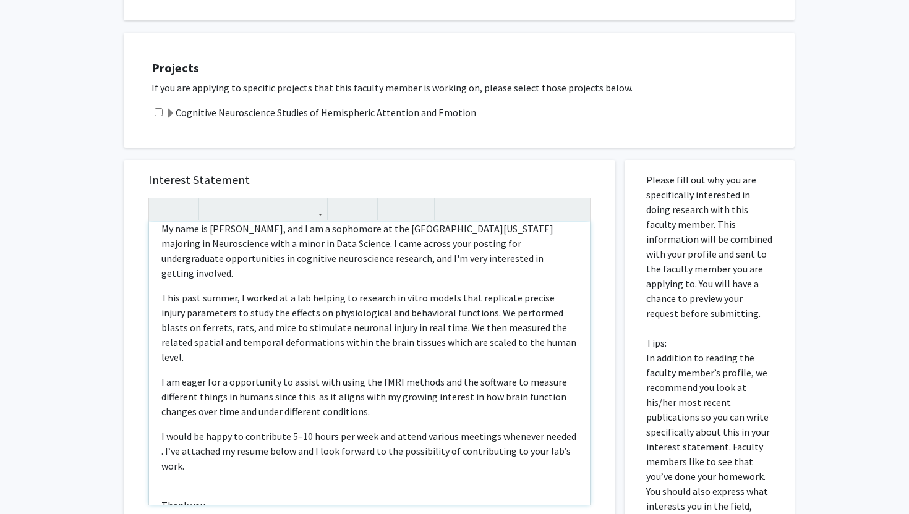
click at [483, 438] on p "I would be happy to contribute 5–10 hours per week and attend various meetings …" at bounding box center [369, 451] width 416 height 45
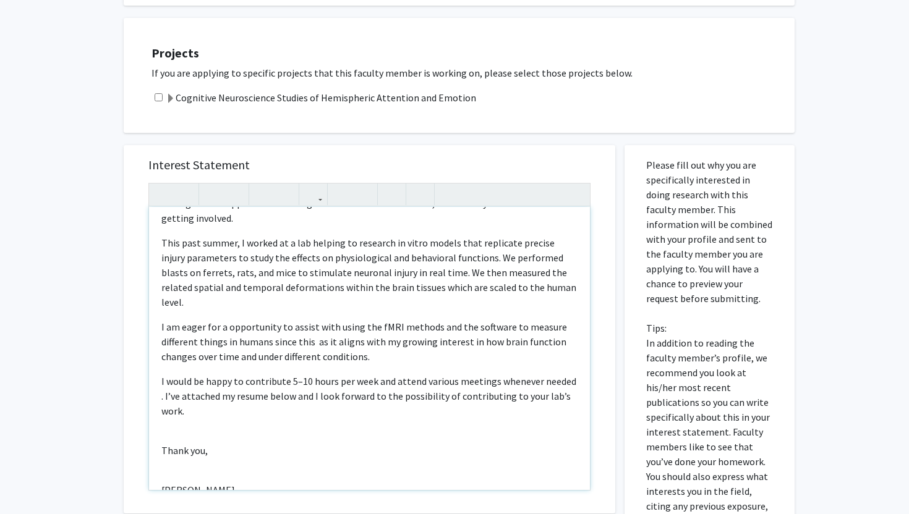
scroll to position [254, 0]
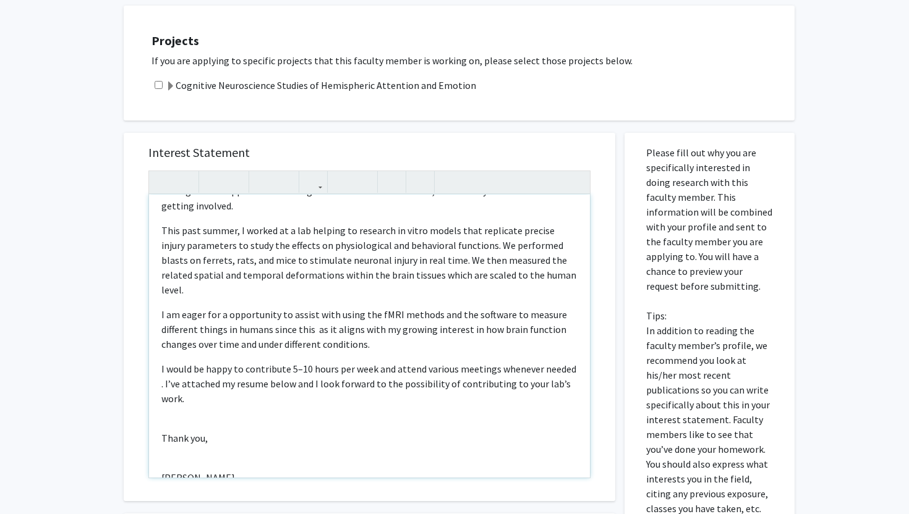
click at [210, 427] on div "My name is [PERSON_NAME], and I am a sophomore at the [GEOGRAPHIC_DATA][US_STAT…" at bounding box center [369, 336] width 441 height 283
type textarea "<l>Ip dolo si Ametc Adipi, eli S do e temporinc ut lab Etdolorema al Enimadmi v…"
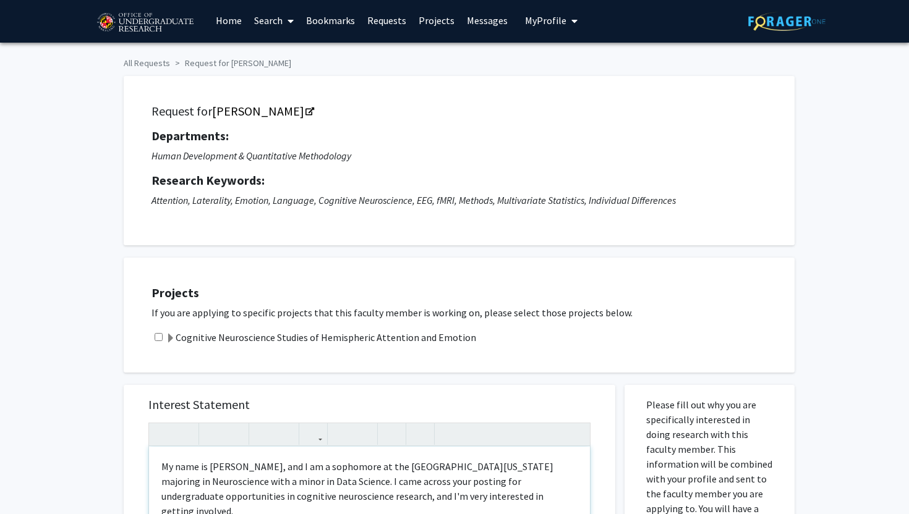
scroll to position [0, 0]
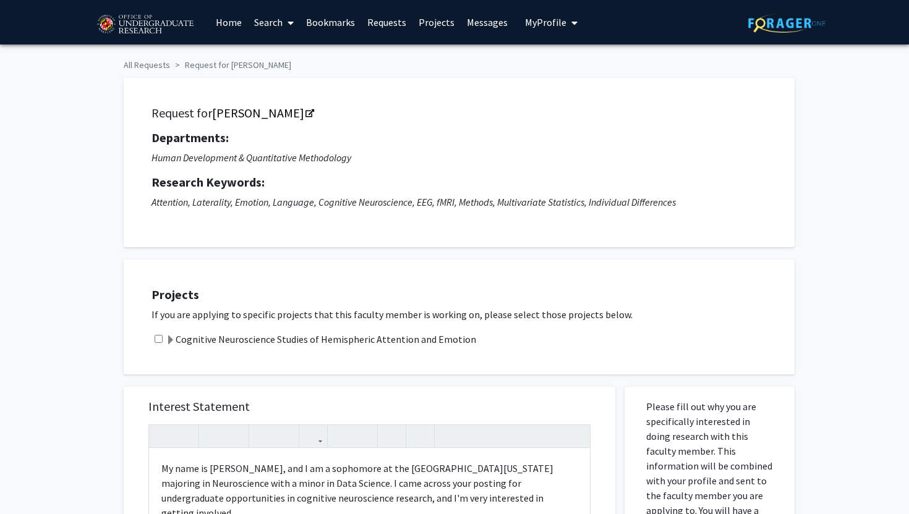
click at [158, 338] on input "checkbox" at bounding box center [159, 339] width 8 height 8
checkbox input "true"
click at [169, 339] on span at bounding box center [171, 341] width 10 height 10
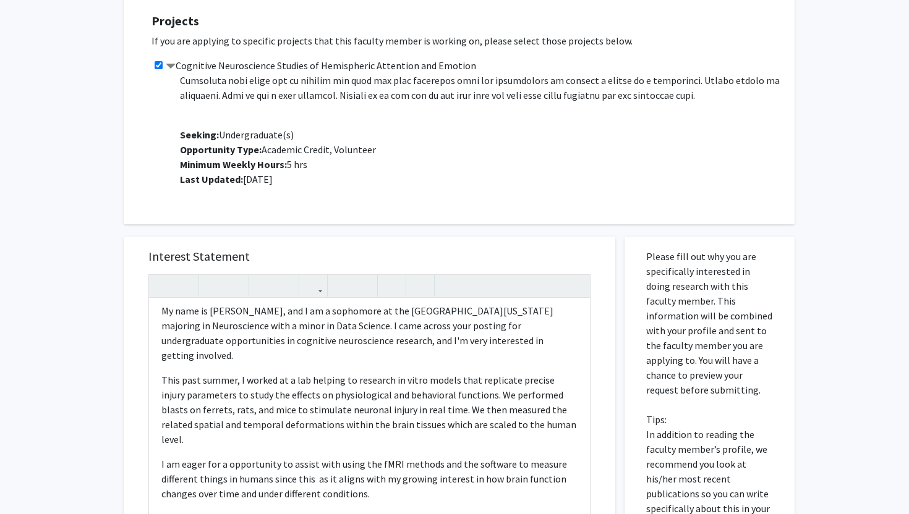
scroll to position [275, 0]
click at [529, 414] on p "This past summer, I worked at a lab helping to research in vitro models that re…" at bounding box center [369, 409] width 416 height 74
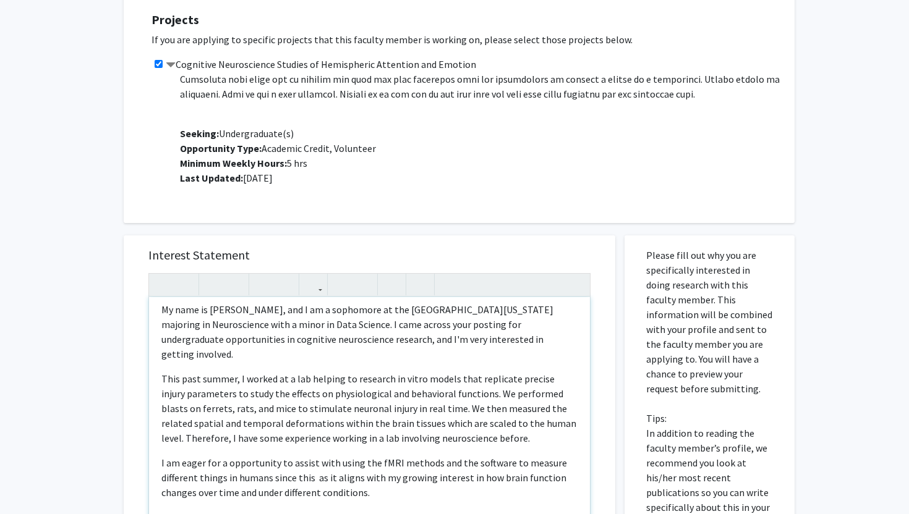
scroll to position [31, 0]
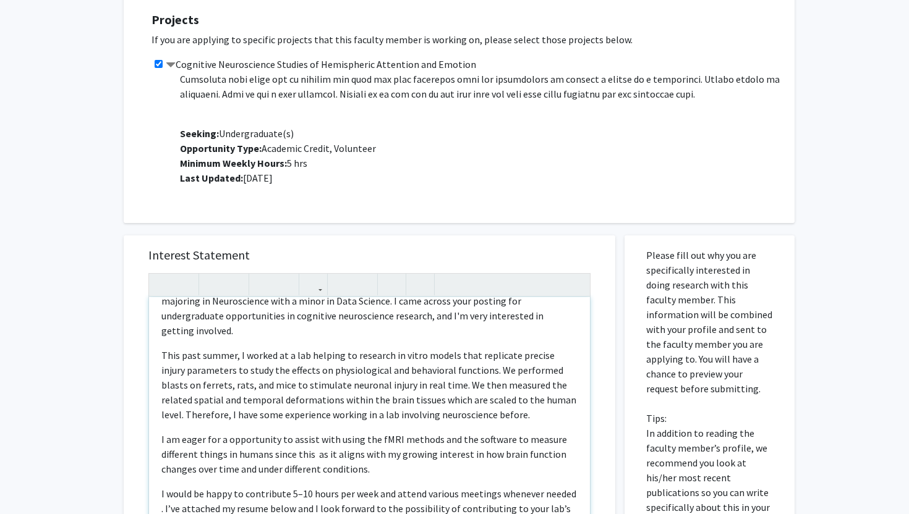
click at [375, 469] on div "My name is [PERSON_NAME], and I am a sophomore at the [GEOGRAPHIC_DATA][US_STAT…" at bounding box center [369, 438] width 441 height 283
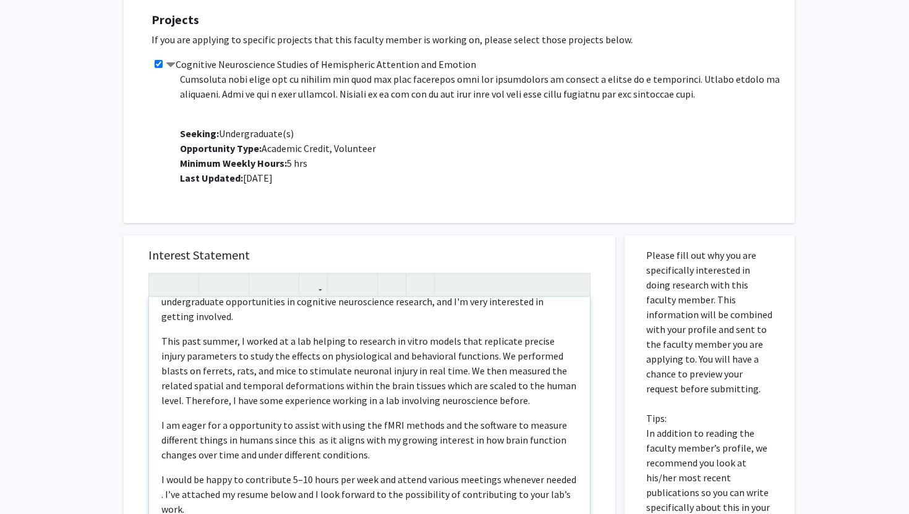
scroll to position [49, 0]
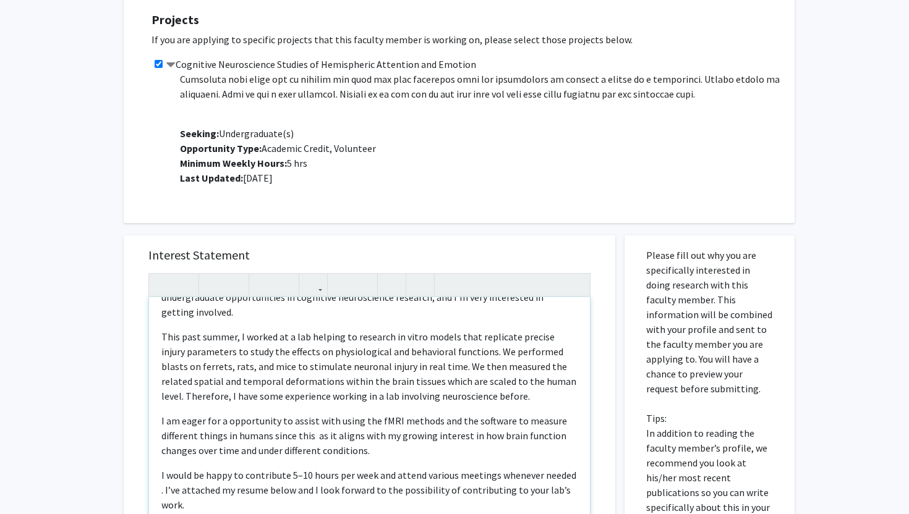
click at [296, 422] on p "I am eager for a opportunity to assist with using the fMRI methods and the soft…" at bounding box center [369, 436] width 416 height 45
click at [305, 422] on p "I am eager for a opportunity to assist with using the fMRI methods and the soft…" at bounding box center [369, 436] width 416 height 45
drag, startPoint x: 324, startPoint y: 423, endPoint x: 293, endPoint y: 423, distance: 30.9
click at [293, 423] on p "I am eager for a opportunity to assist with using the fMRI methods and the soft…" at bounding box center [369, 436] width 416 height 45
click at [335, 449] on div "My name is [PERSON_NAME], and I am a sophomore at the [GEOGRAPHIC_DATA][US_STAT…" at bounding box center [369, 438] width 441 height 283
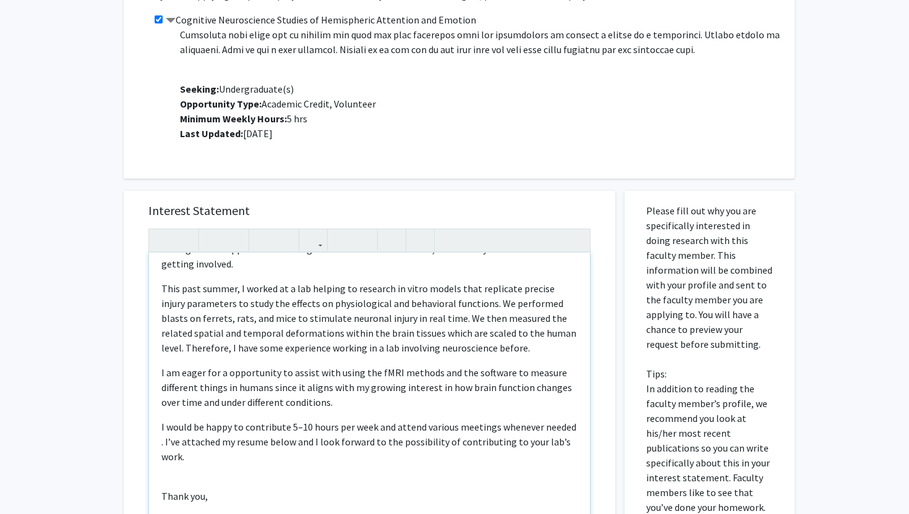
scroll to position [321, 0]
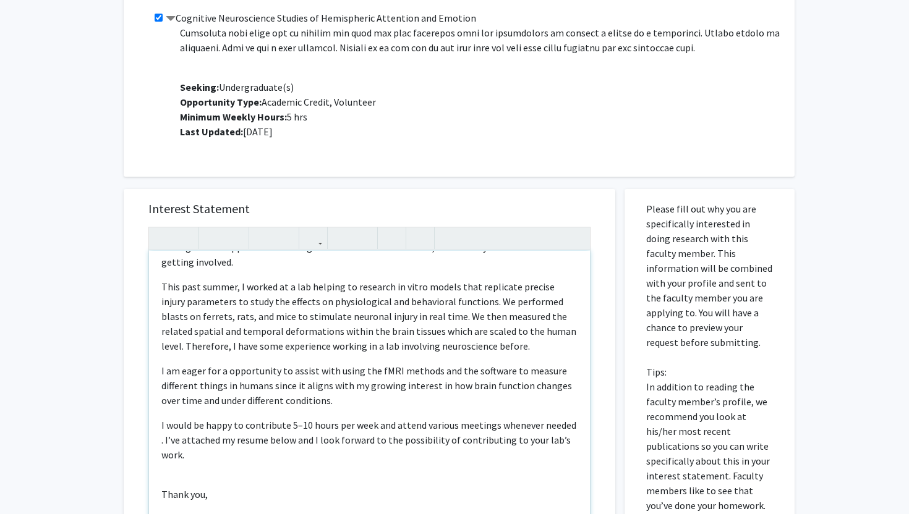
click at [200, 468] on div "My name is [PERSON_NAME], and I am a sophomore at the [GEOGRAPHIC_DATA][US_STAT…" at bounding box center [369, 392] width 441 height 283
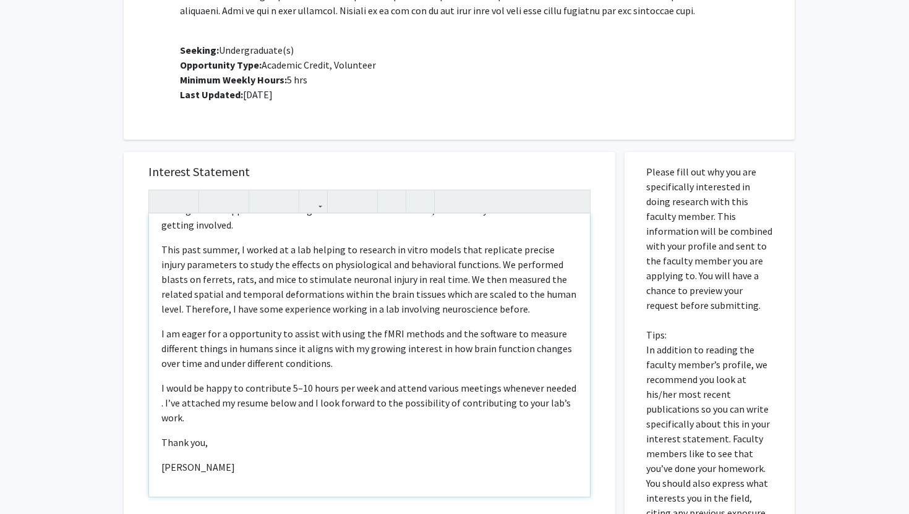
type textarea "<p>My name is [PERSON_NAME], and I am a sophomore at the [GEOGRAPHIC_DATA][US_S…"
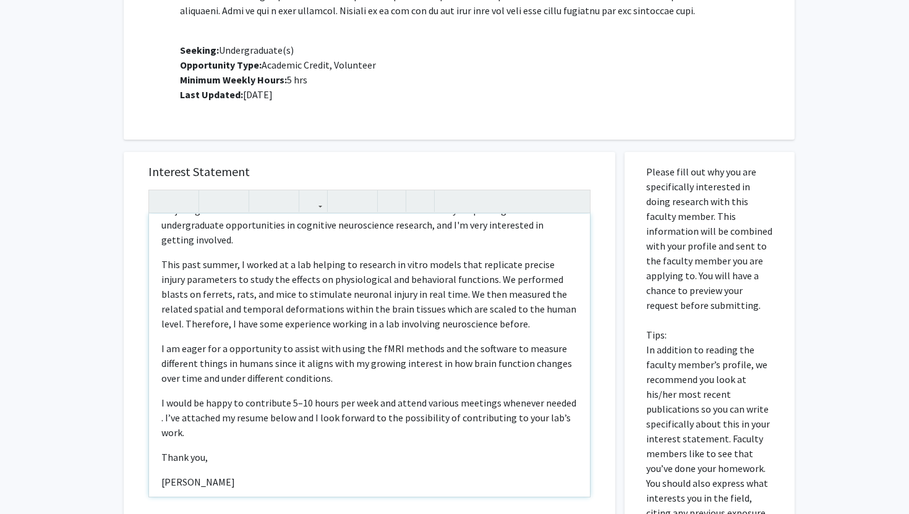
click at [169, 475] on p "[PERSON_NAME]" at bounding box center [369, 482] width 416 height 15
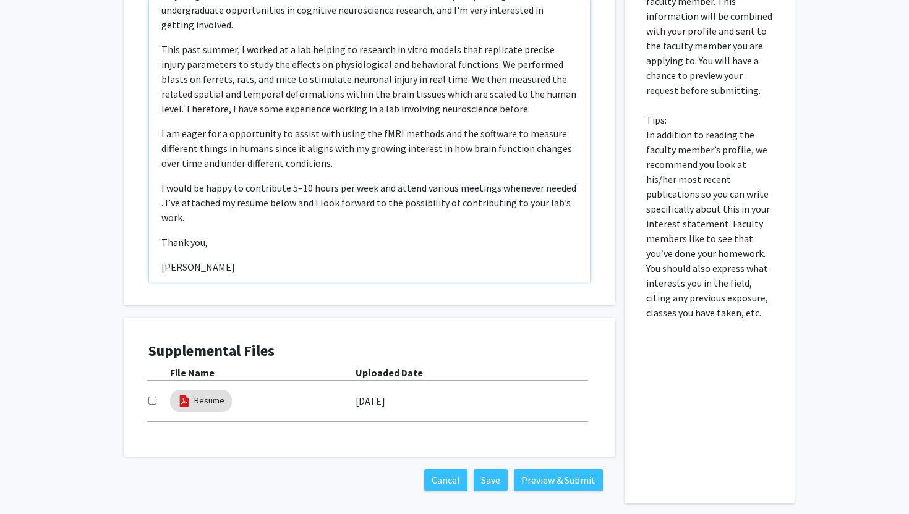
scroll to position [590, 0]
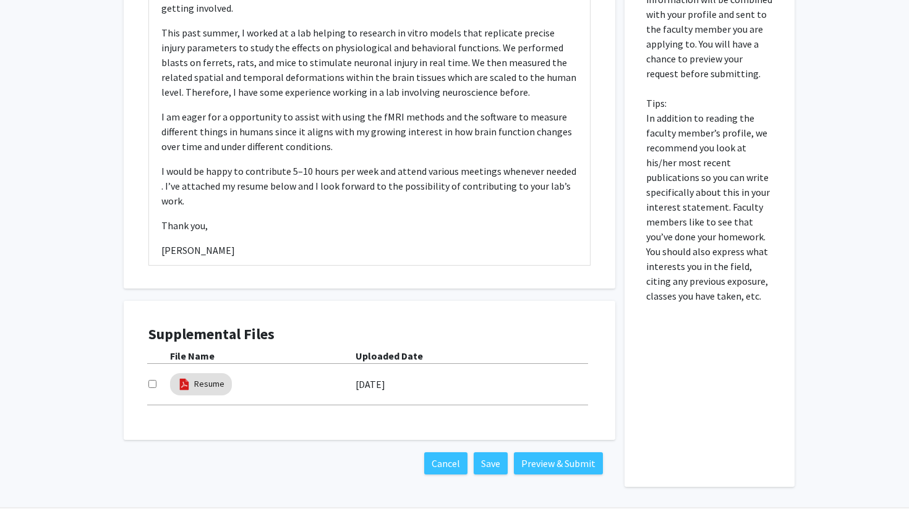
click at [150, 381] on input "checkbox" at bounding box center [152, 384] width 8 height 8
checkbox input "true"
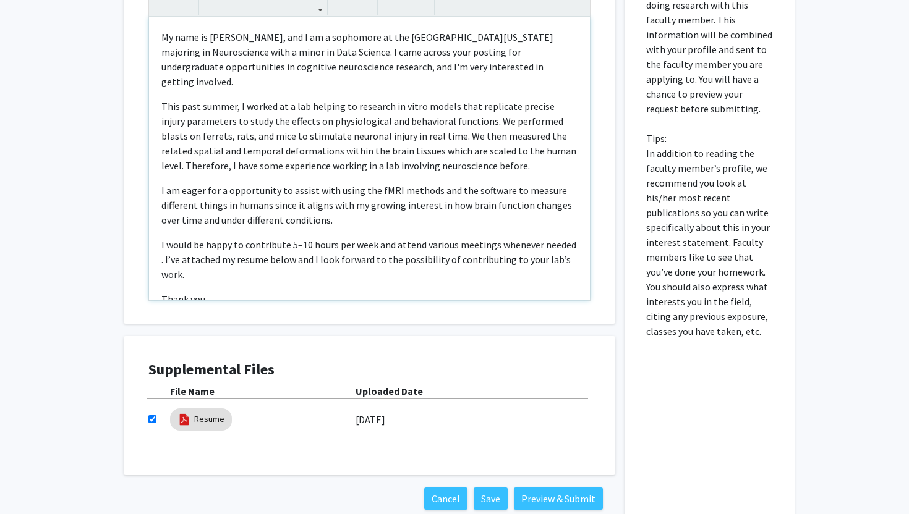
scroll to position [628, 0]
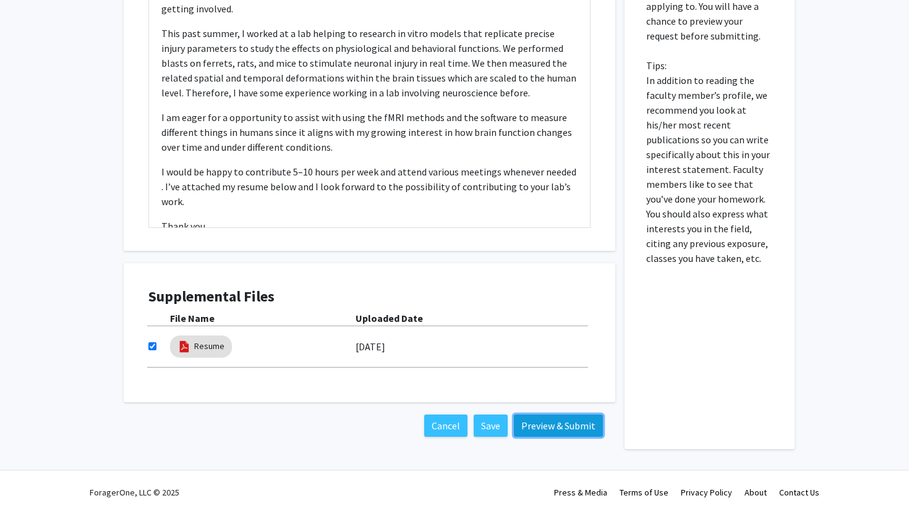
click at [525, 427] on button "Preview & Submit" at bounding box center [558, 426] width 89 height 22
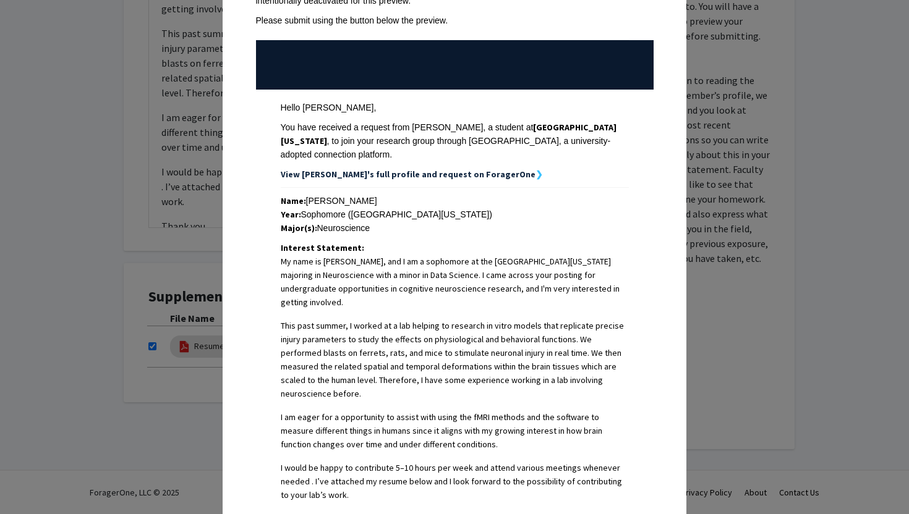
scroll to position [0, 0]
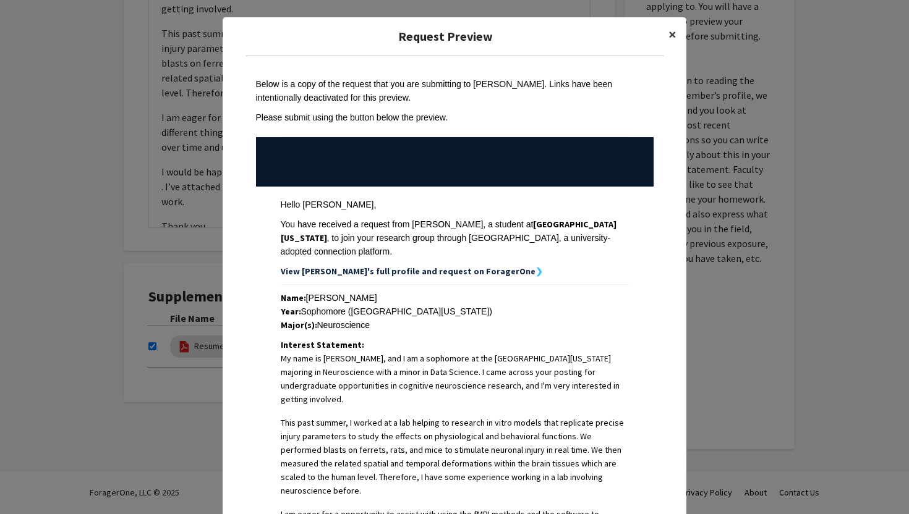
click at [670, 31] on span "×" at bounding box center [672, 34] width 8 height 19
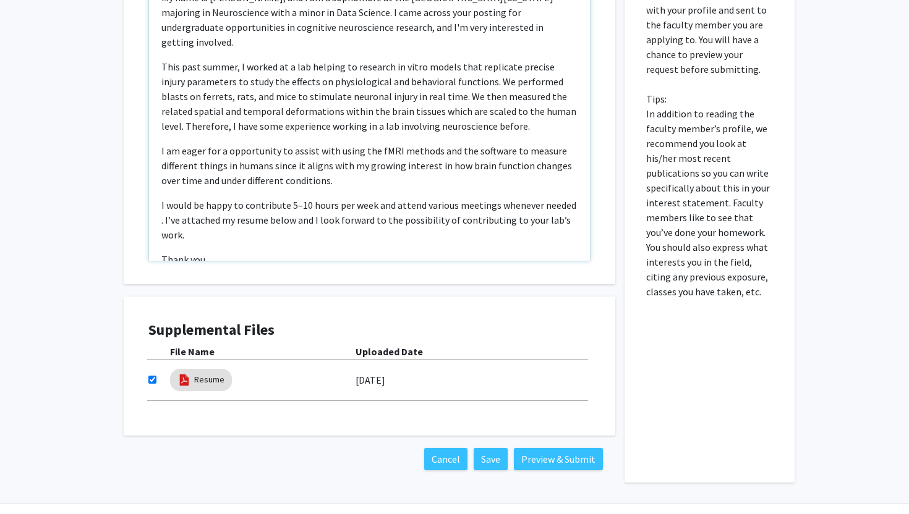
scroll to position [592, 0]
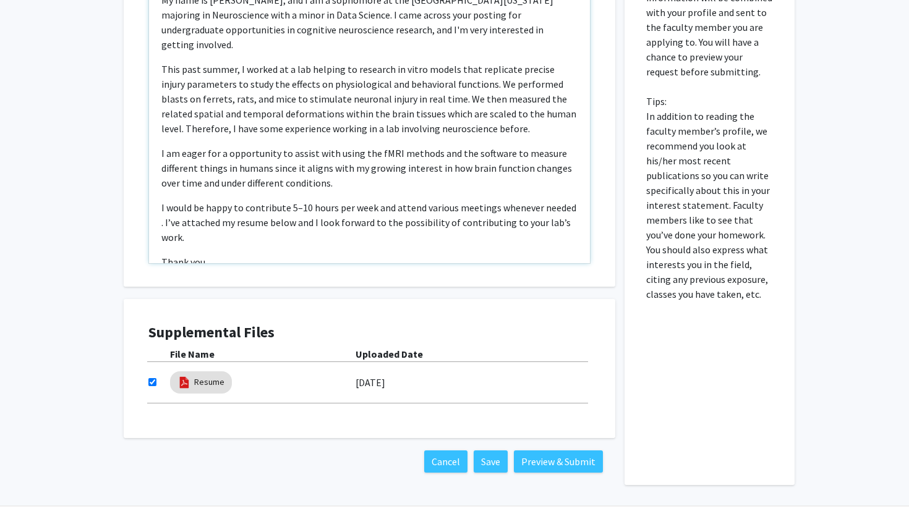
click at [419, 216] on p "I would be happy to contribute 5–10 hours per week and attend various meetings …" at bounding box center [369, 222] width 416 height 45
drag, startPoint x: 369, startPoint y: 211, endPoint x: 588, endPoint y: 211, distance: 218.9
click at [588, 211] on div "My name is [PERSON_NAME], and I am a sophomore at the [GEOGRAPHIC_DATA][US_STAT…" at bounding box center [369, 121] width 441 height 283
drag, startPoint x: 421, startPoint y: 215, endPoint x: 368, endPoint y: 207, distance: 53.2
click at [368, 207] on p "I would be happy to contribute 5–10 hours per week and attend various meetings …" at bounding box center [369, 215] width 416 height 30
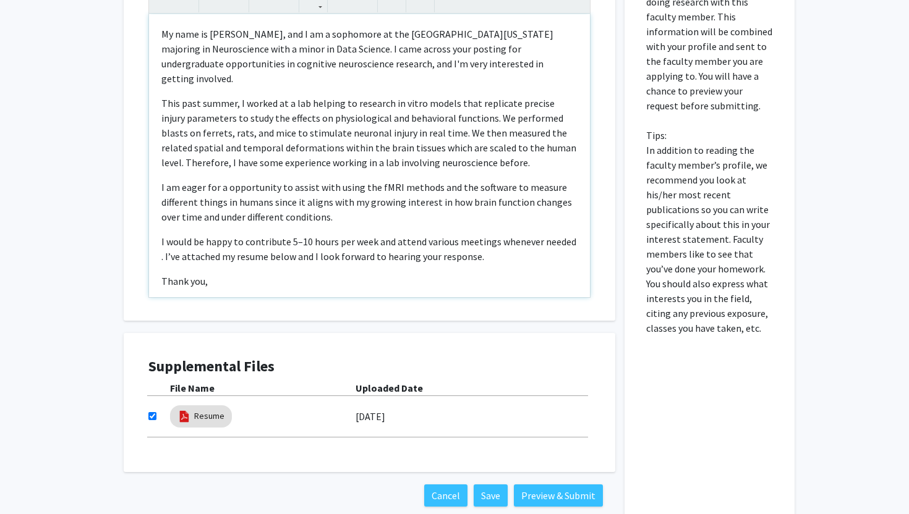
scroll to position [554, 0]
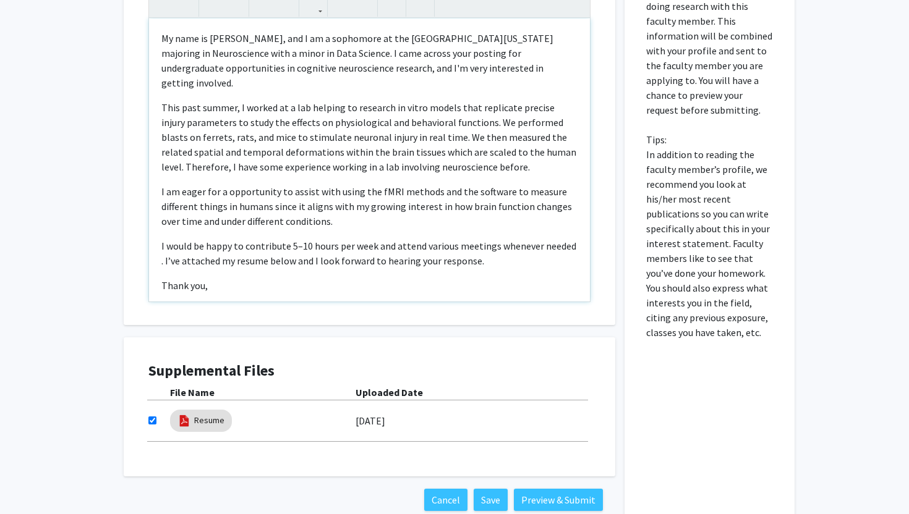
click at [288, 239] on p "I would be happy to contribute 5–10 hours per week and attend various meetings …" at bounding box center [369, 254] width 416 height 30
click at [297, 239] on p "I would be happy to contribute 5–10 hours per week and attend various meetings …" at bounding box center [369, 254] width 416 height 30
drag, startPoint x: 311, startPoint y: 232, endPoint x: 289, endPoint y: 231, distance: 21.6
click at [289, 239] on p "I would be happy to contribute 5–10 hours per week and attend various meetings …" at bounding box center [369, 254] width 416 height 30
click at [294, 279] on div "My name is [PERSON_NAME], and I am a sophomore at the [GEOGRAPHIC_DATA][US_STAT…" at bounding box center [369, 160] width 441 height 283
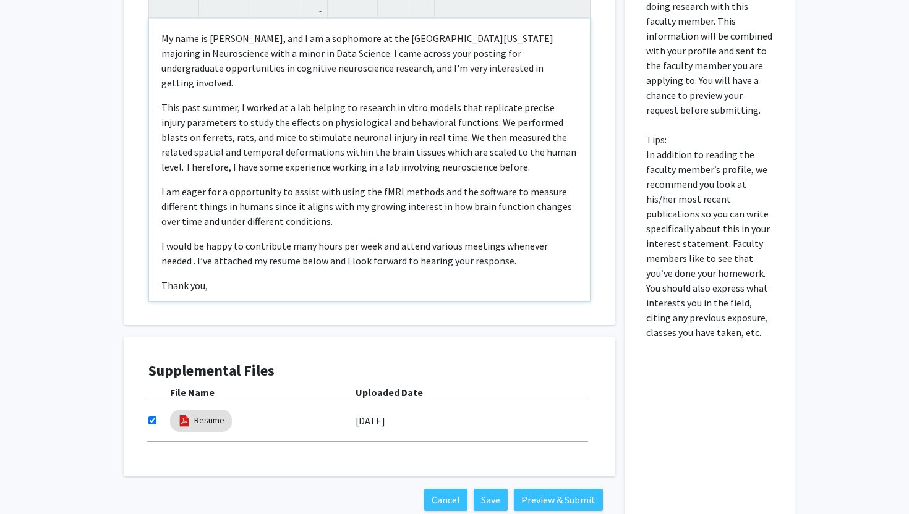
click at [165, 248] on p "I would be happy to contribute many hours per week and attend various meetings …" at bounding box center [369, 254] width 416 height 30
type textarea "<p>My name is [PERSON_NAME], and I am a sophomore at the [GEOGRAPHIC_DATA][US_S…"
click at [196, 278] on p "Thank you," at bounding box center [369, 285] width 416 height 15
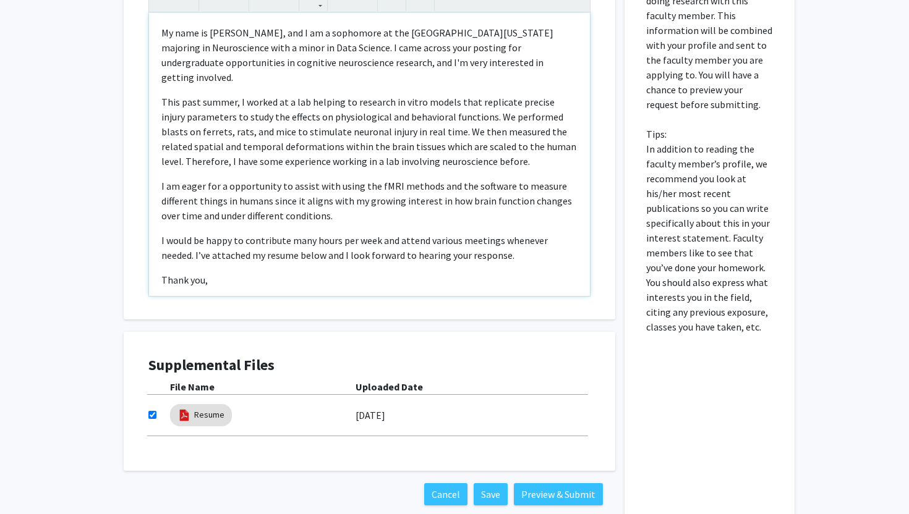
scroll to position [547, 0]
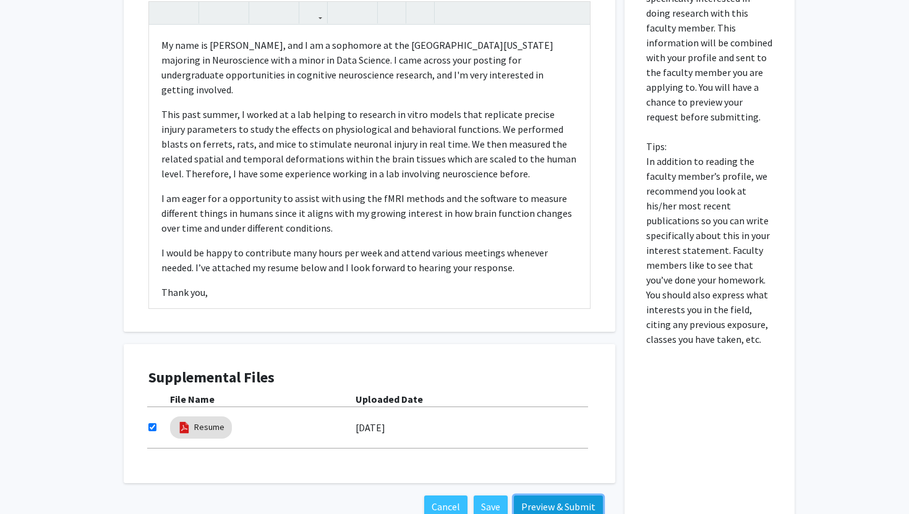
click at [538, 510] on button "Preview & Submit" at bounding box center [558, 507] width 89 height 22
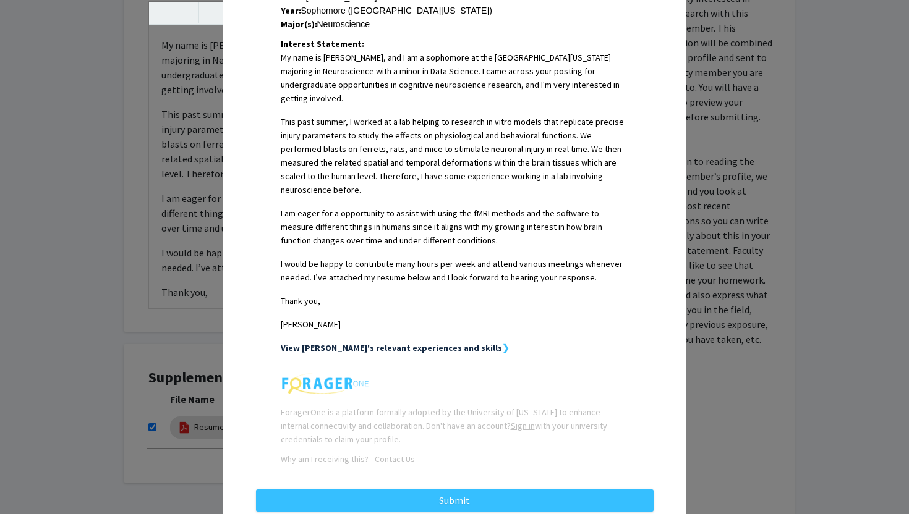
scroll to position [303, 0]
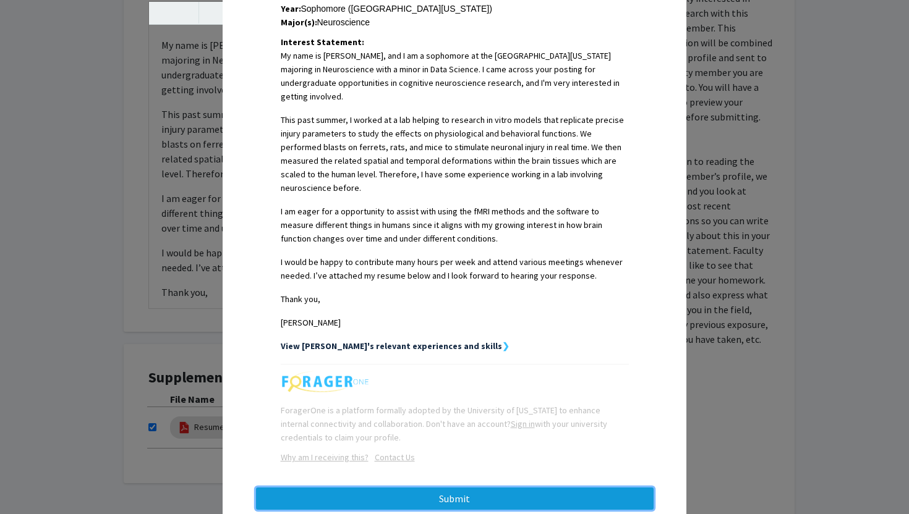
click at [474, 488] on button "Submit" at bounding box center [455, 499] width 398 height 22
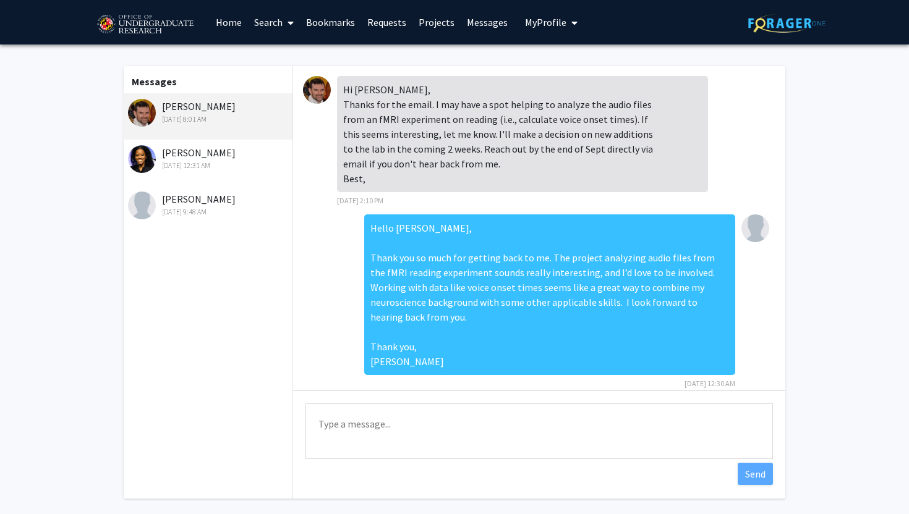
click at [257, 25] on link "Search" at bounding box center [274, 22] width 52 height 43
click at [338, 22] on link "Bookmarks" at bounding box center [330, 22] width 61 height 43
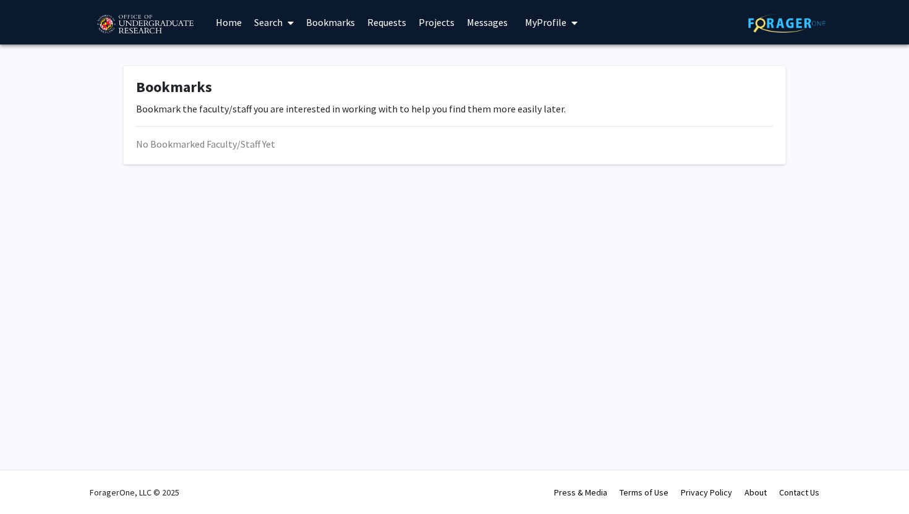
click at [404, 29] on link "Requests" at bounding box center [386, 22] width 51 height 43
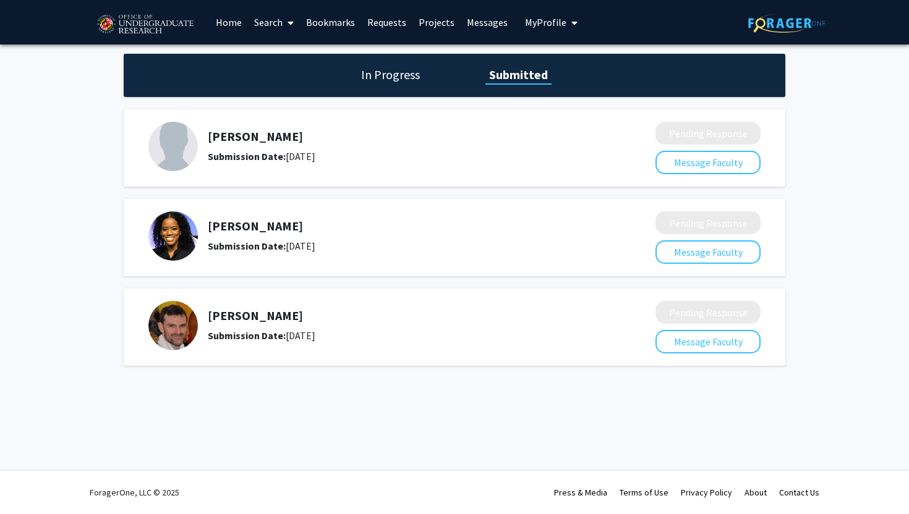
click at [269, 11] on link "Search" at bounding box center [274, 22] width 52 height 43
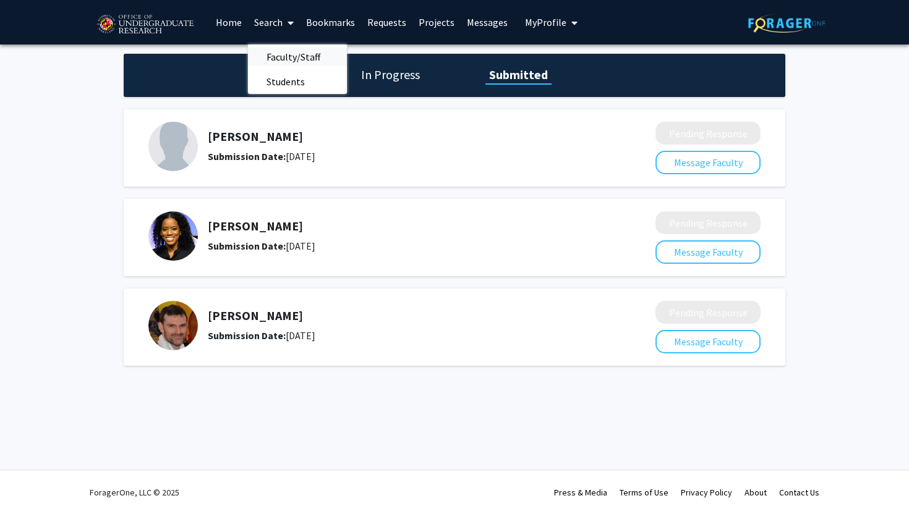
click at [276, 54] on span "Faculty/Staff" at bounding box center [293, 57] width 91 height 25
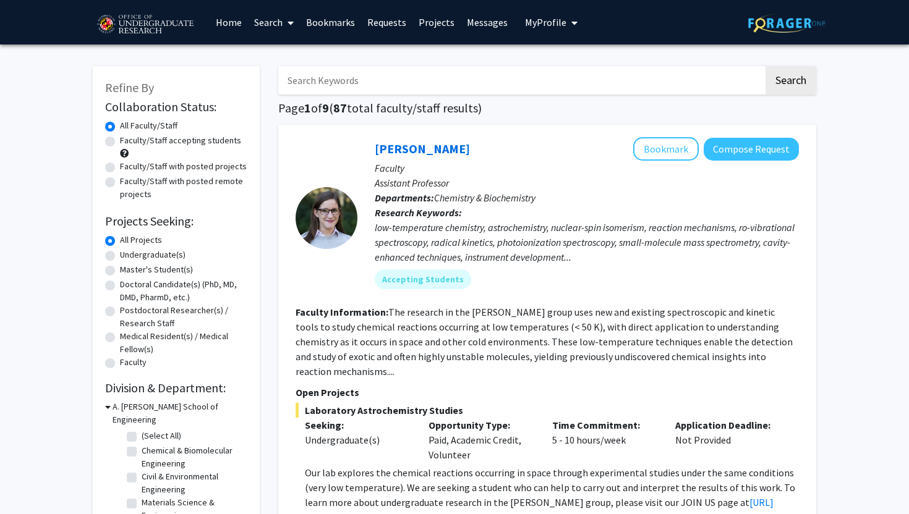
click at [313, 79] on input "Search Keywords" at bounding box center [520, 80] width 485 height 28
type input "dien"
click at [765, 66] on button "Search" at bounding box center [790, 80] width 51 height 28
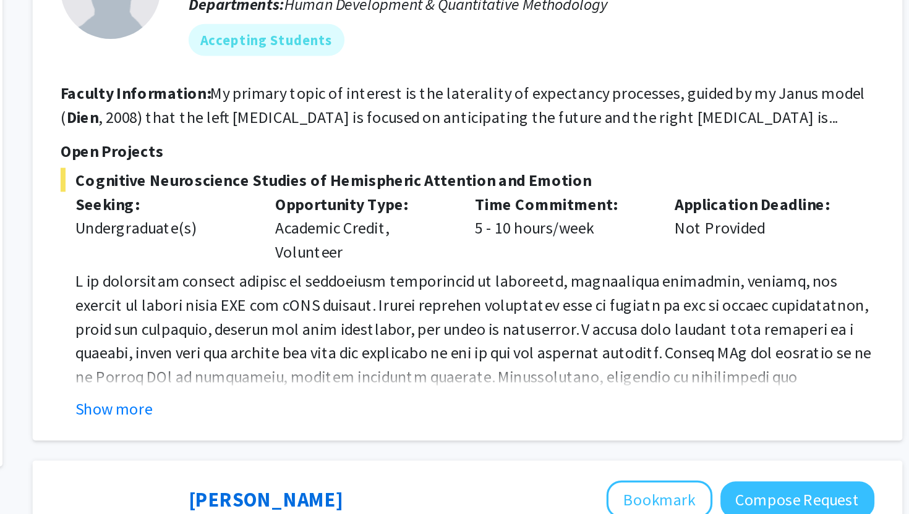
scroll to position [16, 0]
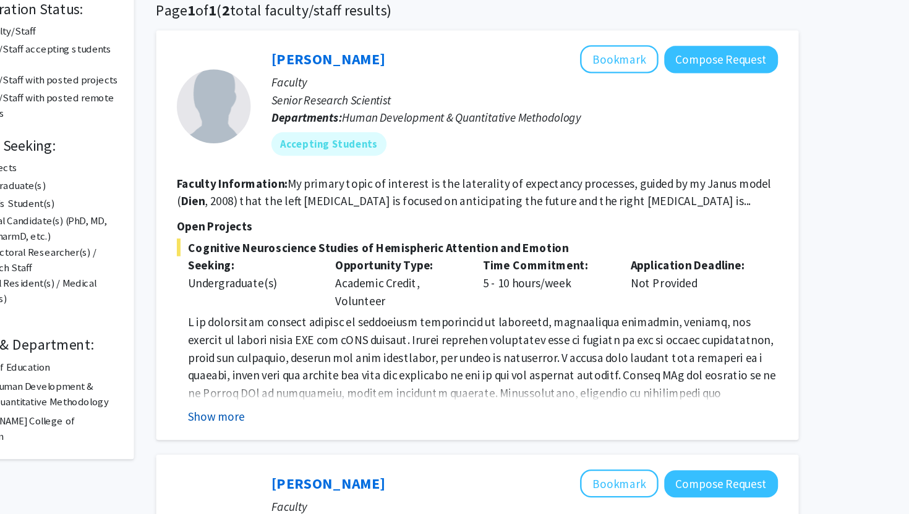
click at [330, 429] on button "Show more" at bounding box center [329, 432] width 48 height 15
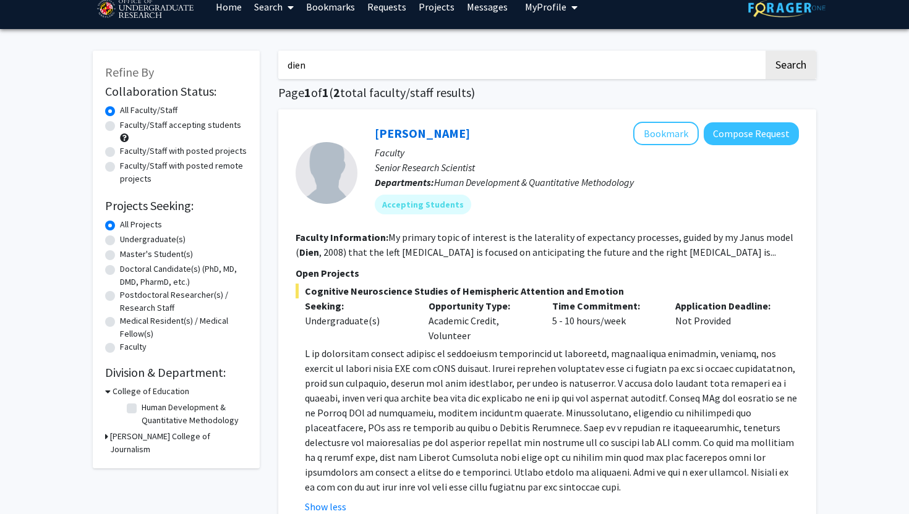
scroll to position [0, 0]
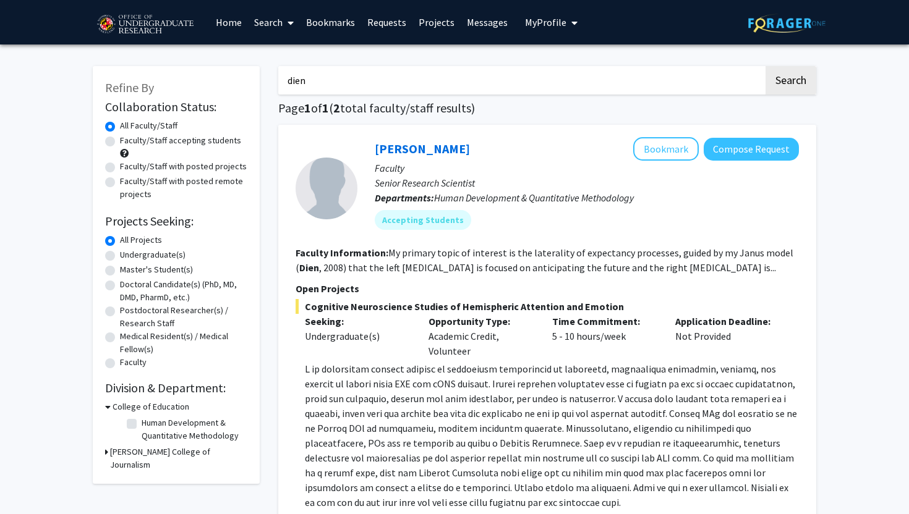
click at [262, 26] on link "Search" at bounding box center [274, 22] width 52 height 43
click at [266, 53] on span "Faculty/Staff" at bounding box center [293, 57] width 91 height 25
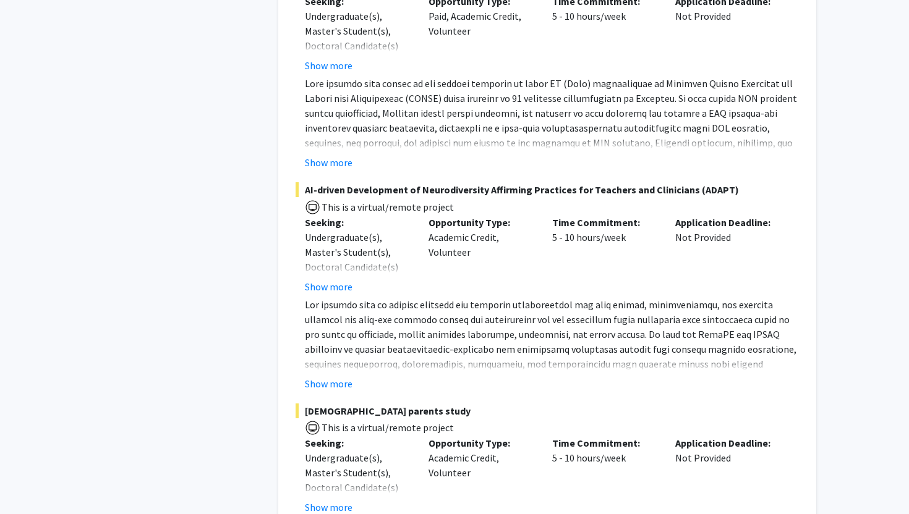
scroll to position [1121, 0]
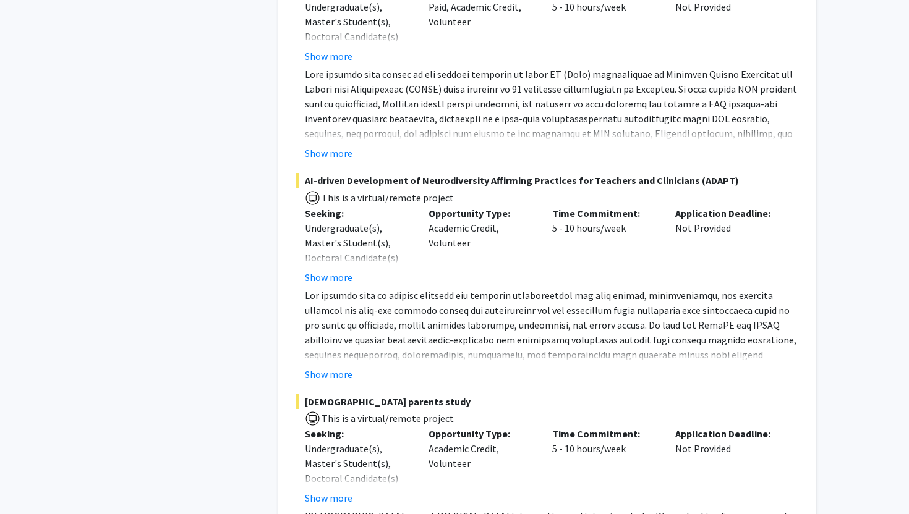
click at [334, 254] on fg-read-more "Undergraduate(s), Master's Student(s), Doctoral Candidate(s) (PhD, MD, DMD, Pha…" at bounding box center [357, 253] width 105 height 64
click at [334, 270] on button "Show more" at bounding box center [329, 277] width 48 height 15
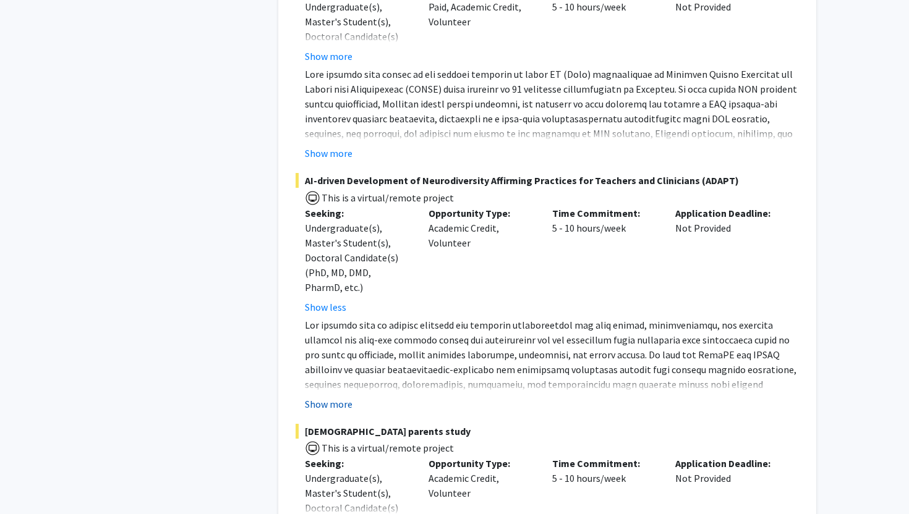
click at [329, 397] on button "Show more" at bounding box center [329, 404] width 48 height 15
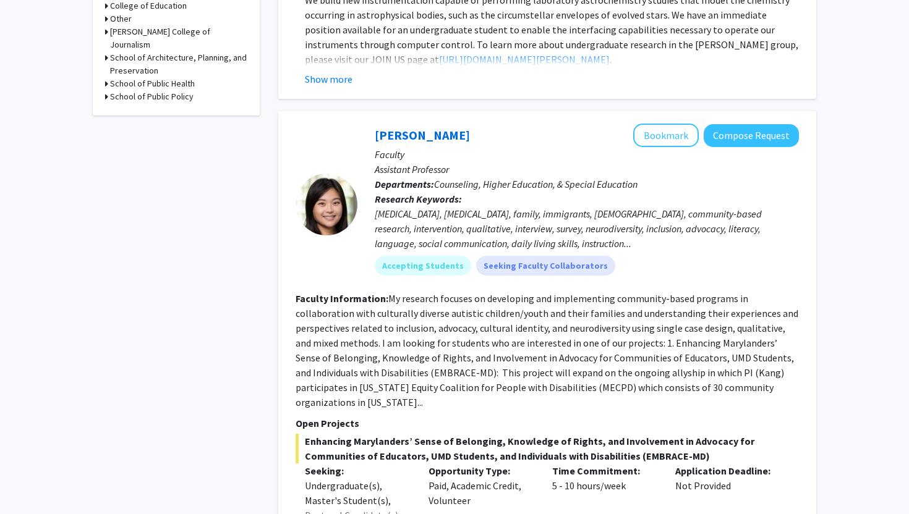
scroll to position [641, 0]
